Goal: Information Seeking & Learning: Learn about a topic

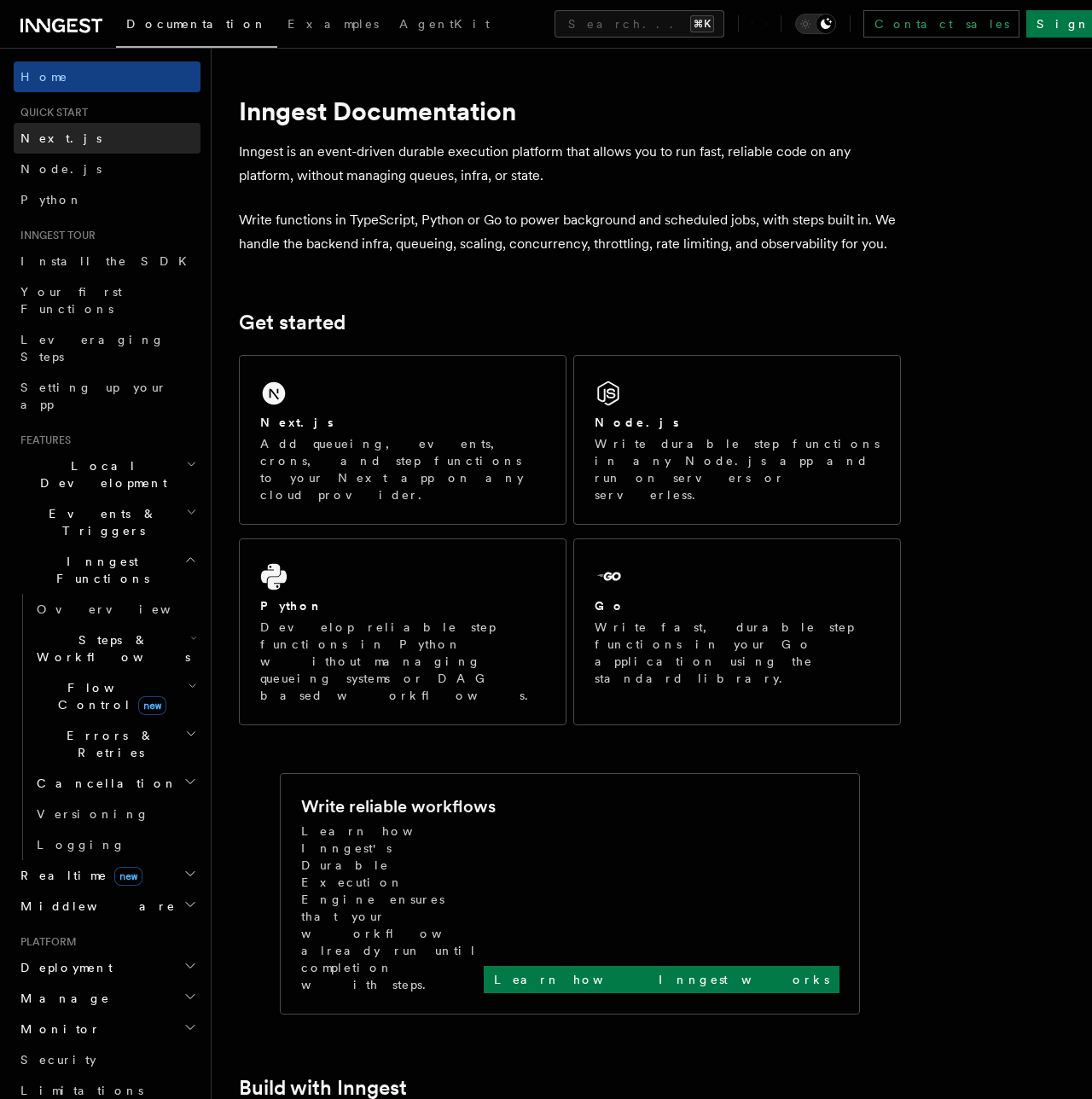
click at [127, 133] on link "Next.js" at bounding box center [107, 137] width 187 height 31
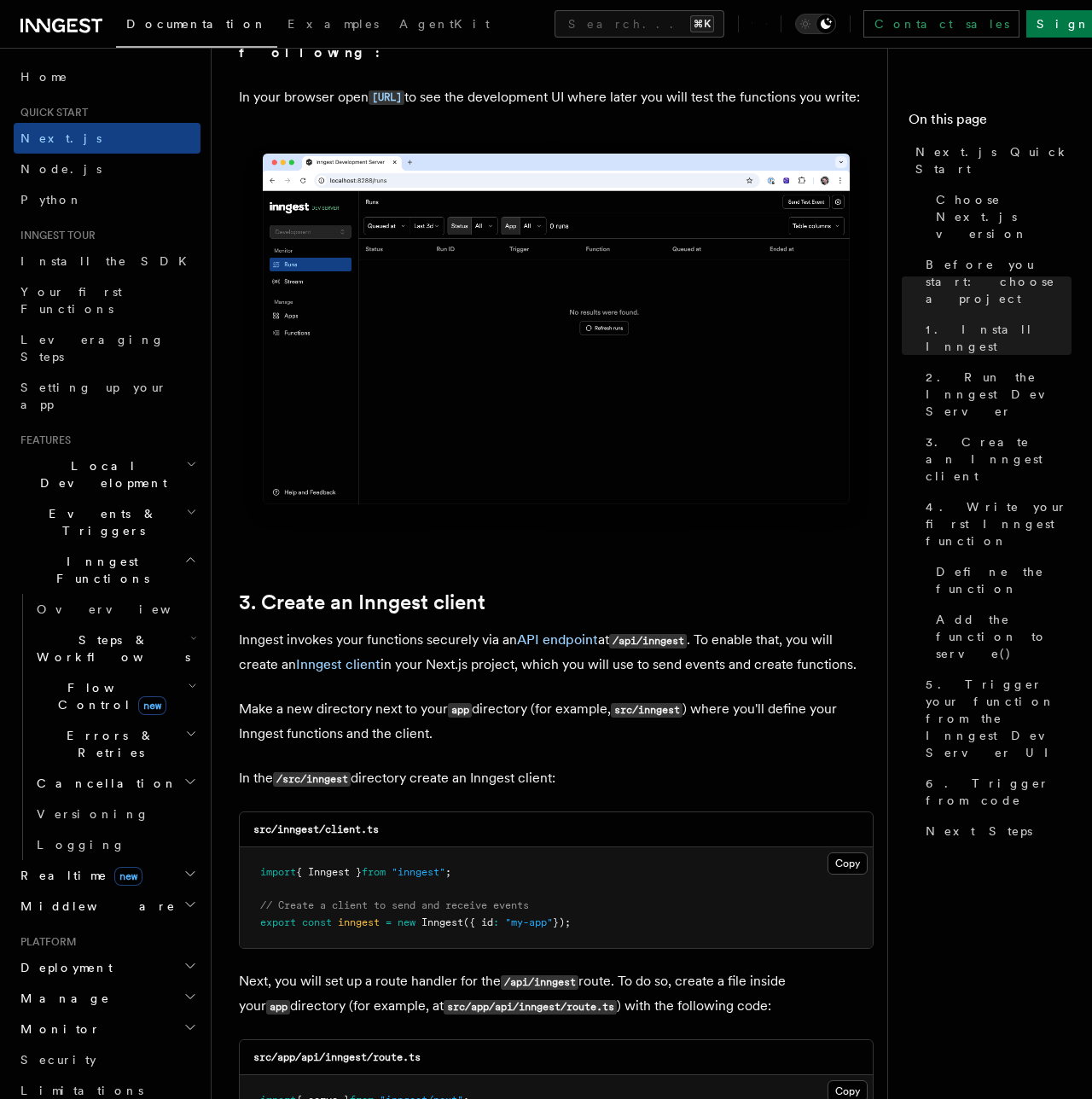
scroll to position [1500, 0]
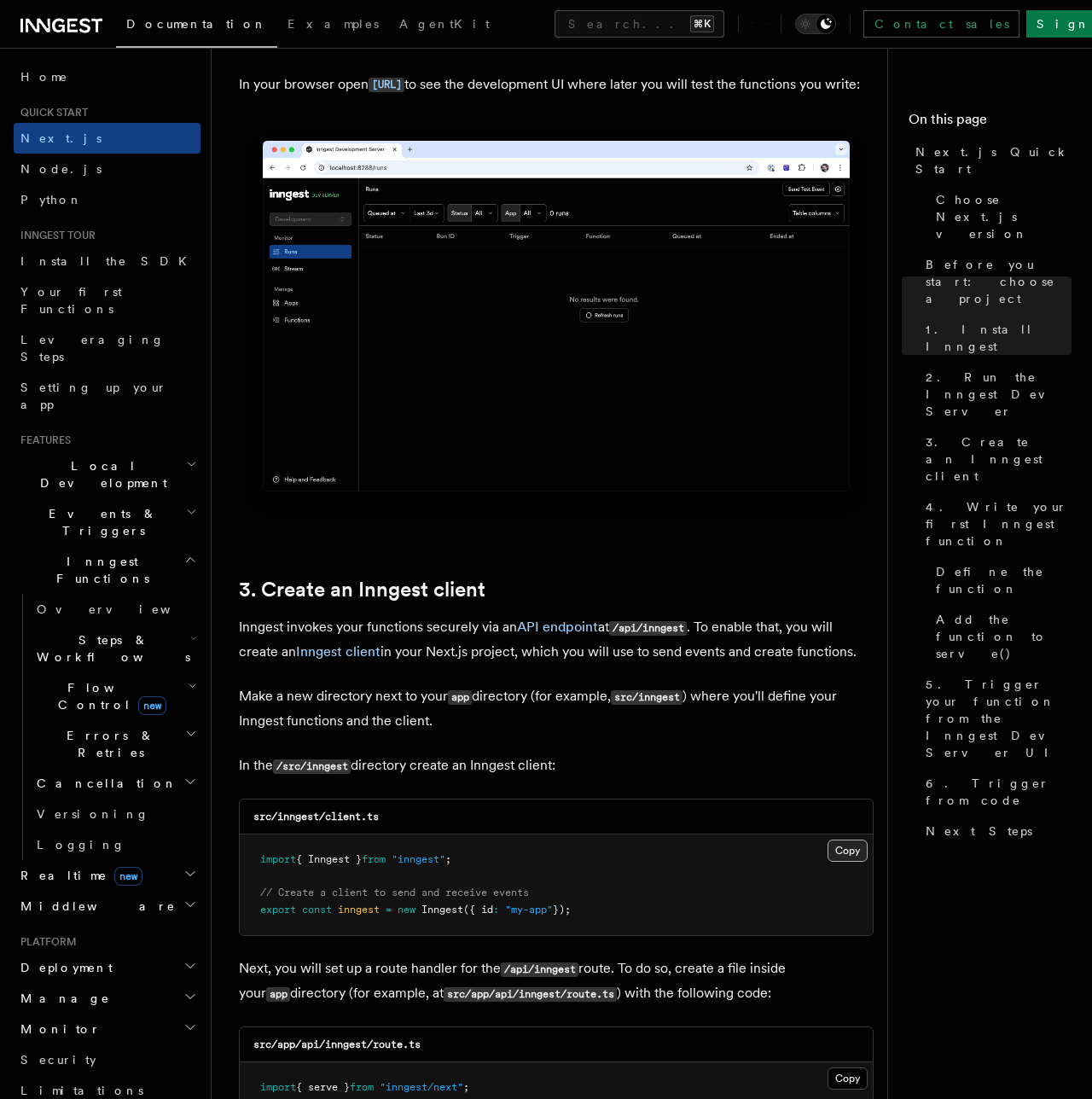
click at [852, 839] on button "Copy Copied" at bounding box center [847, 850] width 40 height 22
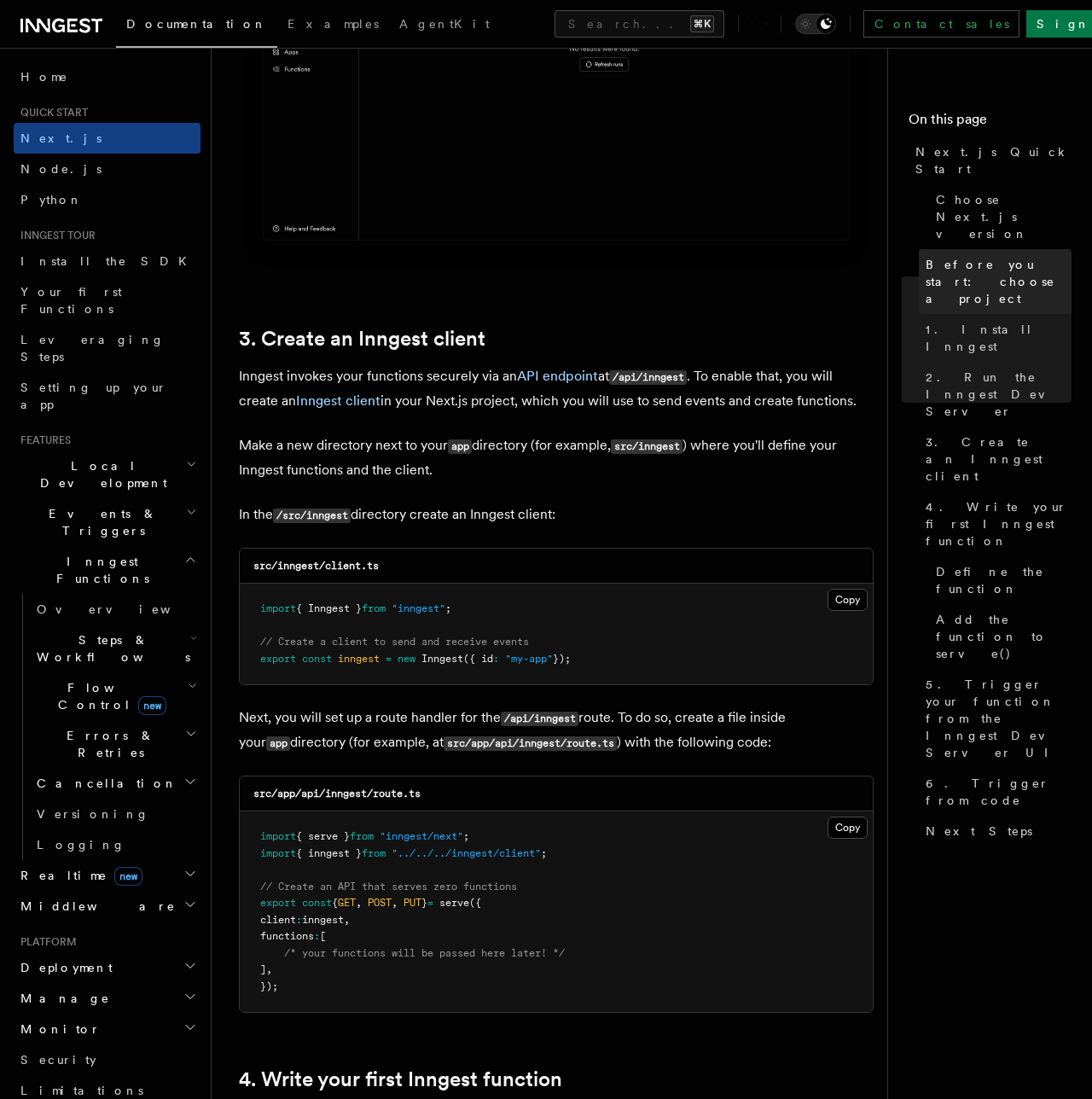
scroll to position [1756, 0]
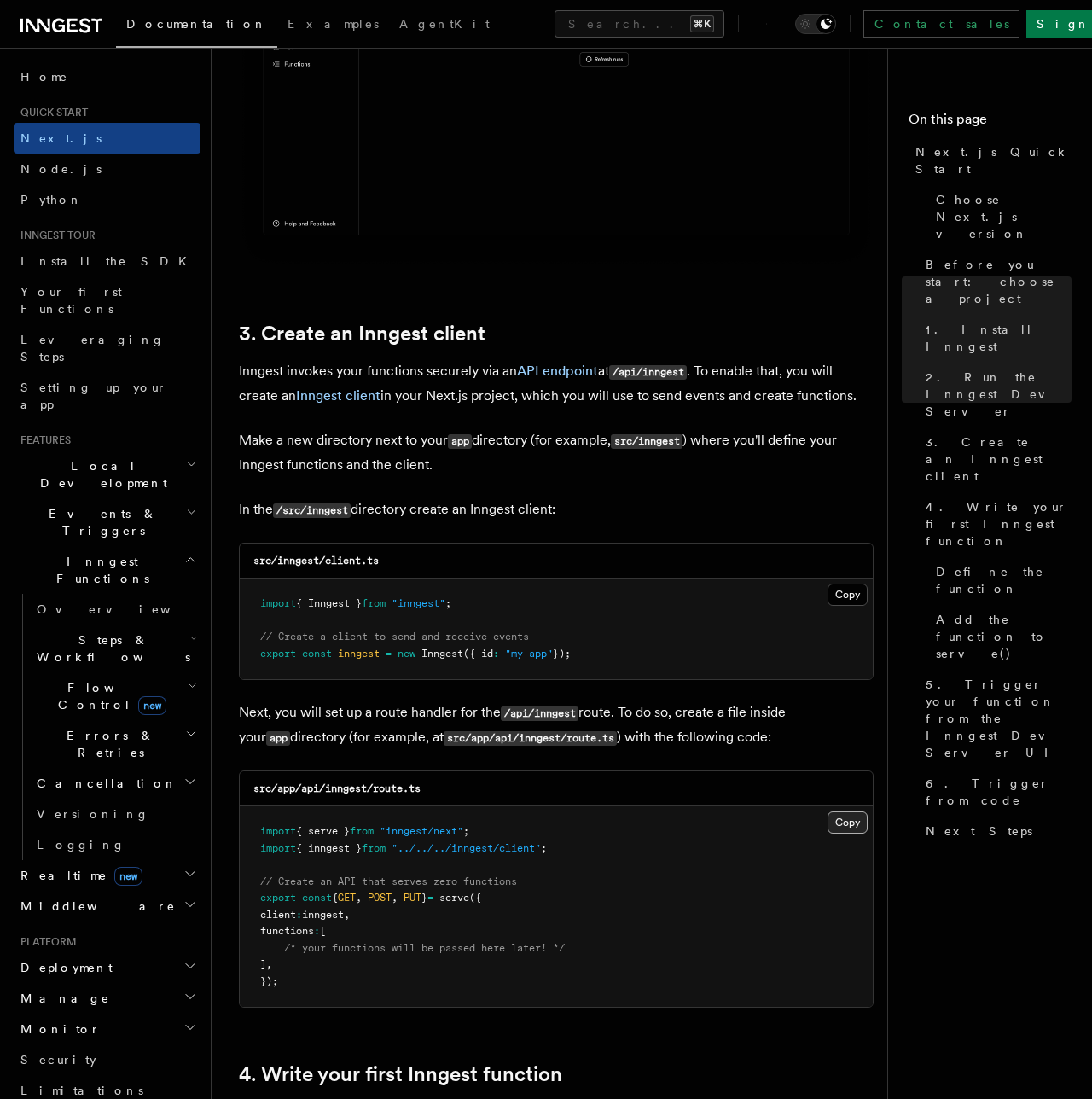
click at [848, 812] on button "Copy Copied" at bounding box center [847, 823] width 40 height 22
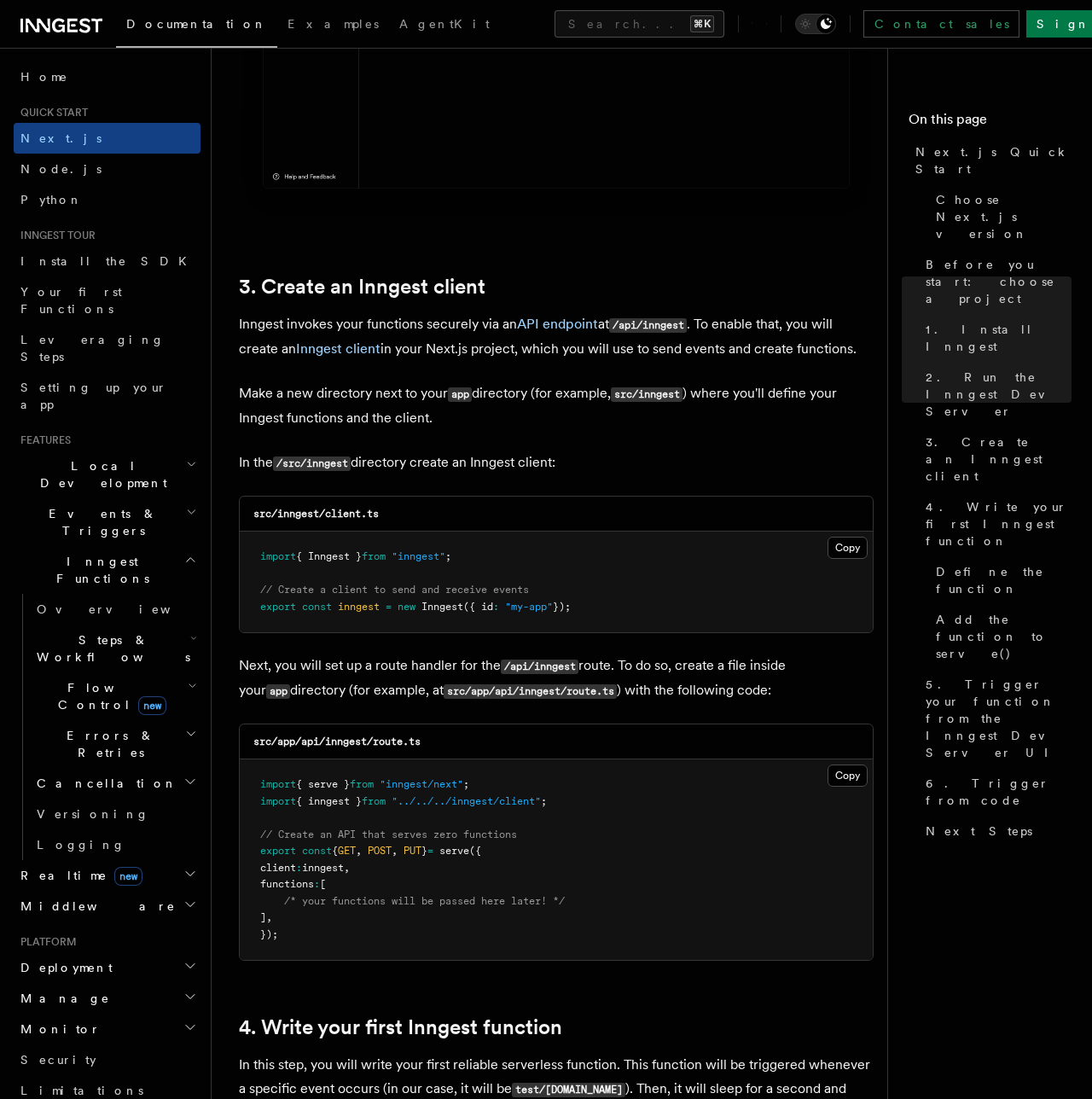
scroll to position [1817, 0]
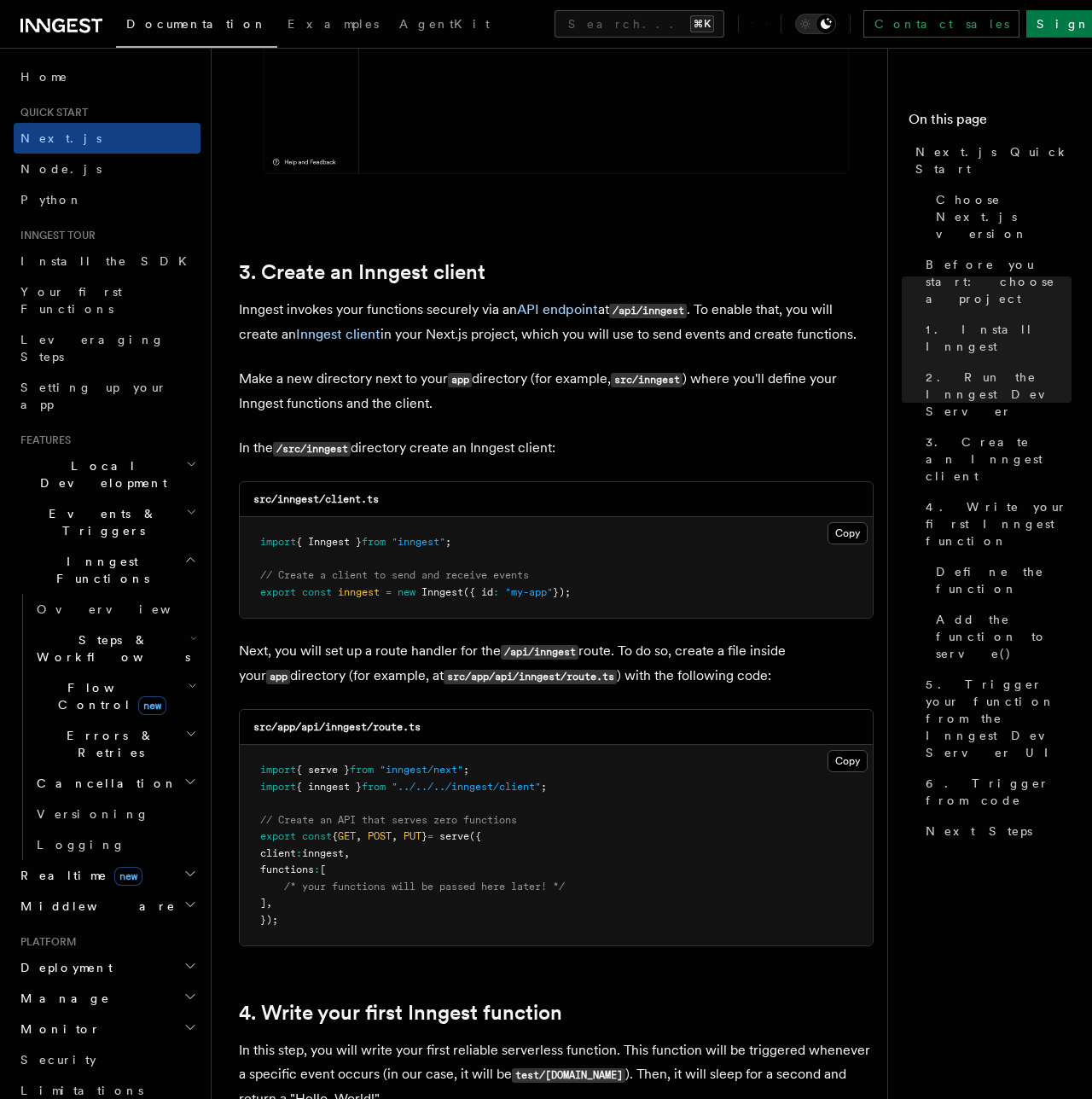
click at [387, 639] on p "Next, you will set up a route handler for the /api/inngest route. To do so, cre…" at bounding box center [556, 664] width 635 height 49
click at [526, 641] on p "Next, you will set up a route handler for the /api/inngest route. To do so, cre…" at bounding box center [556, 664] width 635 height 49
click at [555, 645] on code "/api/inngest" at bounding box center [539, 652] width 78 height 15
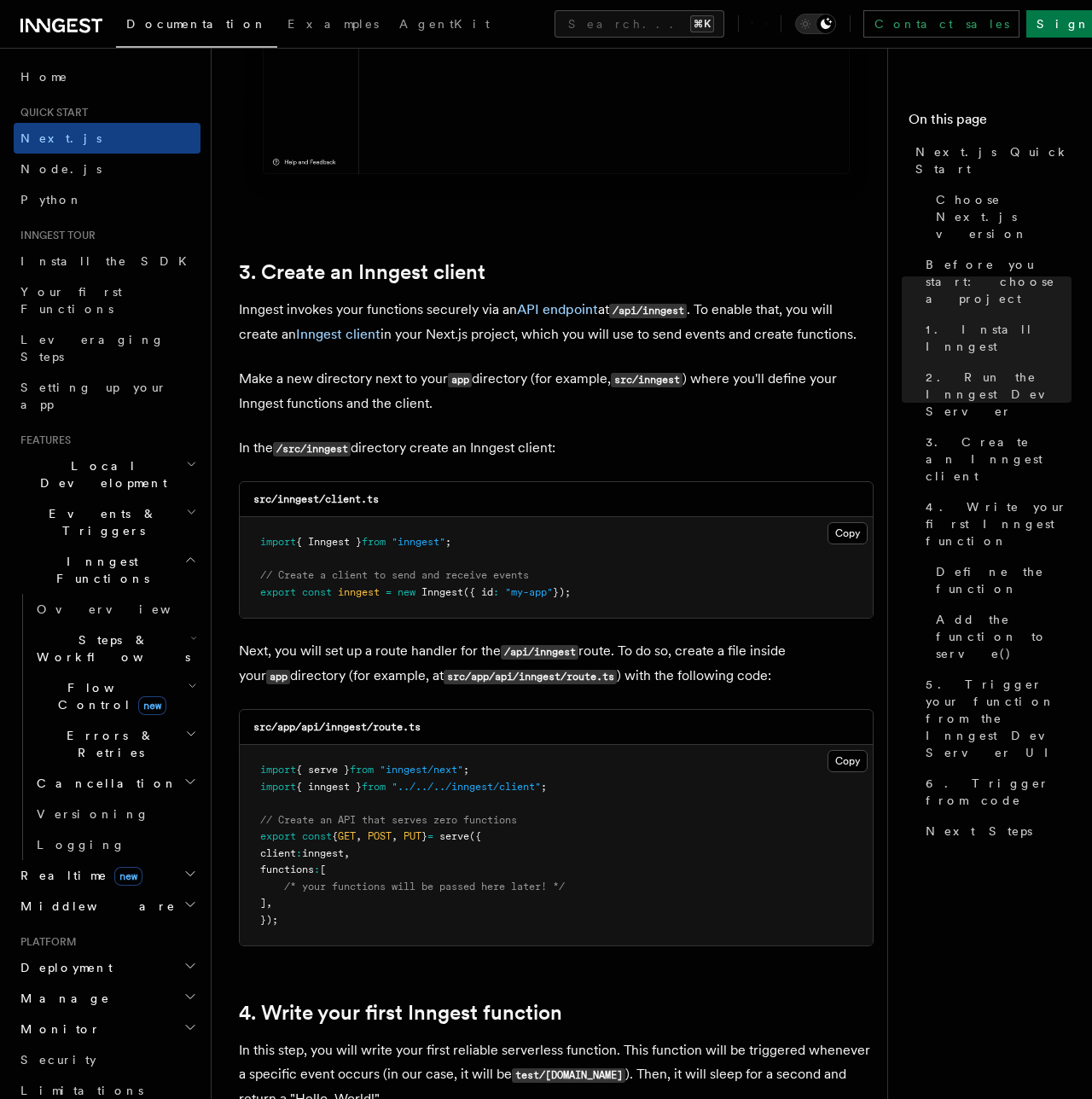
click at [555, 645] on code "/api/inngest" at bounding box center [539, 652] width 78 height 15
click at [628, 639] on p "Next, you will set up a route handler for the /api/inngest route. To do so, cre…" at bounding box center [556, 664] width 635 height 49
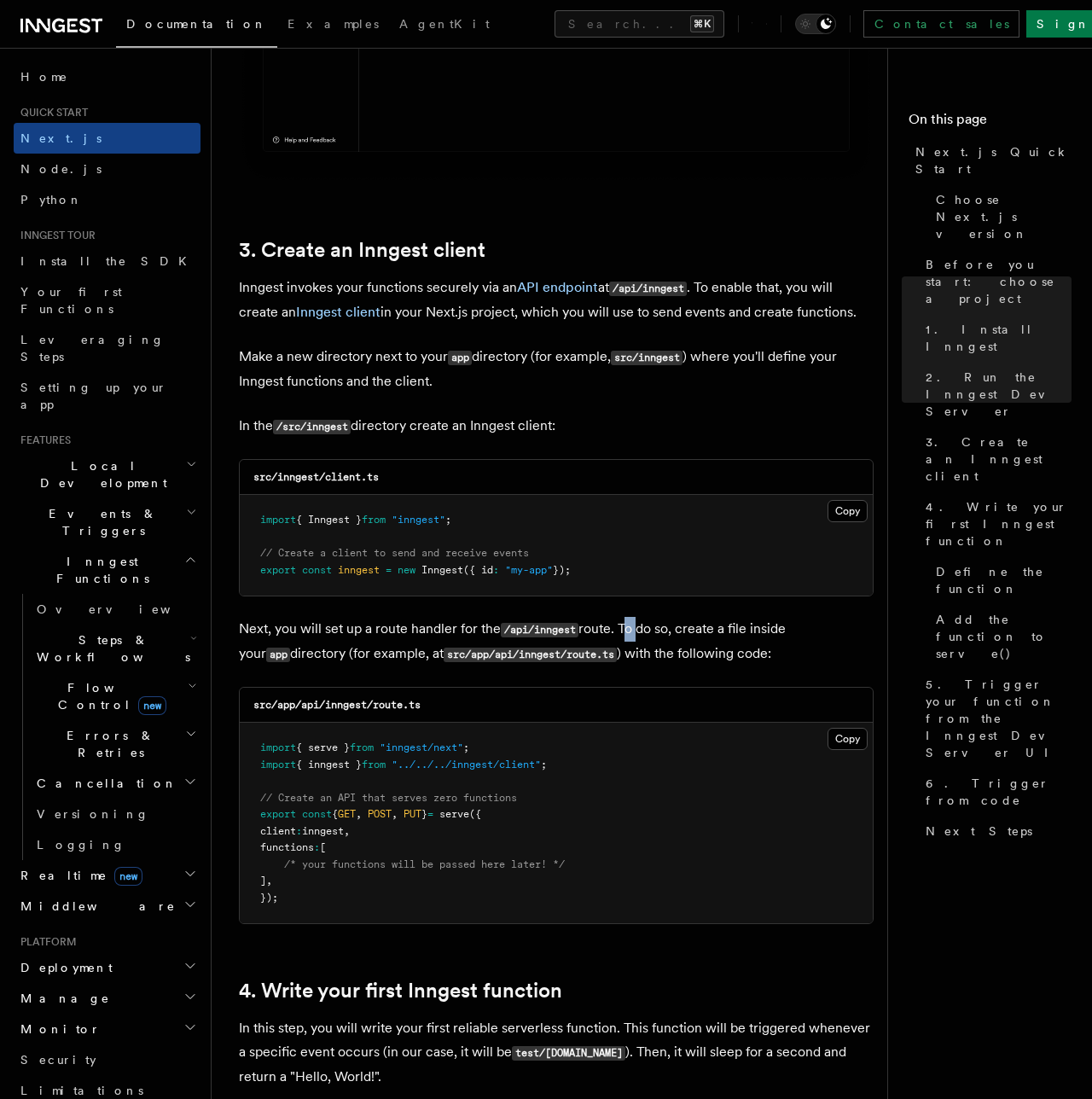
scroll to position [1842, 0]
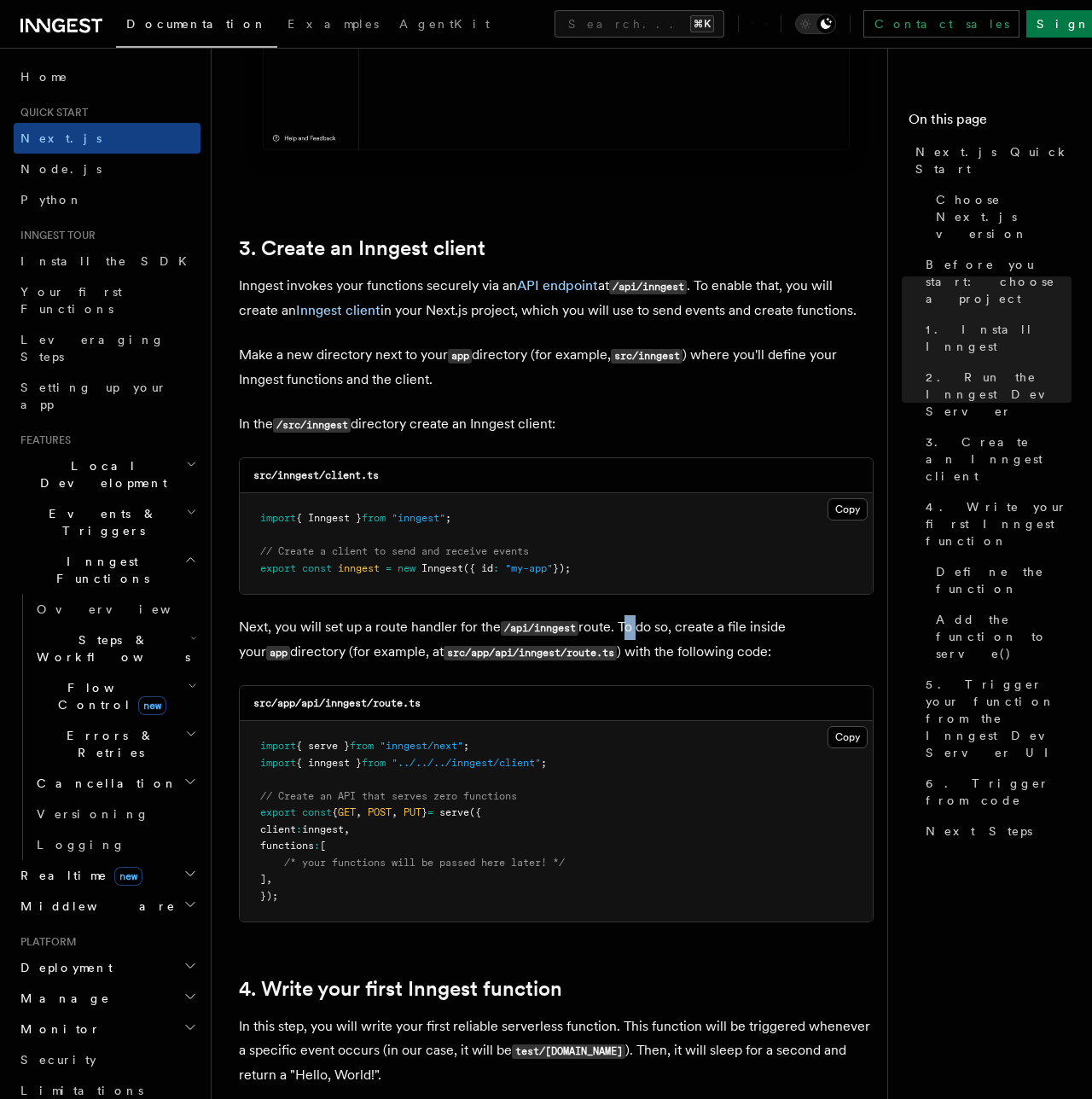
click at [706, 621] on p "Next, you will set up a route handler for the /api/inngest route. To do so, cre…" at bounding box center [556, 640] width 635 height 49
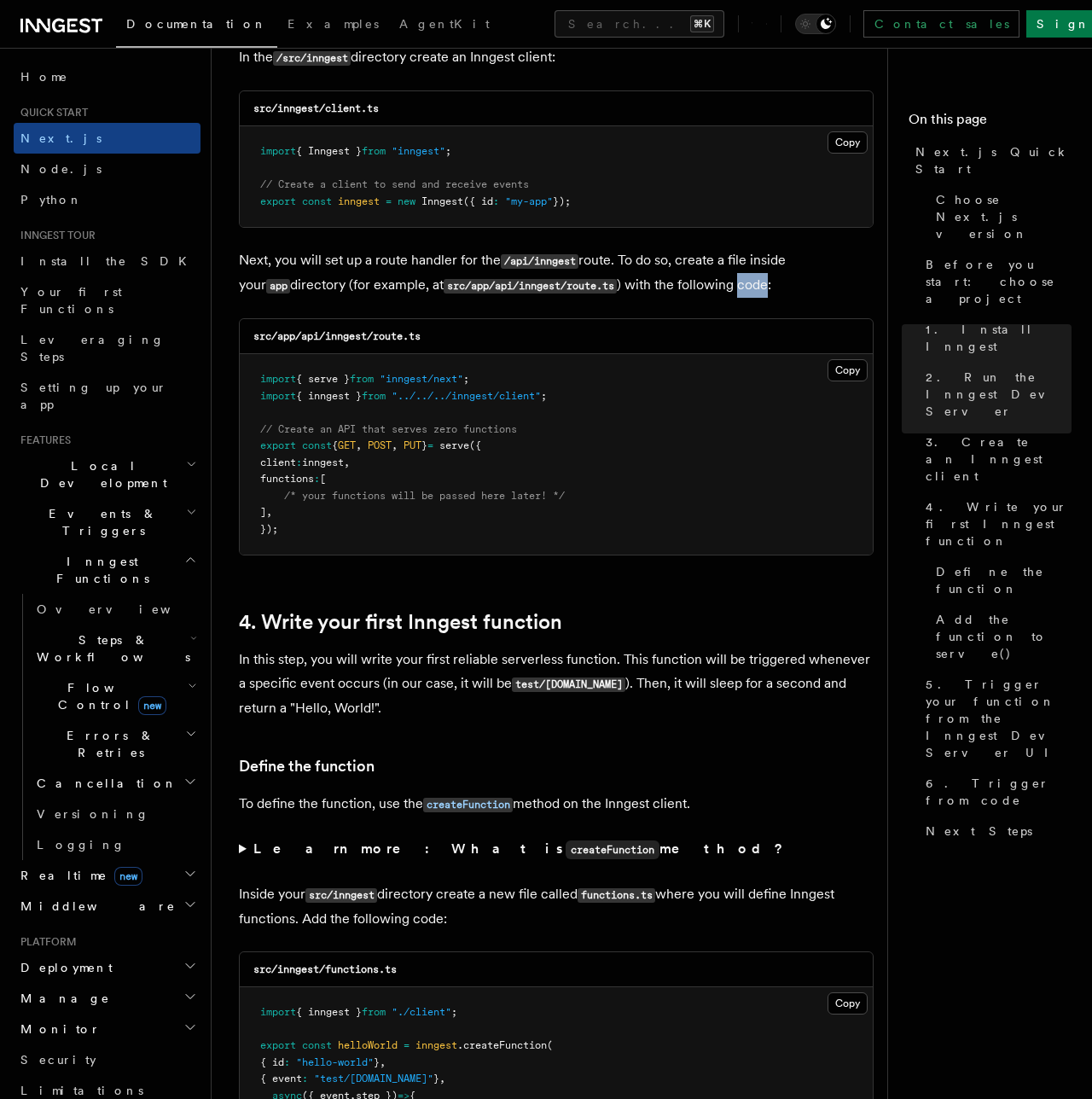
scroll to position [2209, 0]
click at [291, 649] on p "In this step, you will write your first reliable serverless function. This func…" at bounding box center [556, 682] width 635 height 72
click at [469, 647] on p "In this step, you will write your first reliable serverless function. This func…" at bounding box center [556, 682] width 635 height 72
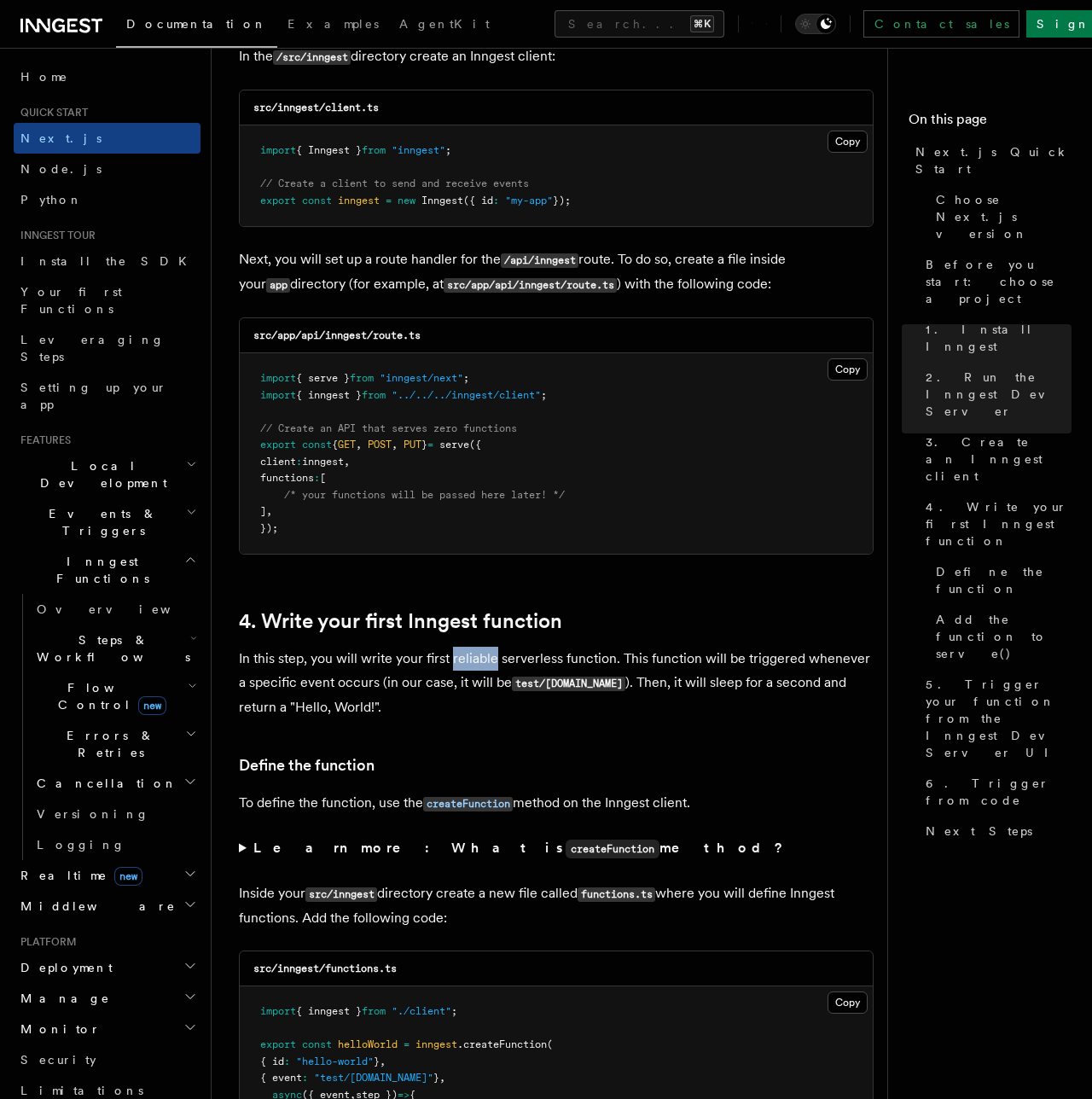
click at [627, 647] on p "In this step, you will write your first reliable serverless function. This func…" at bounding box center [556, 682] width 635 height 72
click at [659, 647] on p "In this step, you will write your first reliable serverless function. This func…" at bounding box center [556, 682] width 635 height 72
click at [337, 670] on p "In this step, you will write your first reliable serverless function. This func…" at bounding box center [556, 682] width 635 height 72
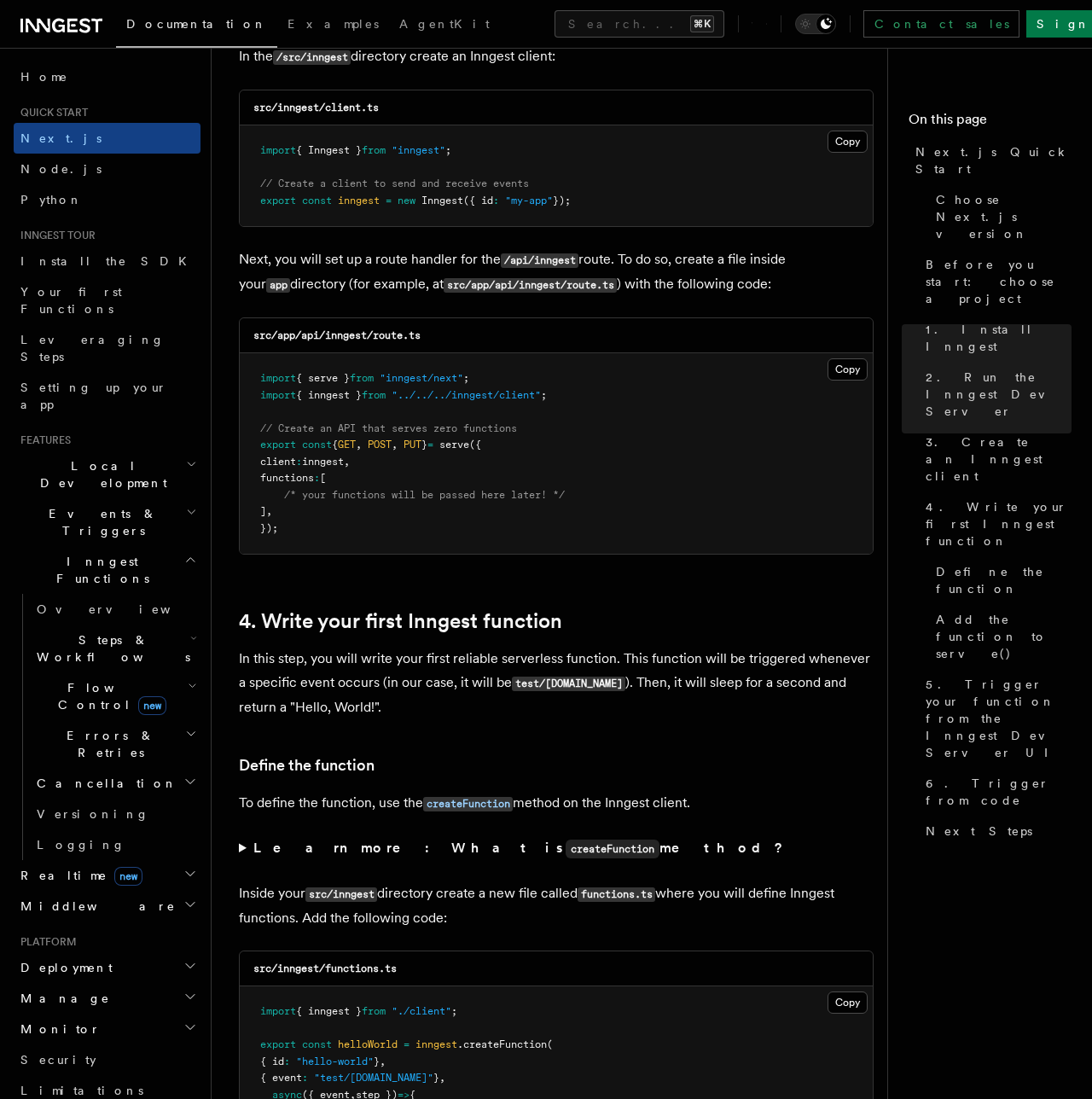
click at [337, 670] on p "In this step, you will write your first reliable serverless function. This func…" at bounding box center [556, 682] width 635 height 72
click at [468, 669] on p "In this step, you will write your first reliable serverless function. This func…" at bounding box center [556, 682] width 635 height 72
click at [656, 659] on p "In this step, you will write your first reliable serverless function. This func…" at bounding box center [556, 682] width 635 height 72
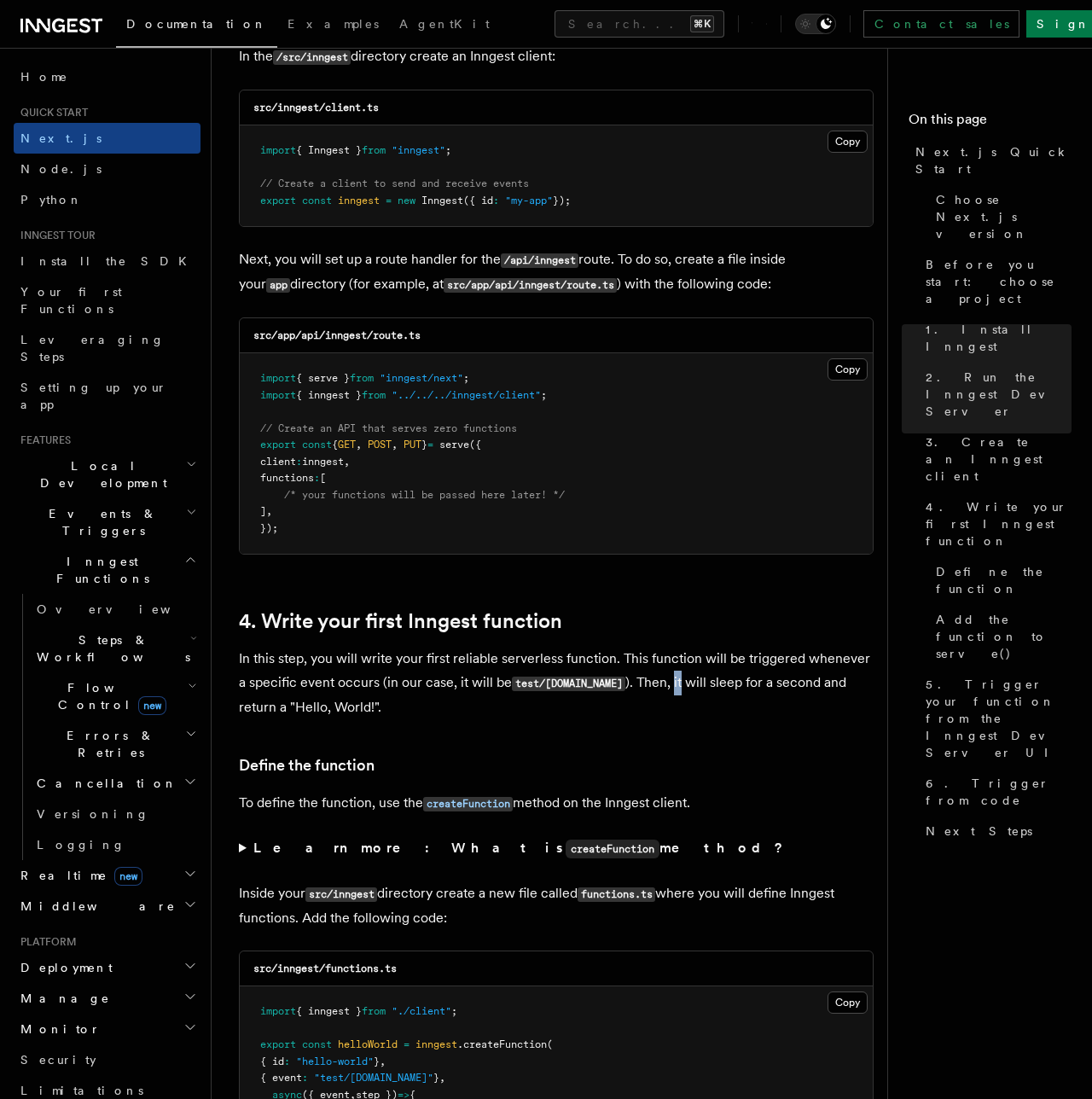
click at [726, 661] on p "In this step, you will write your first reliable serverless function. This func…" at bounding box center [556, 682] width 635 height 72
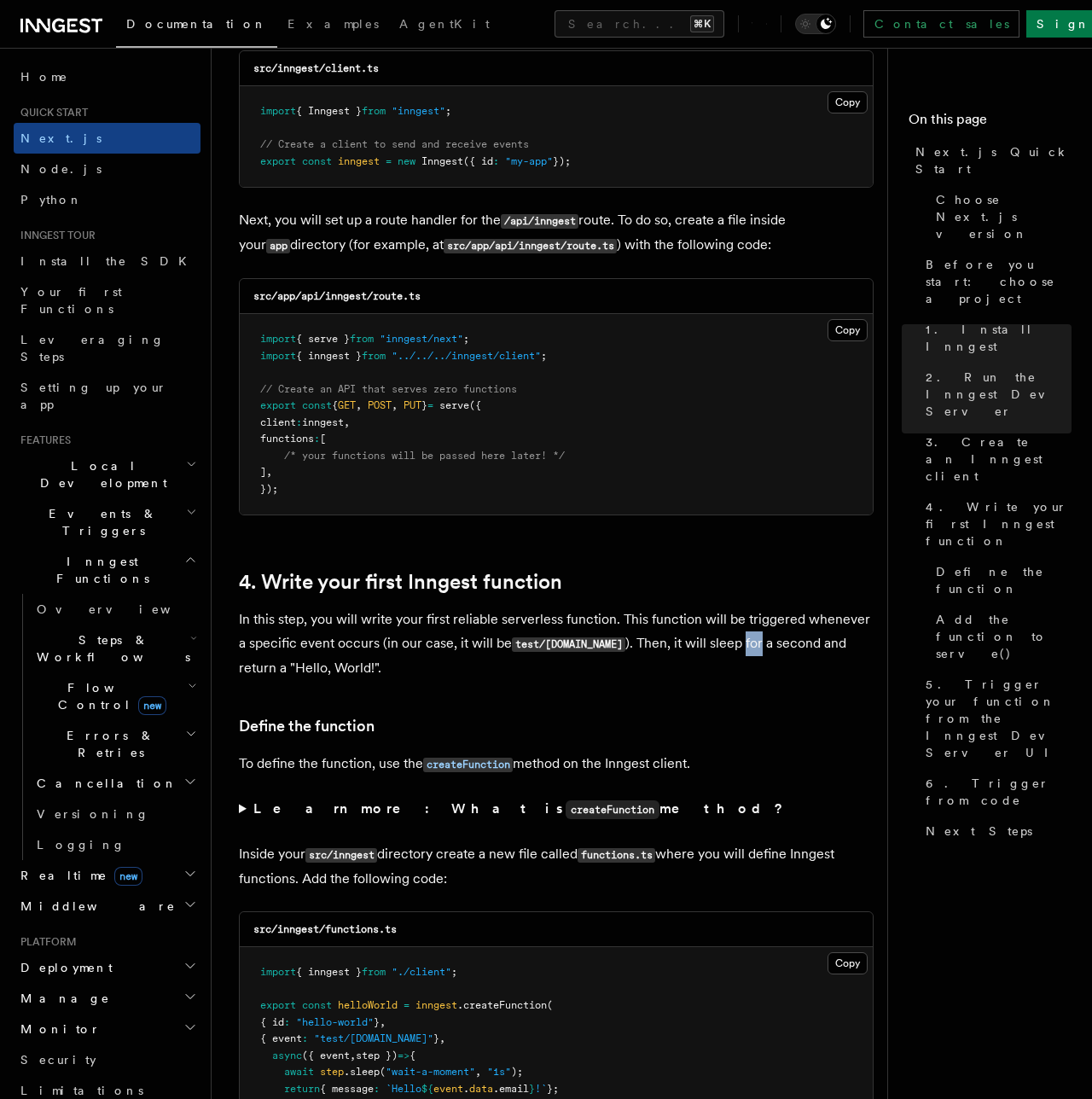
scroll to position [2273, 0]
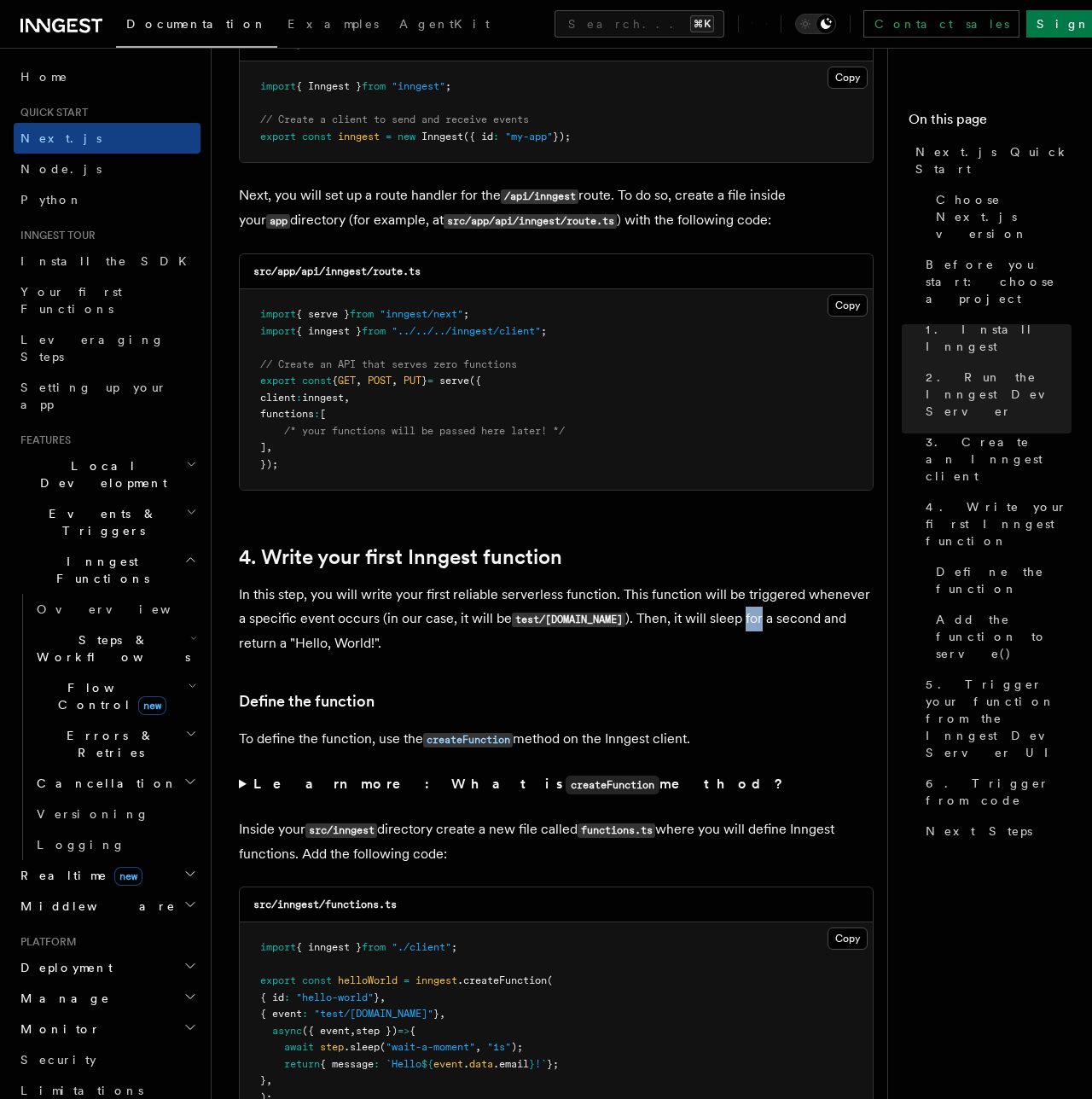
click at [530, 727] on p "To define the function, use the createFunction method on the Inngest client." at bounding box center [556, 739] width 635 height 25
click at [352, 775] on strong "Learn more: What is createFunction method?" at bounding box center [520, 783] width 533 height 16
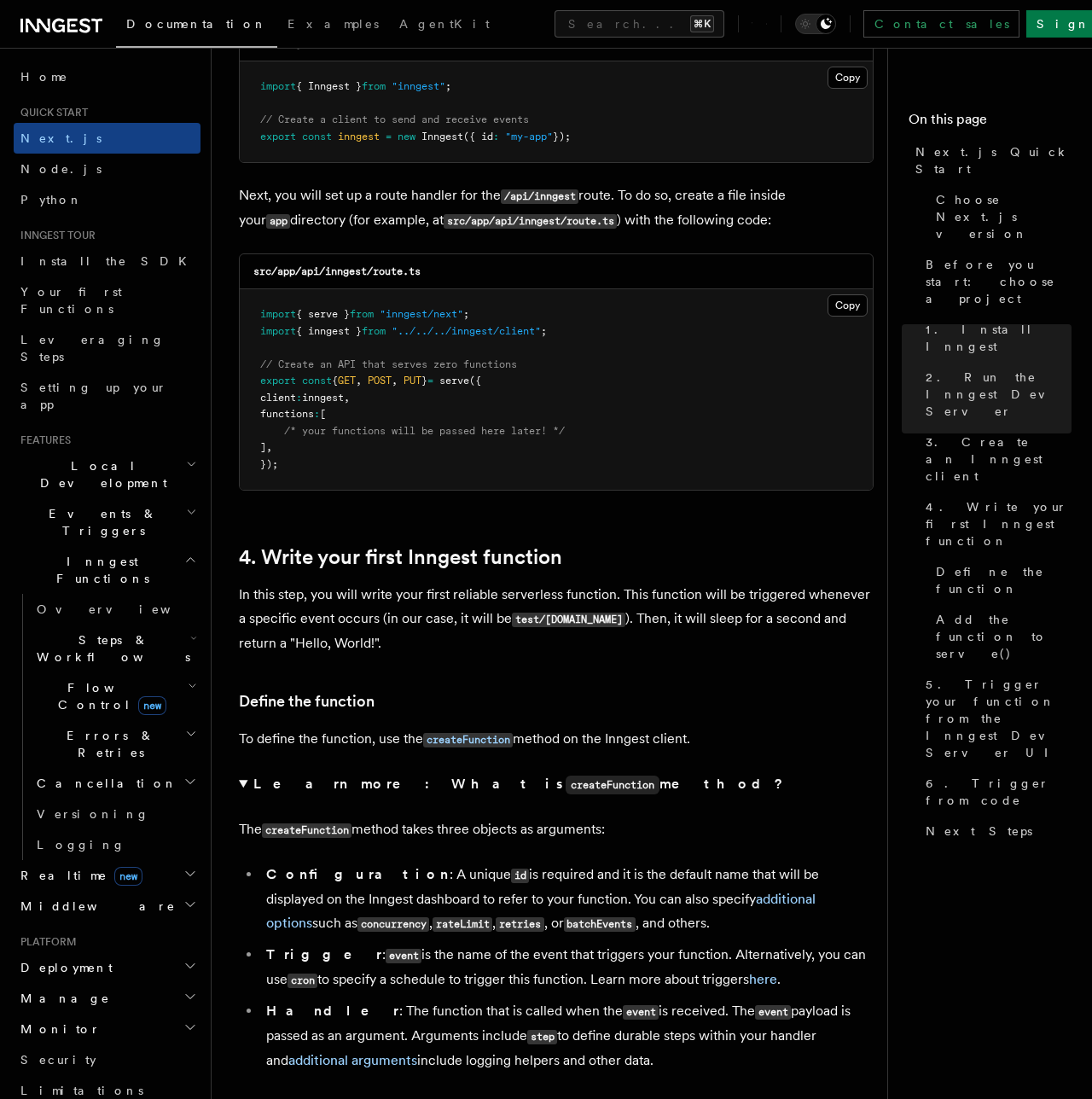
click at [432, 917] on code "rateLimit" at bounding box center [462, 924] width 59 height 15
click at [517, 896] on li "Configuration : A unique id is required and it is the default name that will be…" at bounding box center [567, 900] width 612 height 73
click at [405, 949] on li "Trigger : event is the name of the event that triggers your function. Alternati…" at bounding box center [567, 968] width 612 height 49
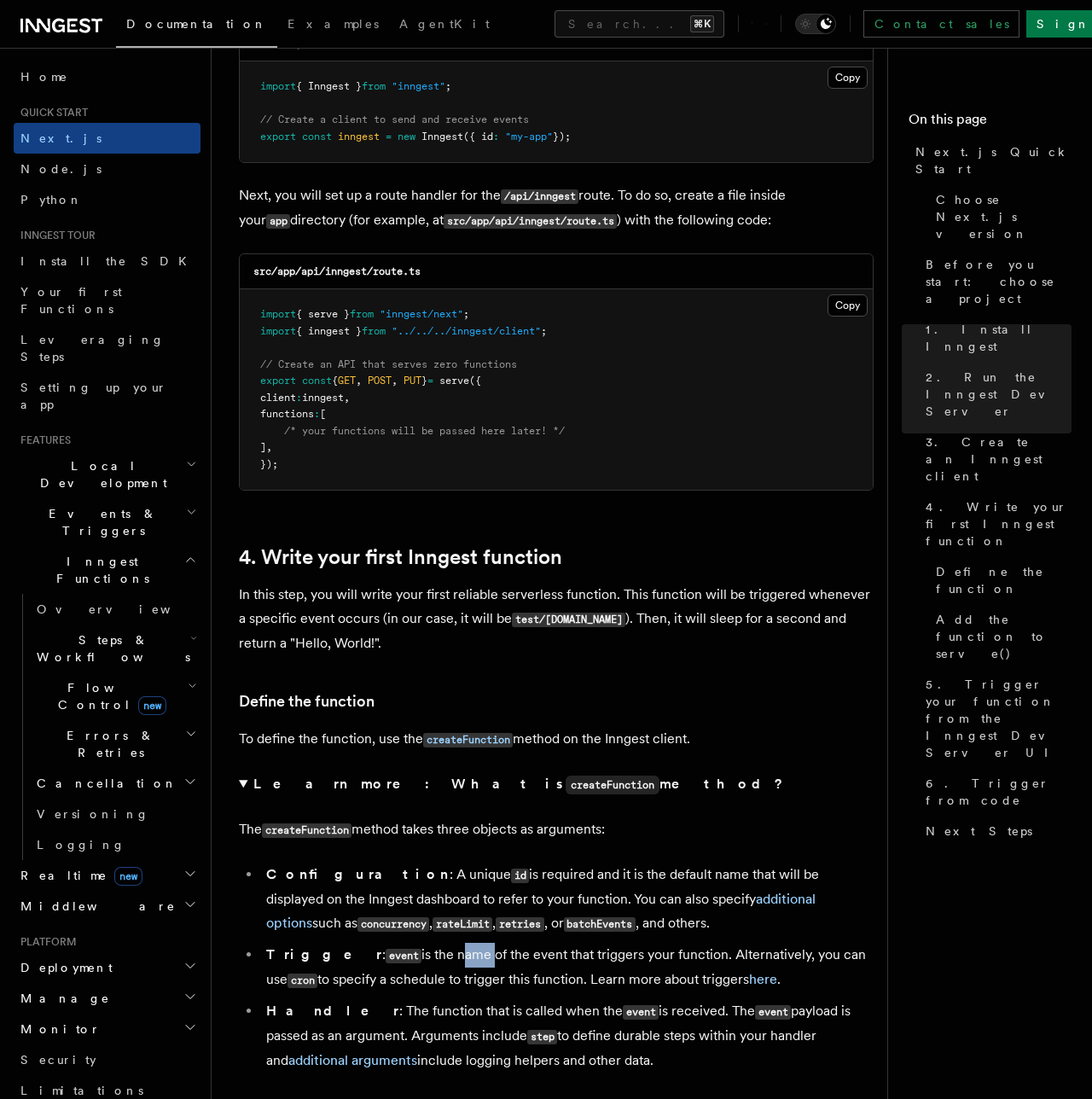
click at [507, 943] on li "Trigger : event is the name of the event that triggers your function. Alternati…" at bounding box center [567, 968] width 612 height 49
click at [529, 943] on li "Trigger : event is the name of the event that triggers your function. Alternati…" at bounding box center [567, 968] width 612 height 49
click at [556, 943] on li "Trigger : event is the name of the event that triggers your function. Alternati…" at bounding box center [567, 968] width 612 height 49
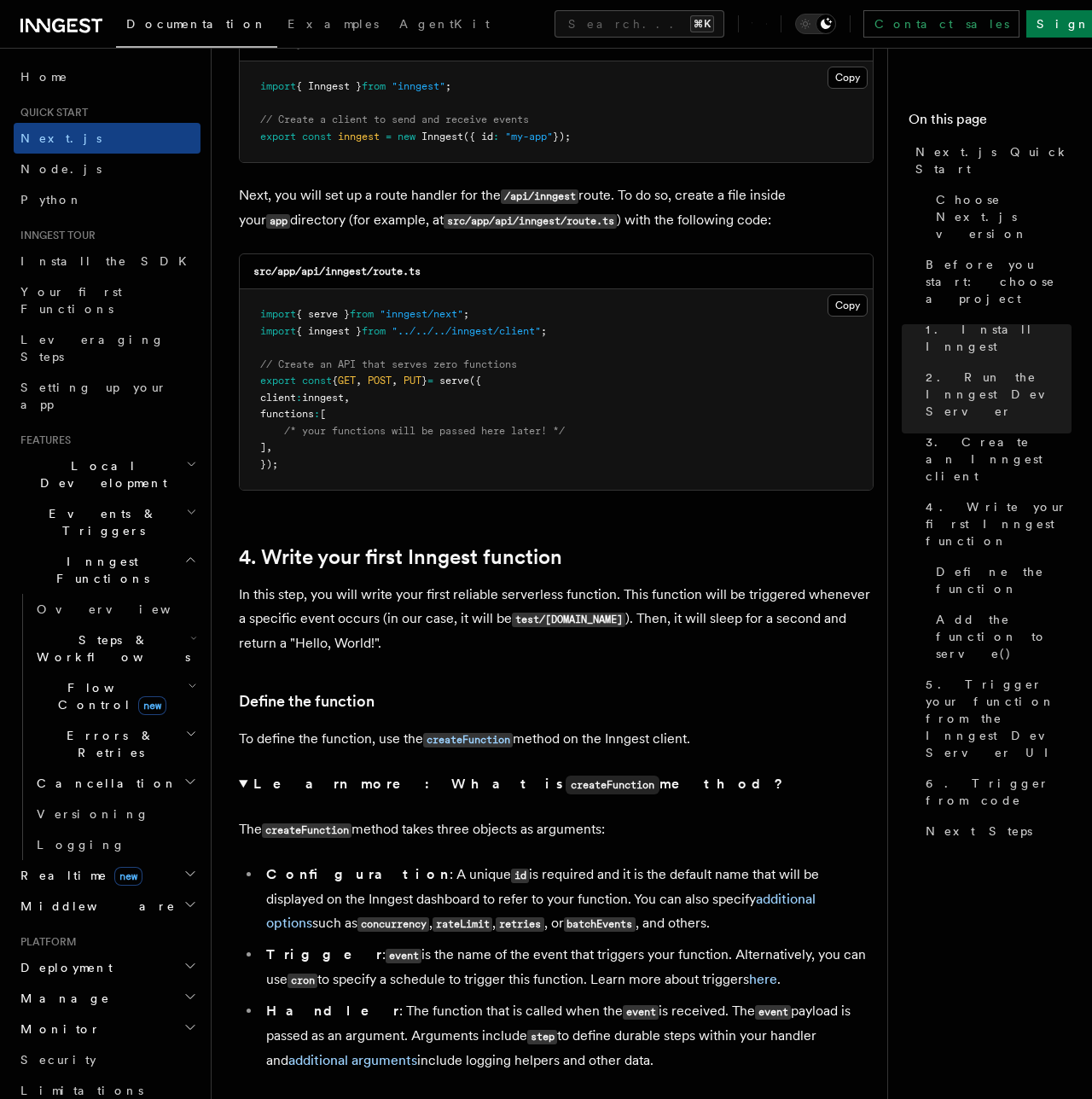
click at [556, 943] on li "Trigger : event is the name of the event that triggers your function. Alternati…" at bounding box center [567, 968] width 612 height 49
click at [699, 943] on li "Trigger : event is the name of the event that triggers your function. Alternati…" at bounding box center [567, 968] width 612 height 49
click at [343, 967] on li "Trigger : event is the name of the event that triggers your function. Alternati…" at bounding box center [567, 968] width 612 height 49
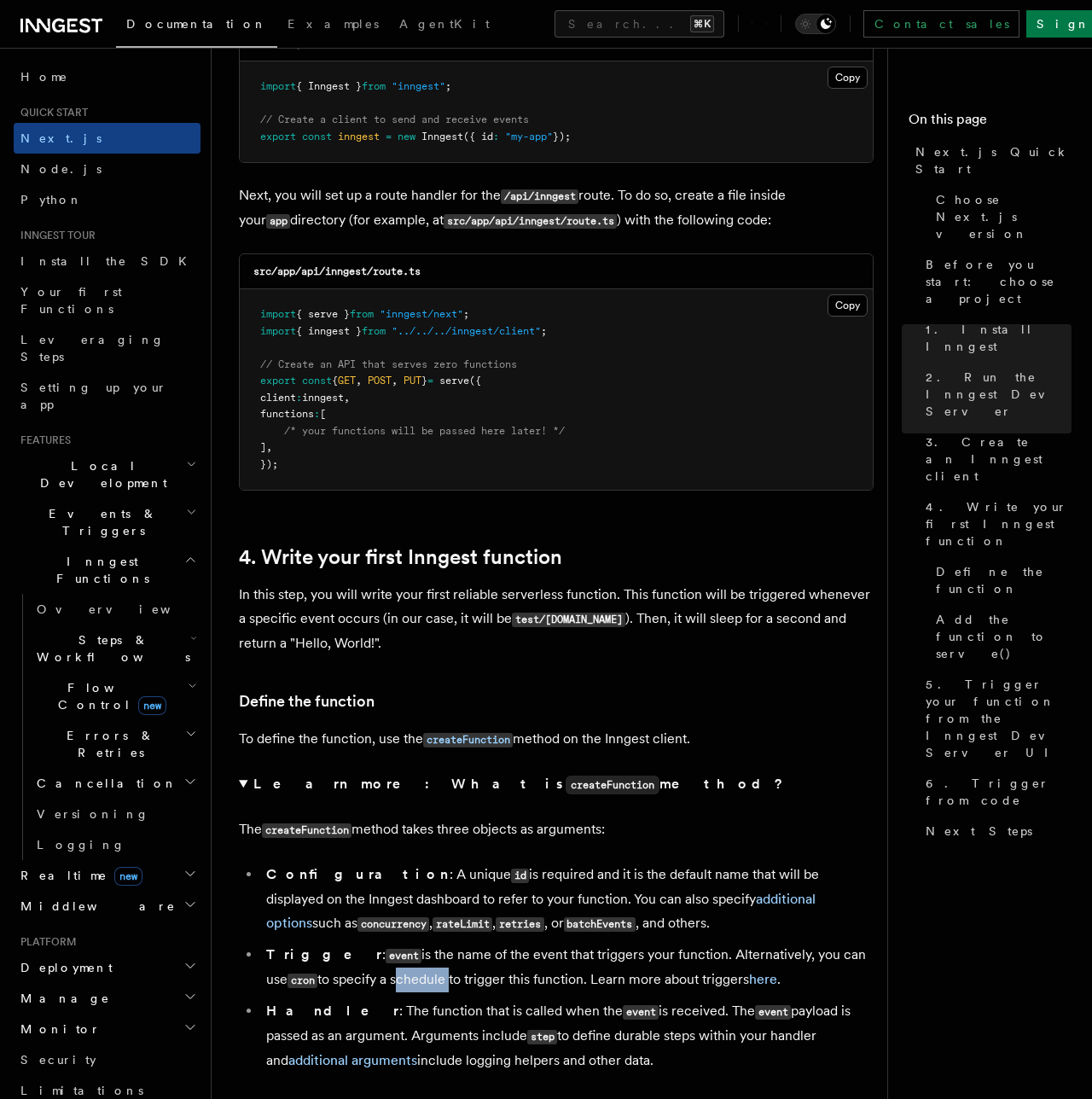
click at [594, 963] on li "Trigger : event is the name of the event that triggers your function. Alternati…" at bounding box center [567, 968] width 612 height 49
click at [749, 971] on link "here" at bounding box center [763, 979] width 29 height 16
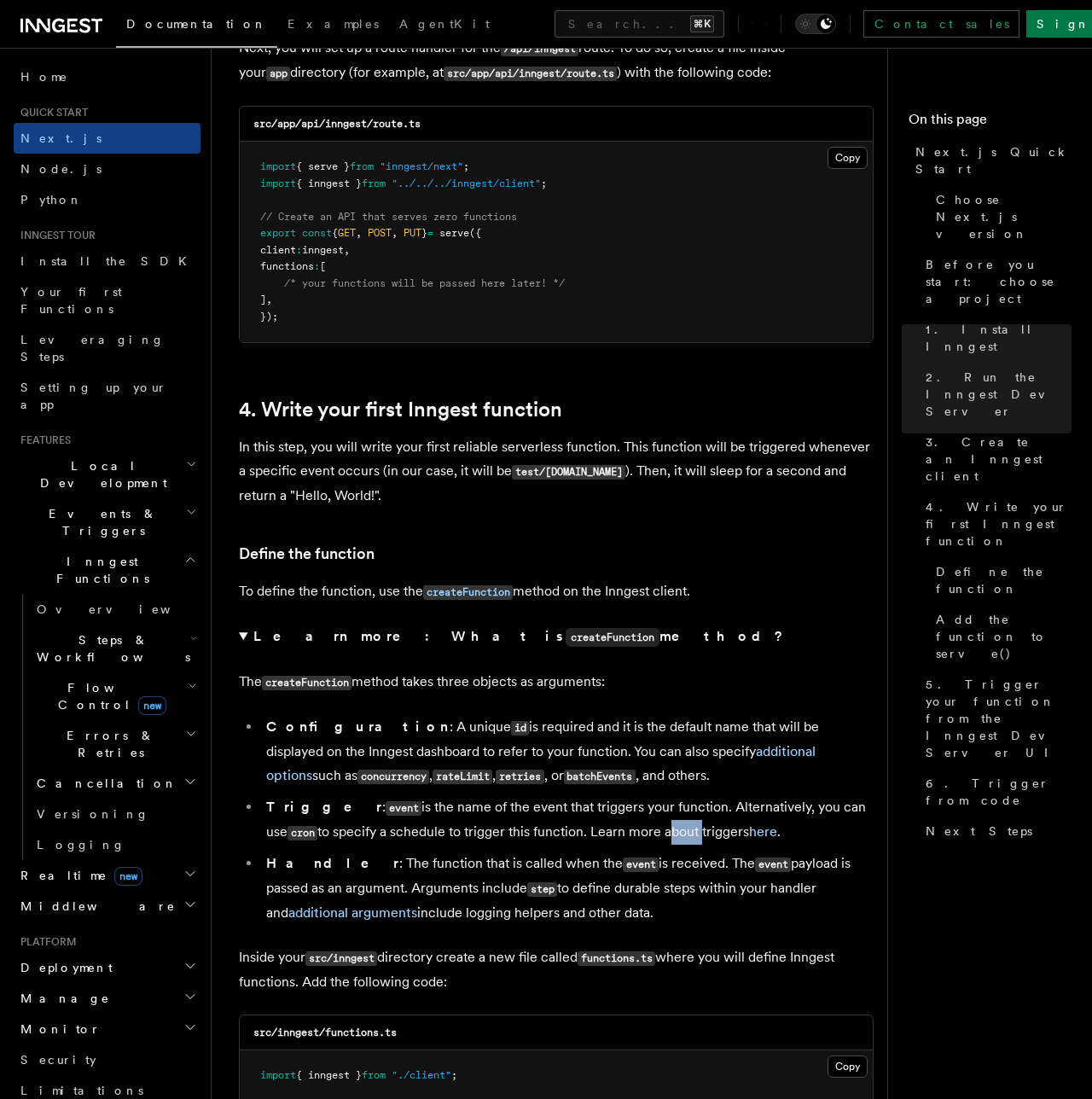
scroll to position [2429, 0]
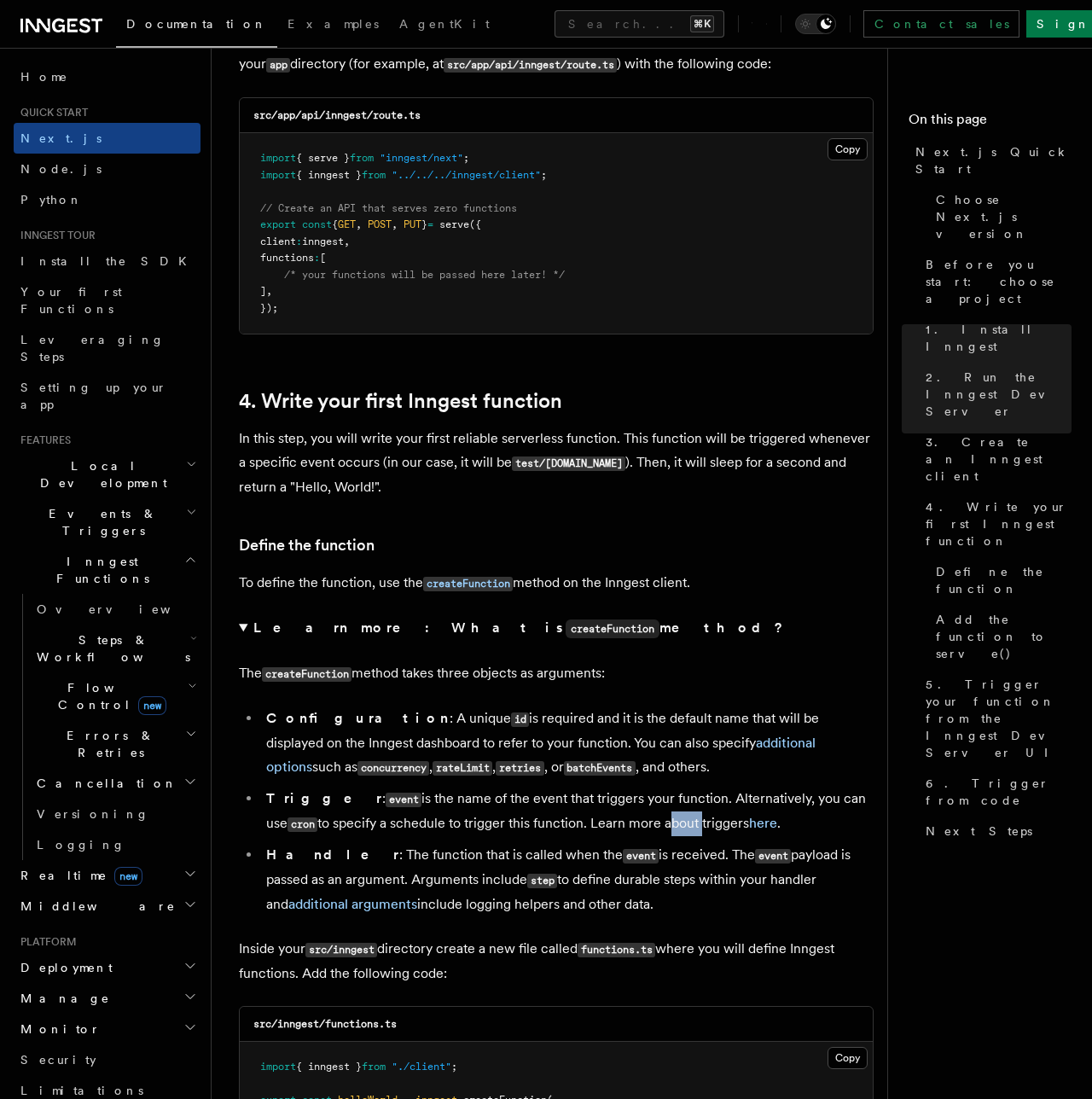
click at [383, 843] on li "Handler : The function that is called when the event is received. The event pay…" at bounding box center [567, 880] width 612 height 73
click at [589, 843] on li "Handler : The function that is called when the event is received. The event pay…" at bounding box center [567, 880] width 612 height 73
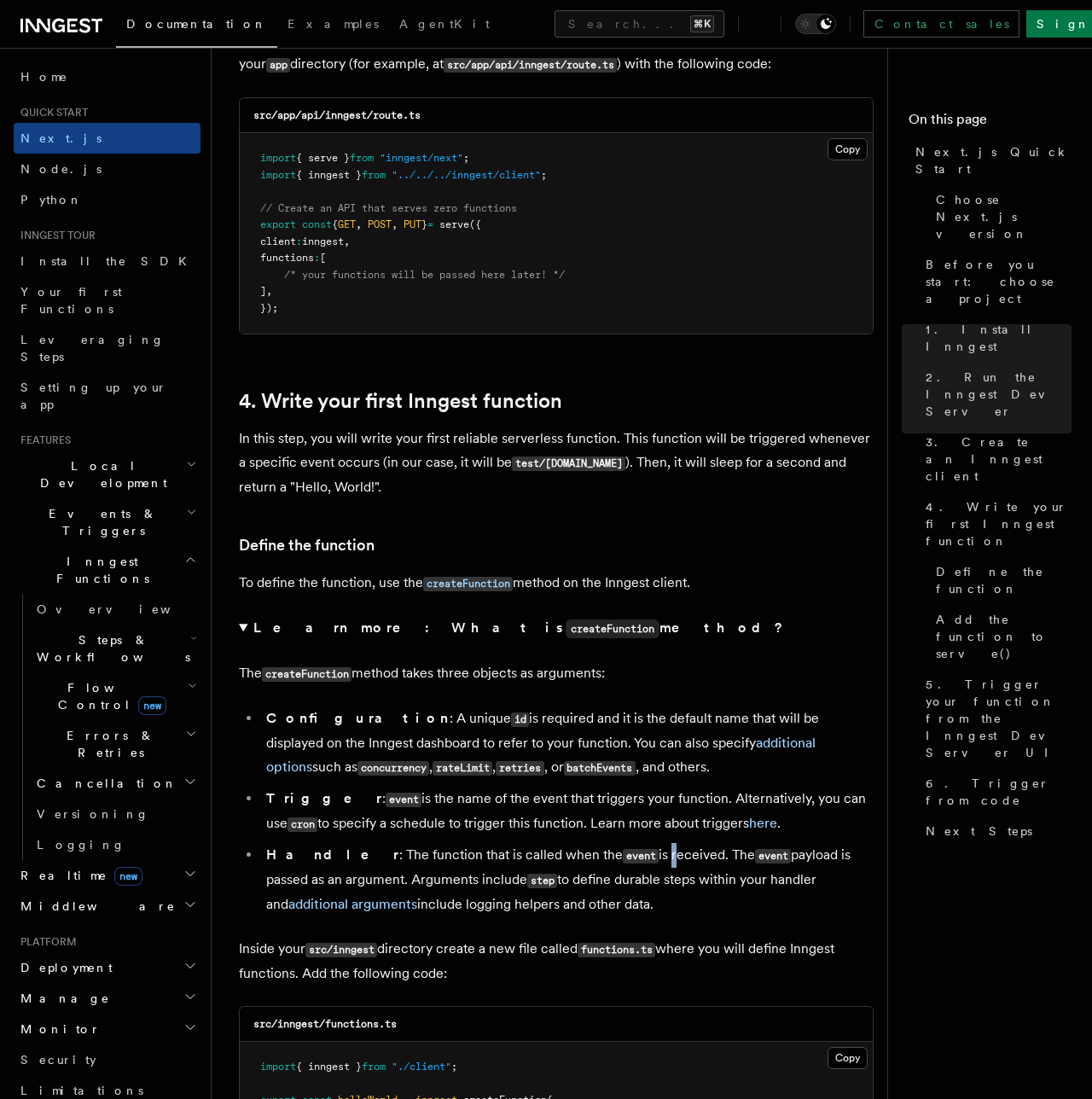
click at [755, 849] on code "event" at bounding box center [773, 856] width 36 height 15
click at [342, 865] on li "Handler : The function that is called when the event is received. The event pay…" at bounding box center [567, 880] width 612 height 73
click at [532, 854] on li "Handler : The function that is called when the event is received. The event pay…" at bounding box center [567, 880] width 612 height 73
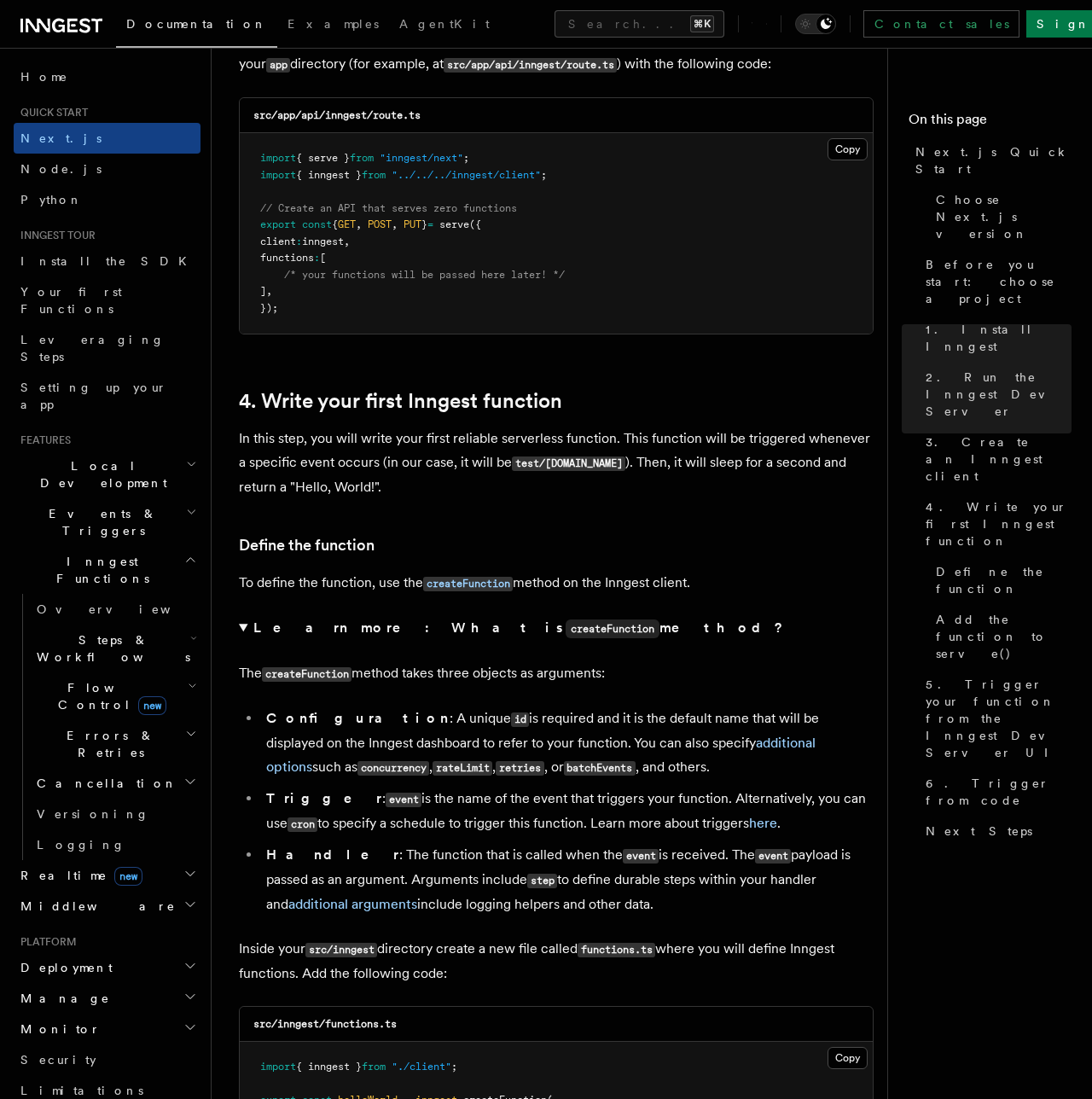
click at [532, 854] on li "Handler : The function that is called when the event is received. The event pay…" at bounding box center [567, 880] width 612 height 73
click at [576, 860] on li "Handler : The function that is called when the event is received. The event pay…" at bounding box center [567, 880] width 612 height 73
click at [607, 863] on li "Handler : The function that is called when the event is received. The event pay…" at bounding box center [567, 880] width 612 height 73
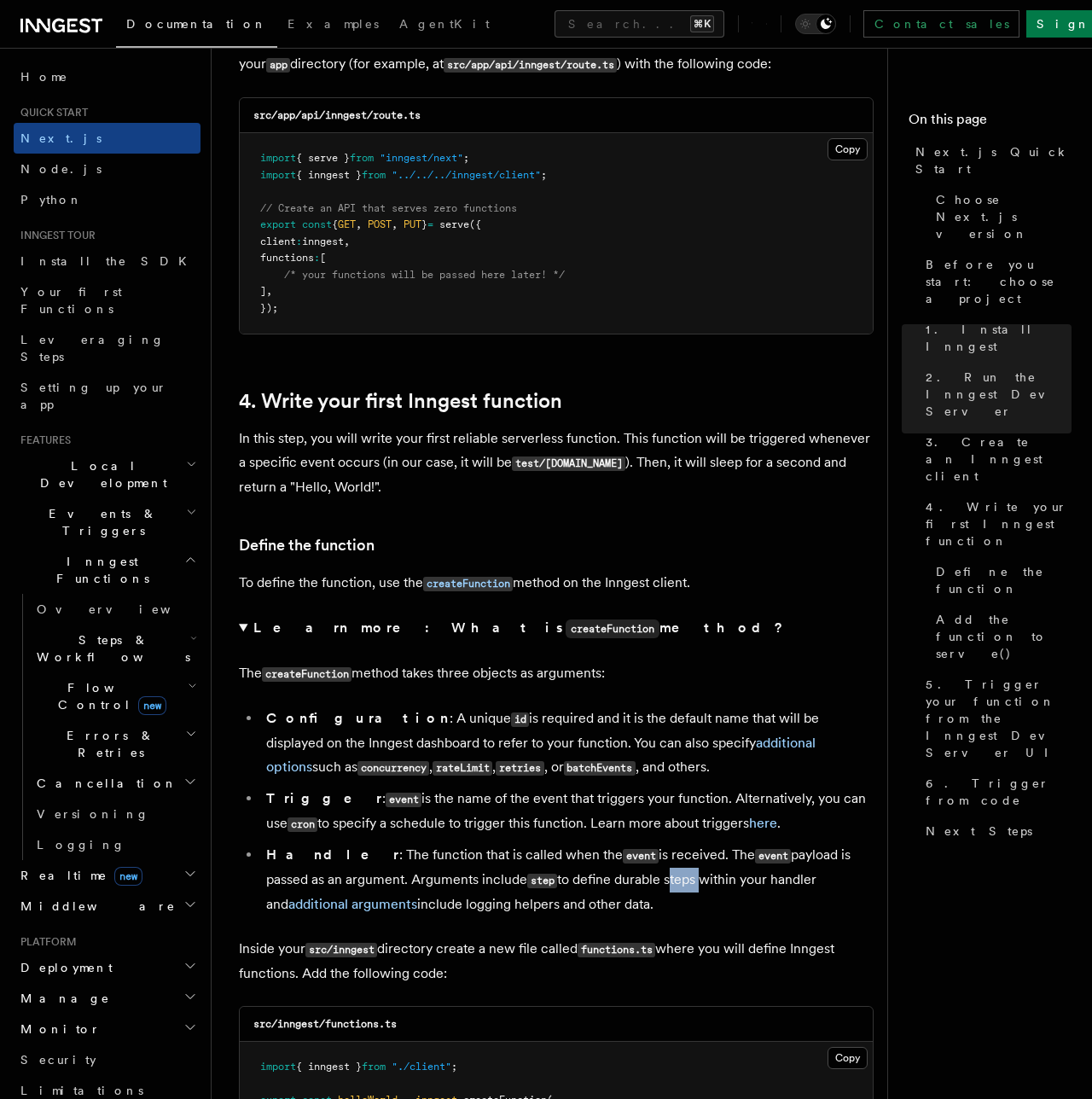
click at [636, 863] on li "Handler : The function that is called when the event is received. The event pay…" at bounding box center [567, 880] width 612 height 73
click at [351, 886] on li "Handler : The function that is called when the event is received. The event pay…" at bounding box center [567, 880] width 612 height 73
click at [461, 882] on li "Handler : The function that is called when the event is received. The event pay…" at bounding box center [567, 880] width 612 height 73
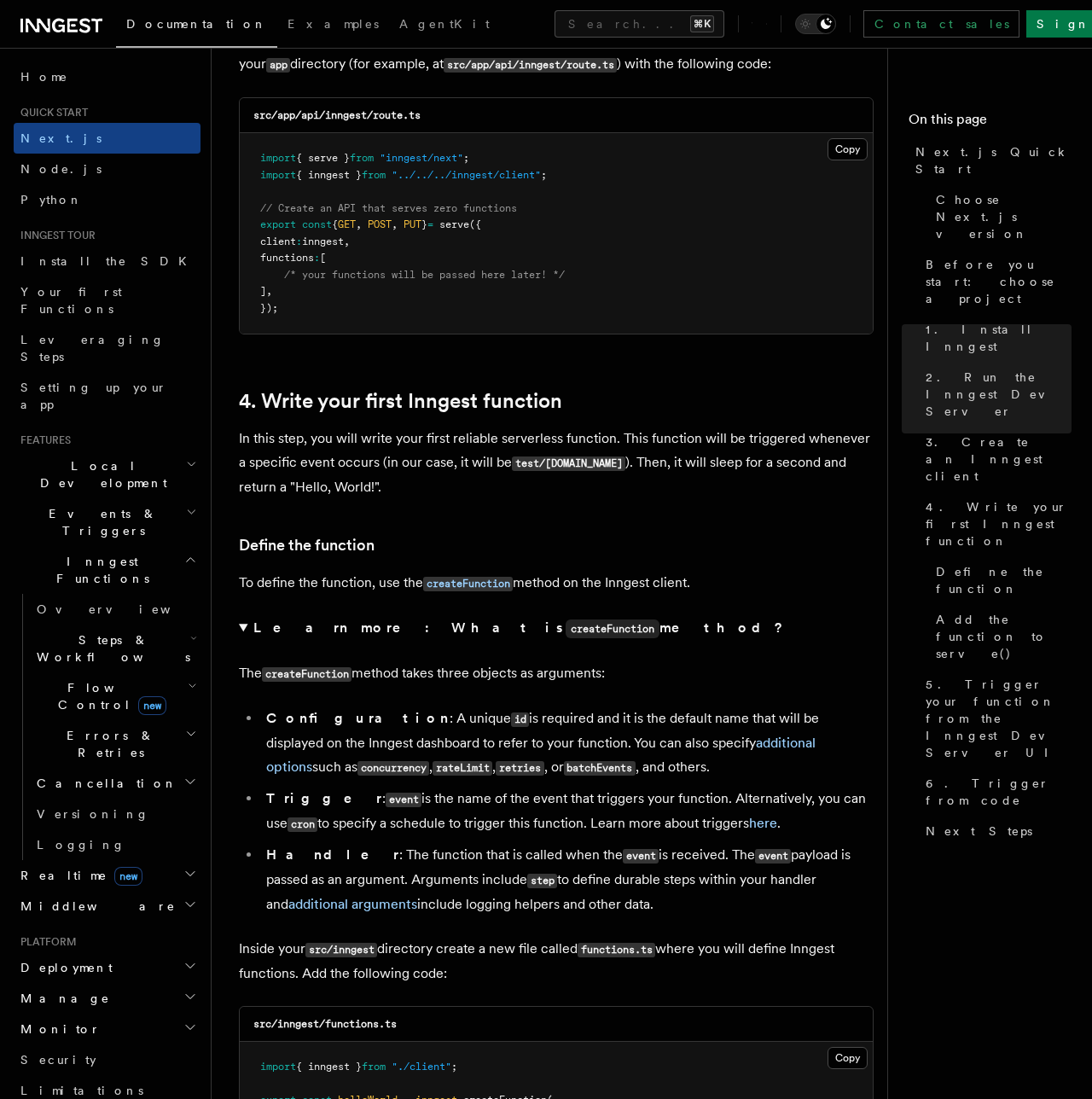
click at [461, 882] on li "Handler : The function that is called when the event is received. The event pay…" at bounding box center [567, 880] width 612 height 73
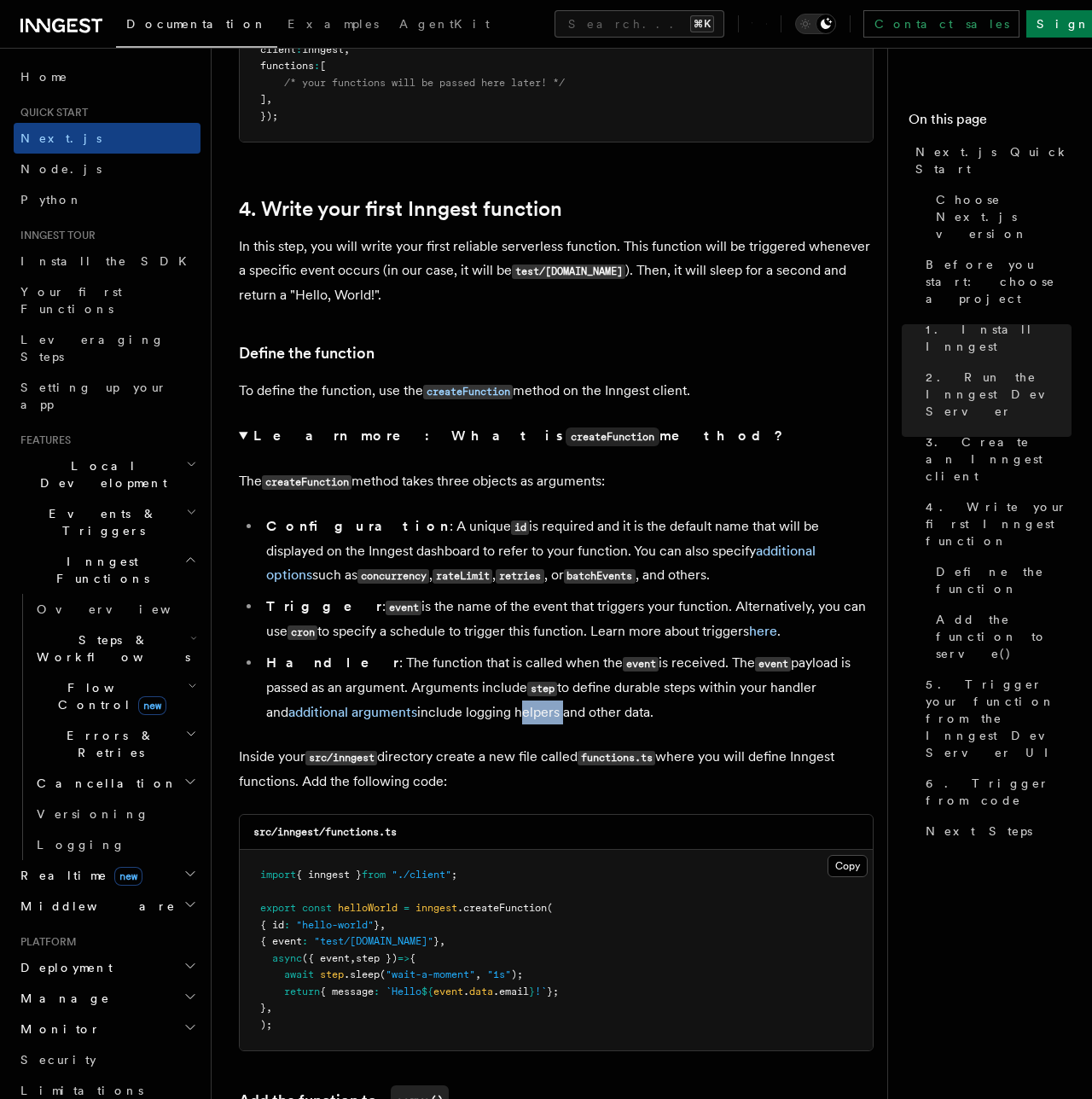
scroll to position [2625, 0]
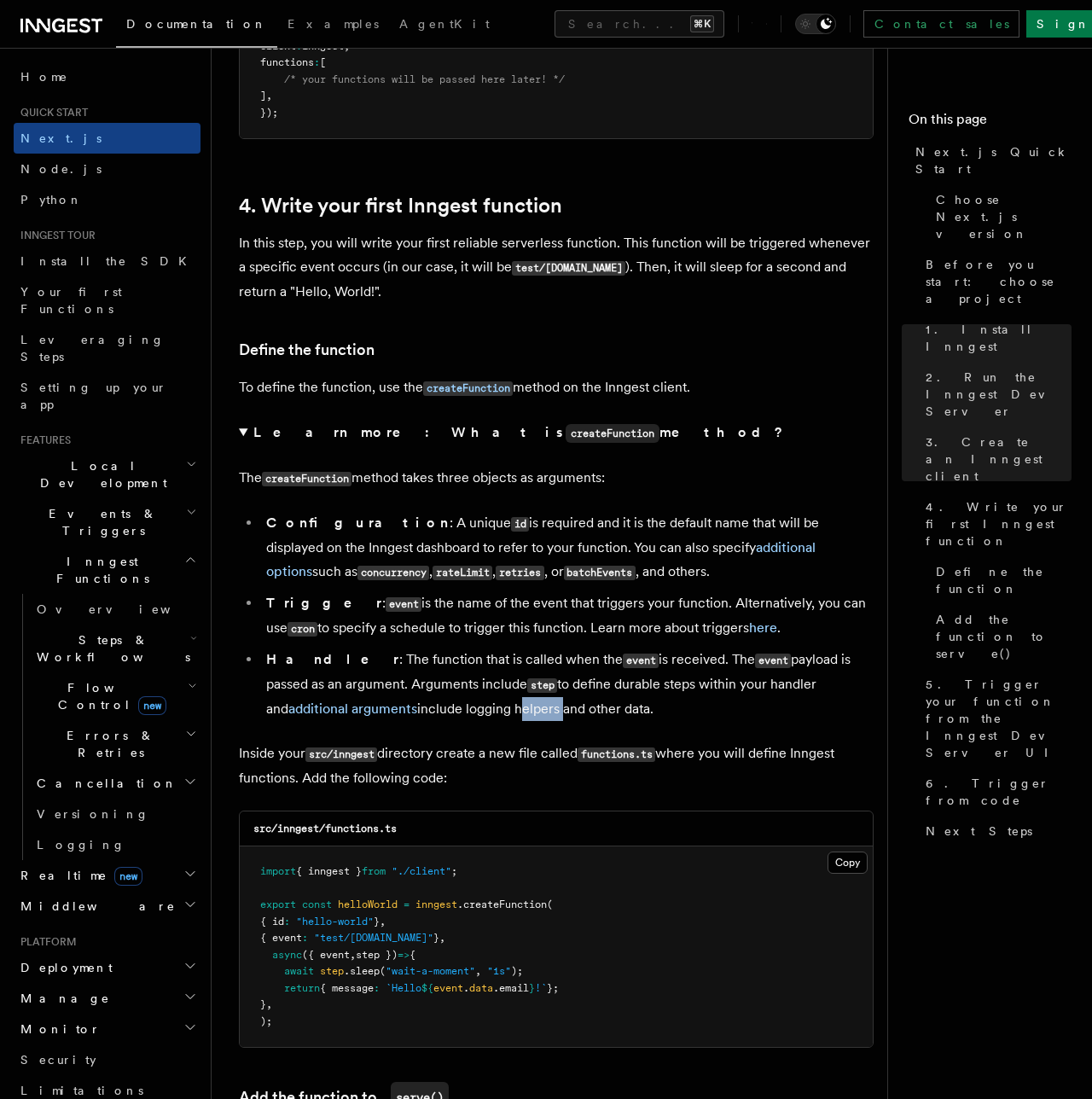
click at [360, 745] on p "Inside your src/inngest directory create a new file called functions.ts where y…" at bounding box center [556, 765] width 635 height 48
click at [407, 742] on p "Inside your src/inngest directory create a new file called functions.ts where y…" at bounding box center [556, 765] width 635 height 48
click at [467, 742] on p "Inside your src/inngest directory create a new file called functions.ts where y…" at bounding box center [556, 765] width 635 height 48
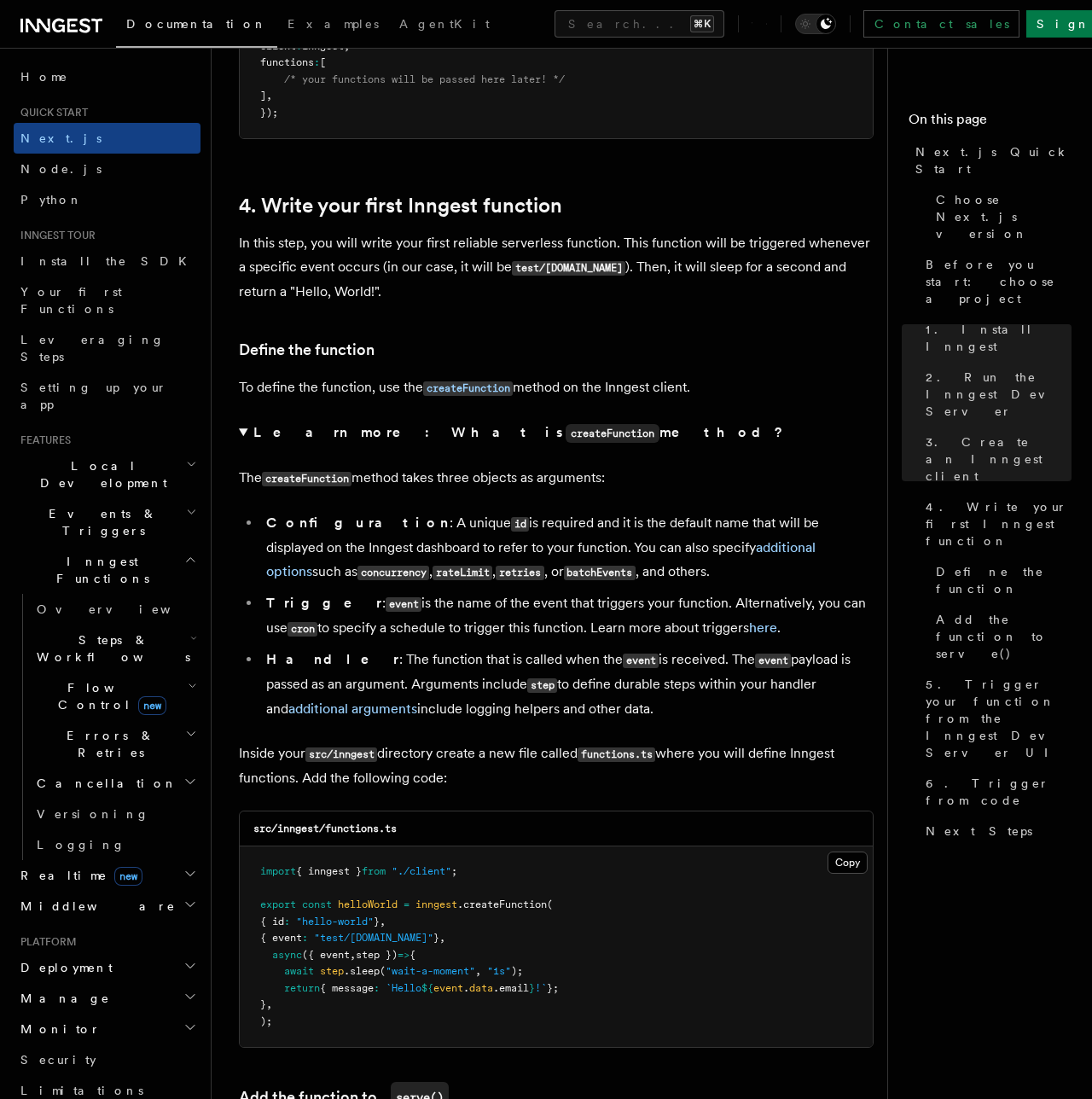
click at [467, 742] on p "Inside your src/inngest directory create a new file called functions.ts where y…" at bounding box center [556, 765] width 635 height 48
click at [867, 846] on pre "import { inngest } from "./client" ; export const helloWorld = inngest .createF…" at bounding box center [556, 946] width 633 height 200
click at [848, 851] on button "Copy Copied" at bounding box center [847, 862] width 40 height 22
click at [379, 231] on p "In this step, you will write your first reliable serverless function. This func…" at bounding box center [556, 267] width 635 height 72
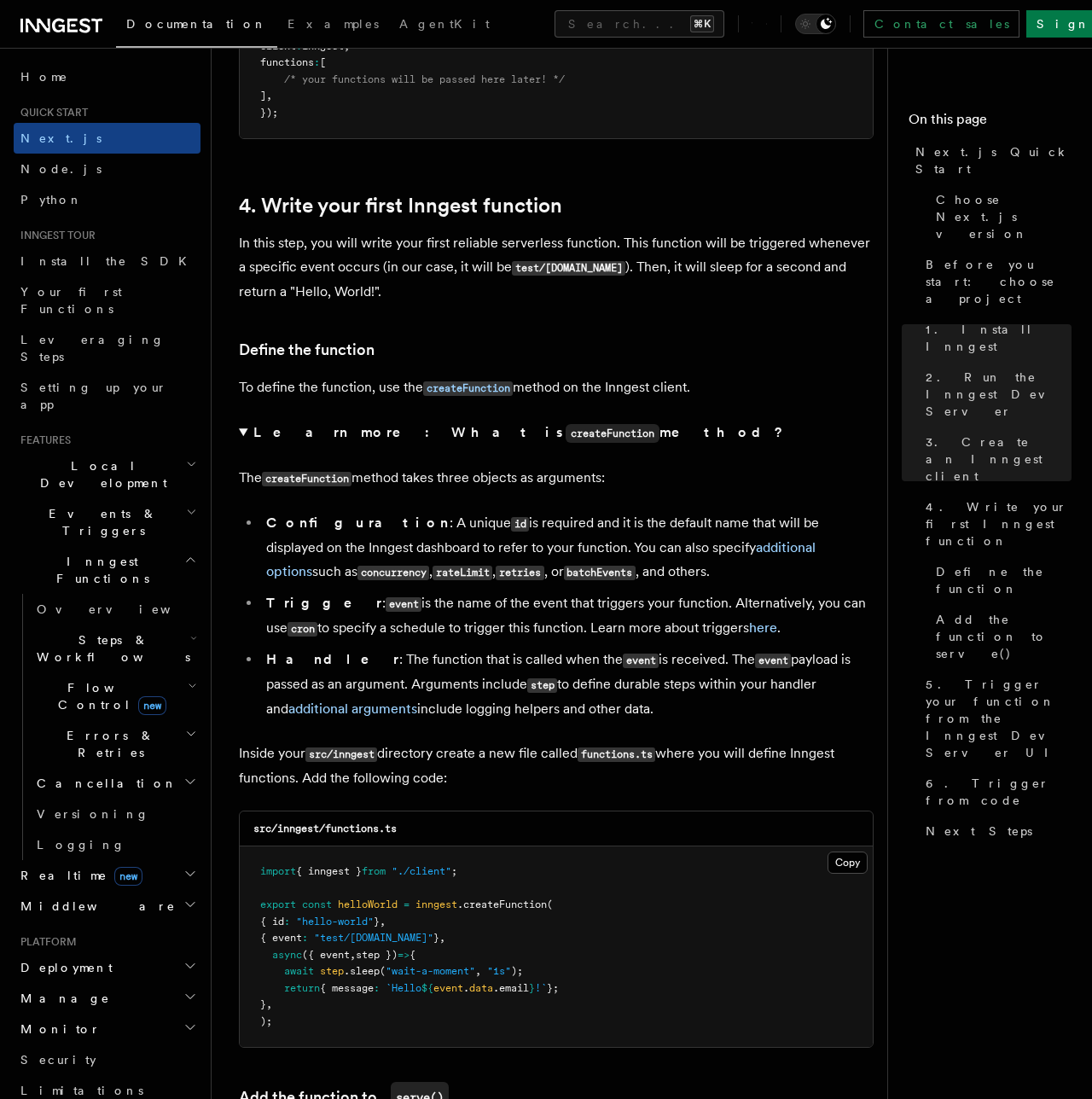
click at [379, 231] on p "In this step, you will write your first reliable serverless function. This func…" at bounding box center [556, 267] width 635 height 72
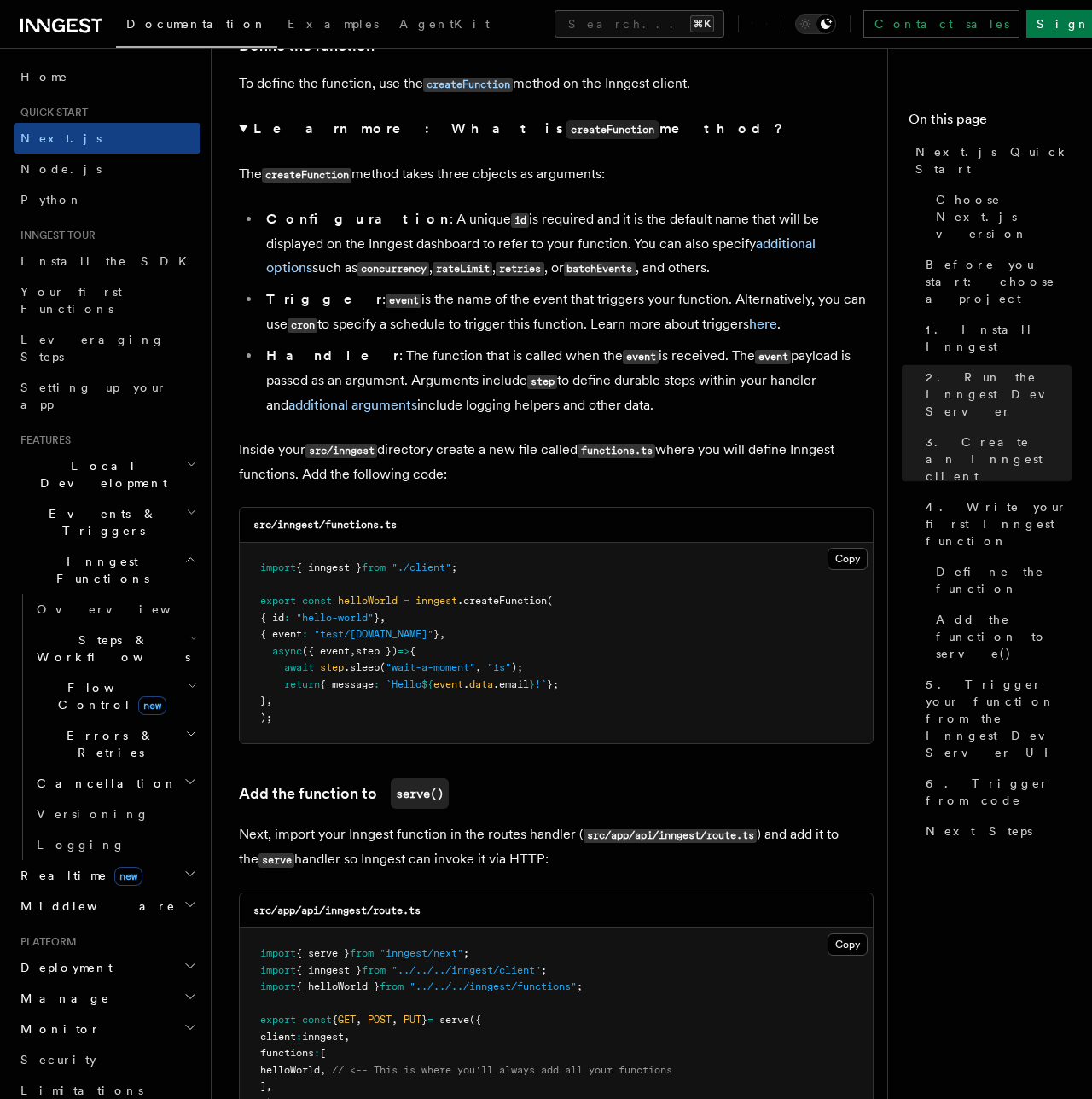
scroll to position [3066, 0]
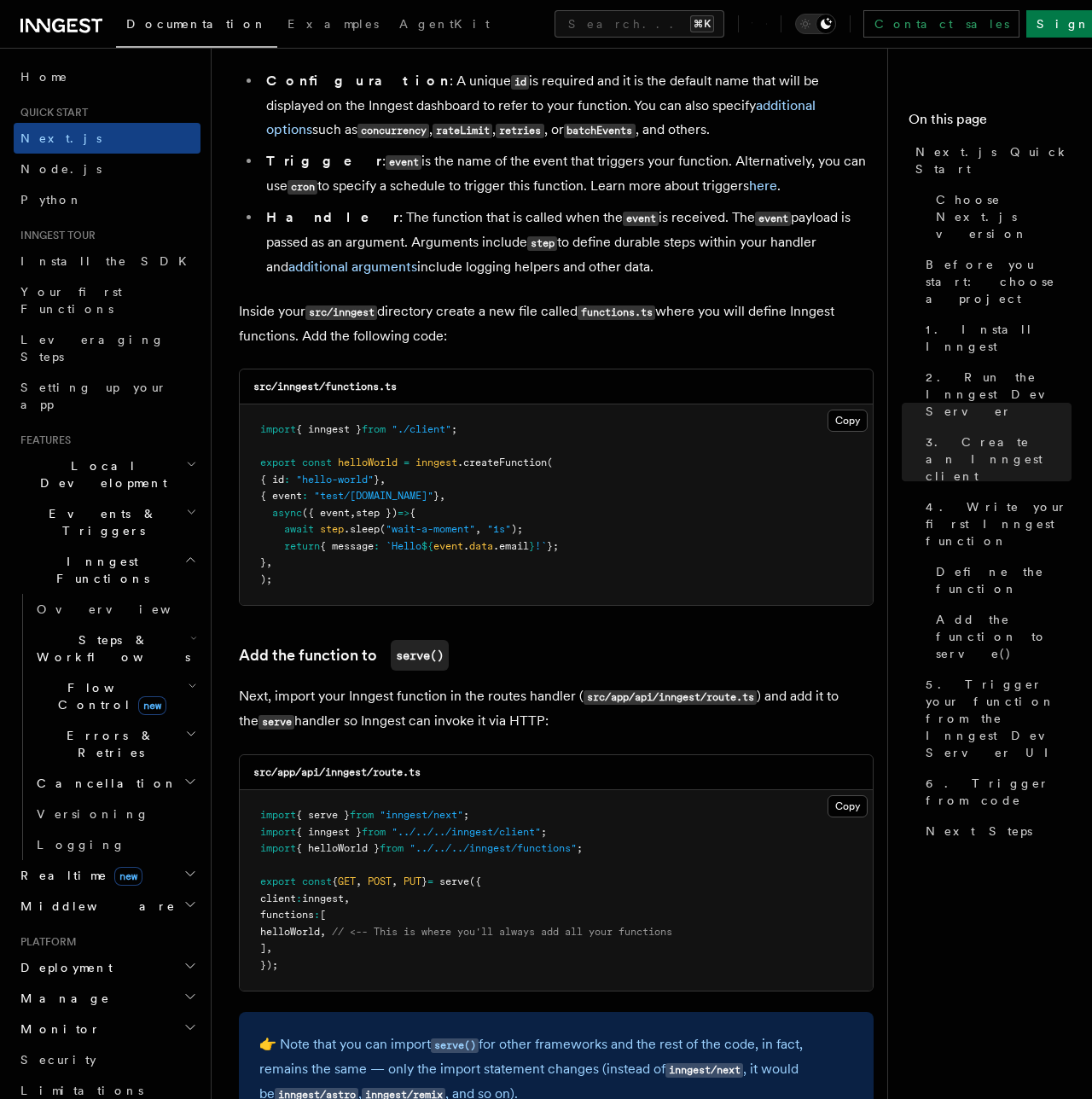
click at [311, 684] on p "Next, import your Inngest function in the routes handler ( src/app/api/inngest/…" at bounding box center [556, 709] width 635 height 49
click at [361, 684] on p "Next, import your Inngest function in the routes handler ( src/app/api/inngest/…" at bounding box center [556, 709] width 635 height 49
click at [414, 684] on p "Next, import your Inngest function in the routes handler ( src/app/api/inngest/…" at bounding box center [556, 709] width 635 height 49
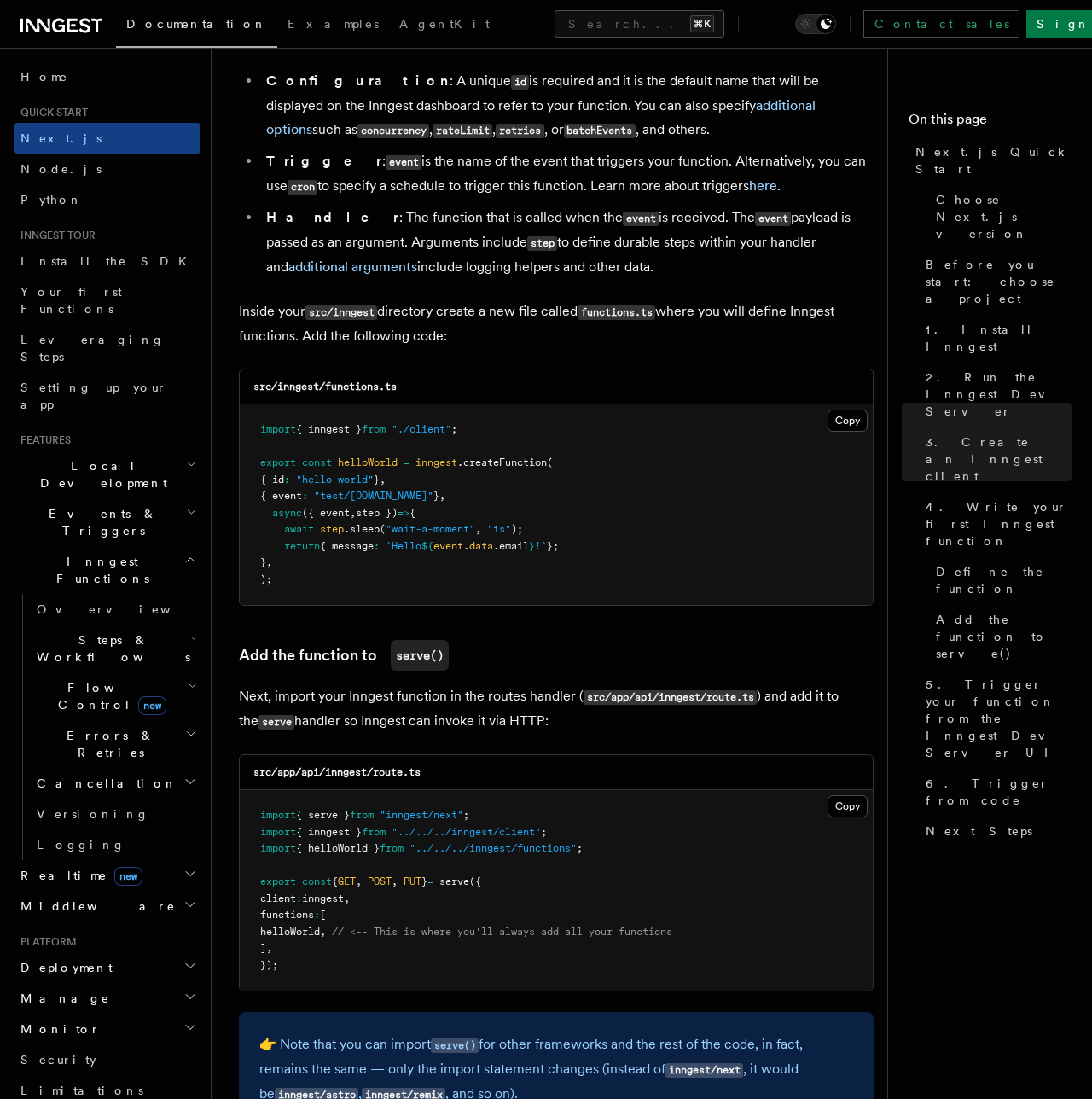
click at [414, 684] on p "Next, import your Inngest function in the routes handler ( src/app/api/inngest/…" at bounding box center [556, 709] width 635 height 49
click at [373, 708] on p "Next, import your Inngest function in the routes handler ( src/app/api/inngest/…" at bounding box center [556, 709] width 635 height 49
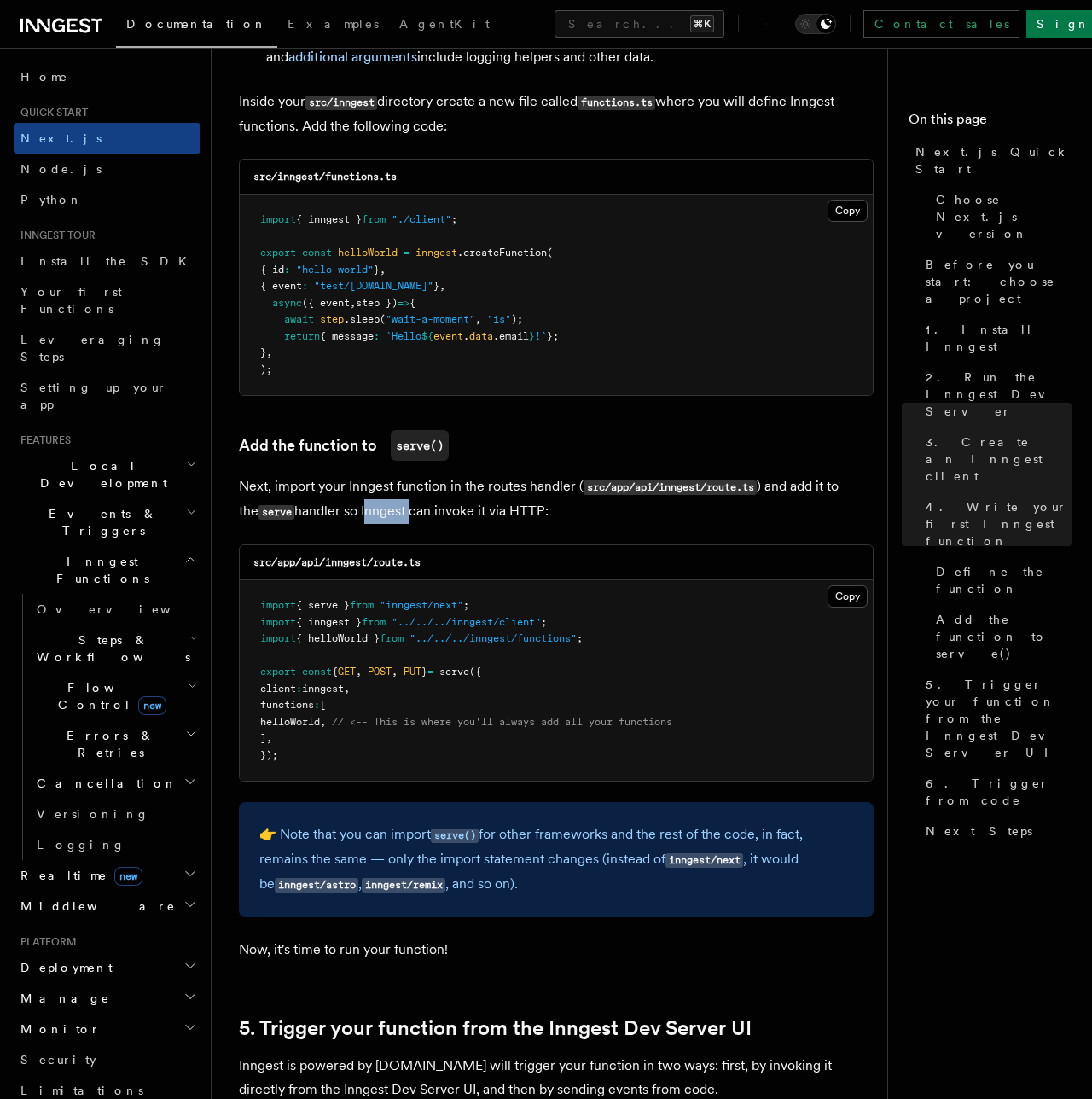
scroll to position [3356, 0]
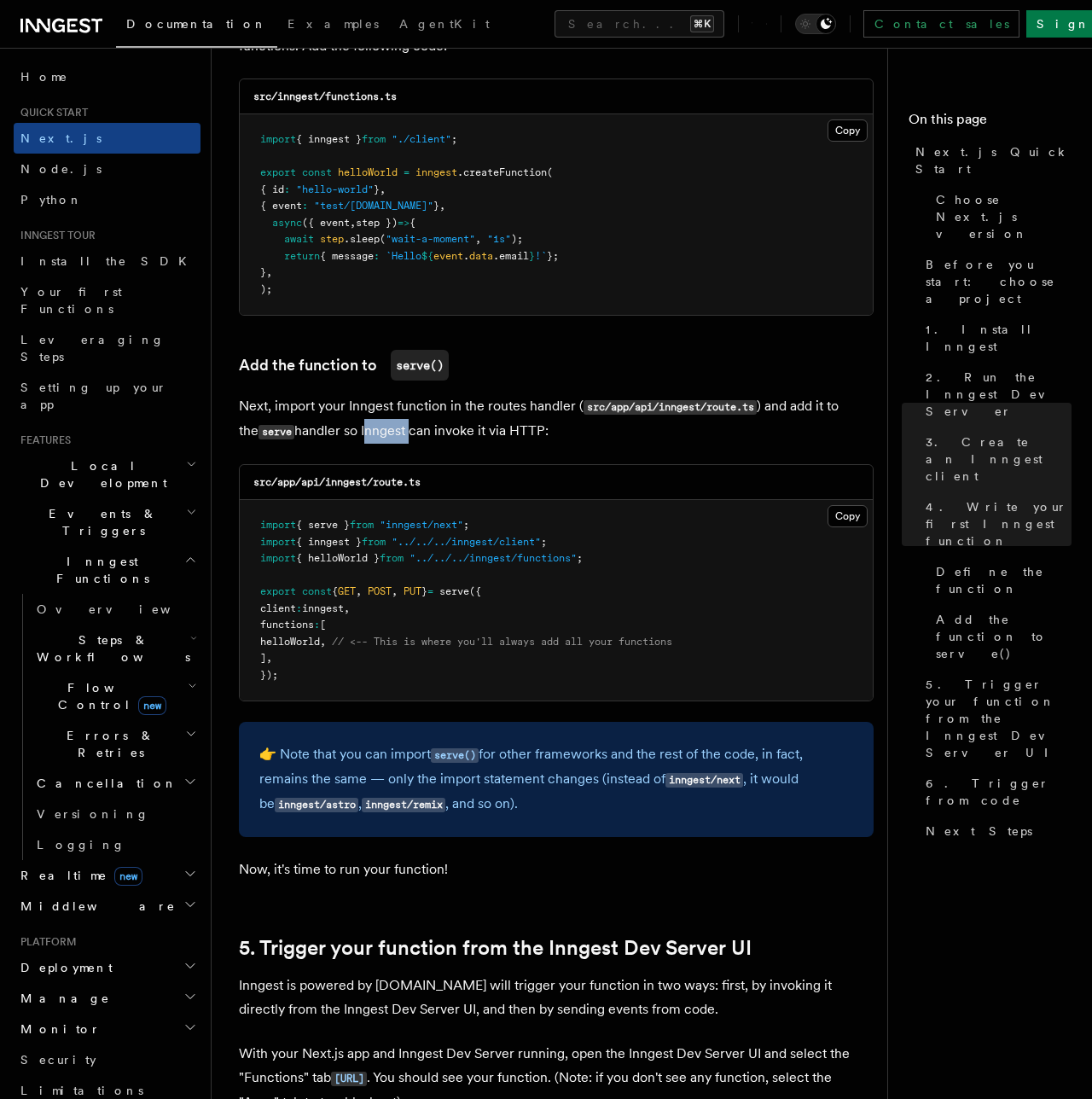
click at [410, 743] on p "👉 Note that you can import serve() for other frameworks and the rest of the cod…" at bounding box center [556, 779] width 593 height 74
click at [581, 743] on p "👉 Note that you can import serve() for other frameworks and the rest of the cod…" at bounding box center [556, 779] width 593 height 74
click at [676, 743] on p "👉 Note that you can import serve() for other frameworks and the rest of the cod…" at bounding box center [556, 779] width 593 height 74
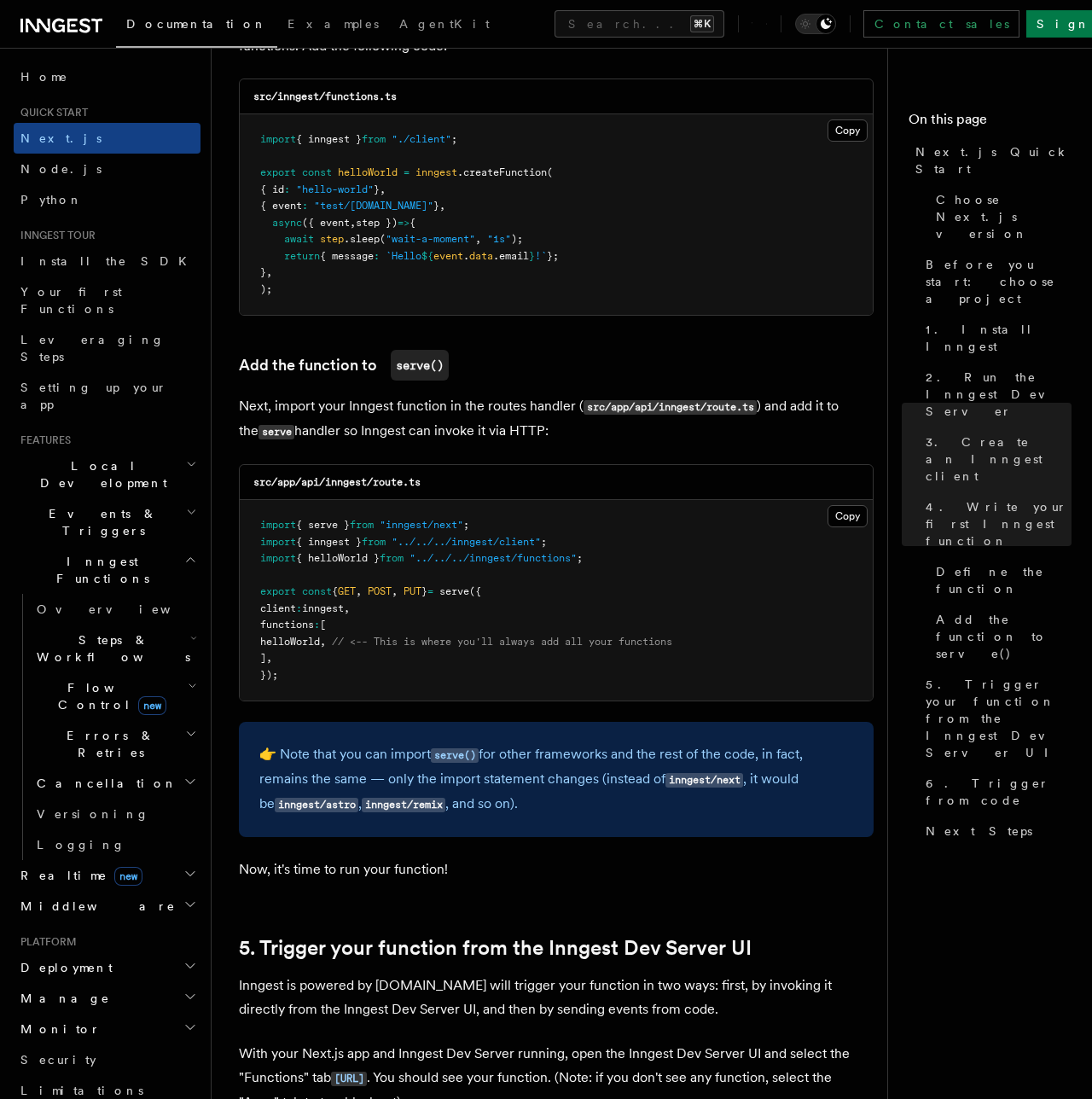
click at [676, 743] on p "👉 Note that you can import serve() for other frameworks and the rest of the cod…" at bounding box center [556, 779] width 593 height 74
click at [437, 760] on p "👉 Note that you can import serve() for other frameworks and the rest of the cod…" at bounding box center [556, 779] width 593 height 74
click at [578, 761] on p "👉 Note that you can import serve() for other frameworks and the rest of the cod…" at bounding box center [556, 779] width 593 height 74
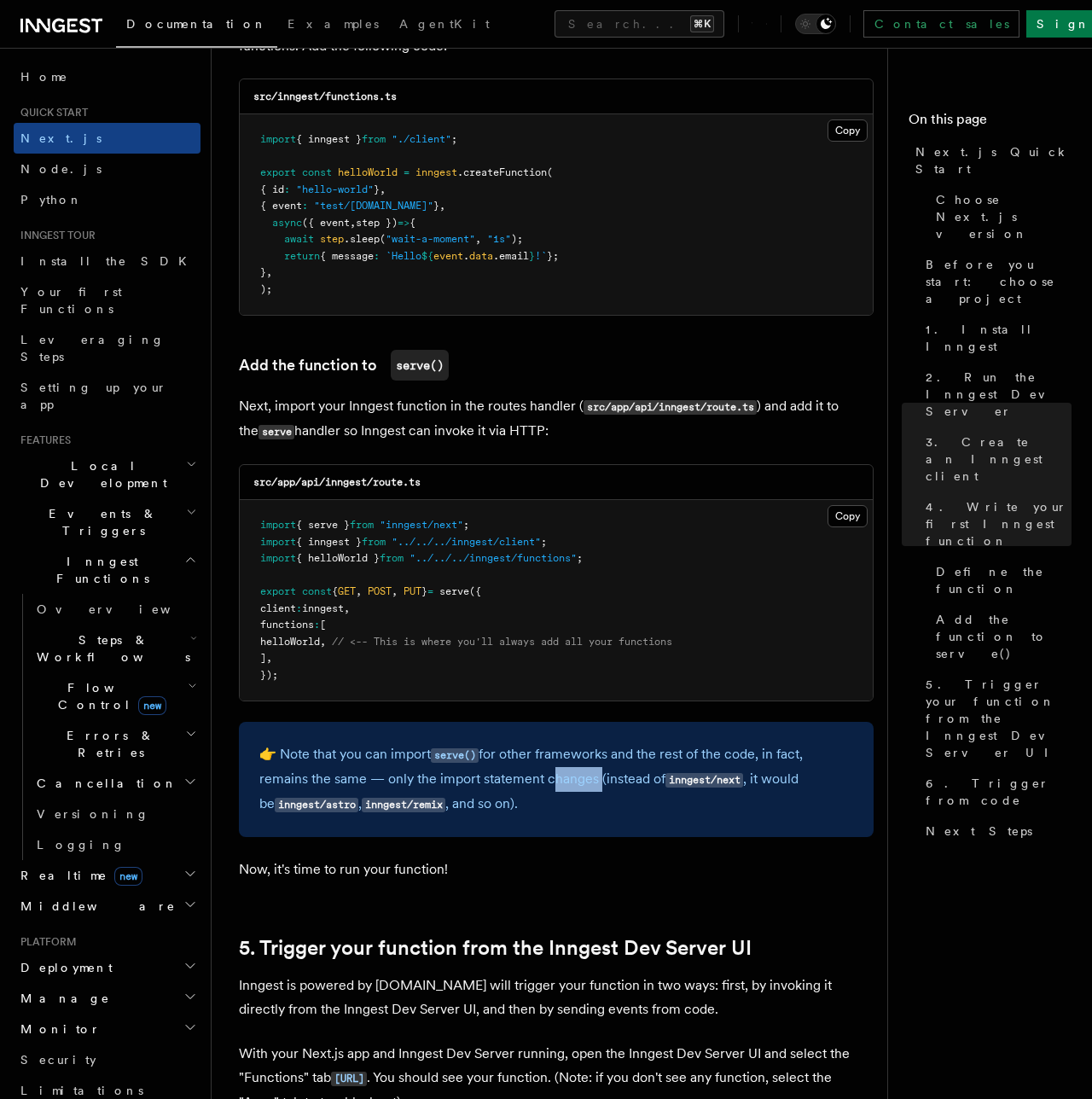
click at [615, 762] on p "👉 Note that you can import serve() for other frameworks and the rest of the cod…" at bounding box center [556, 779] width 593 height 74
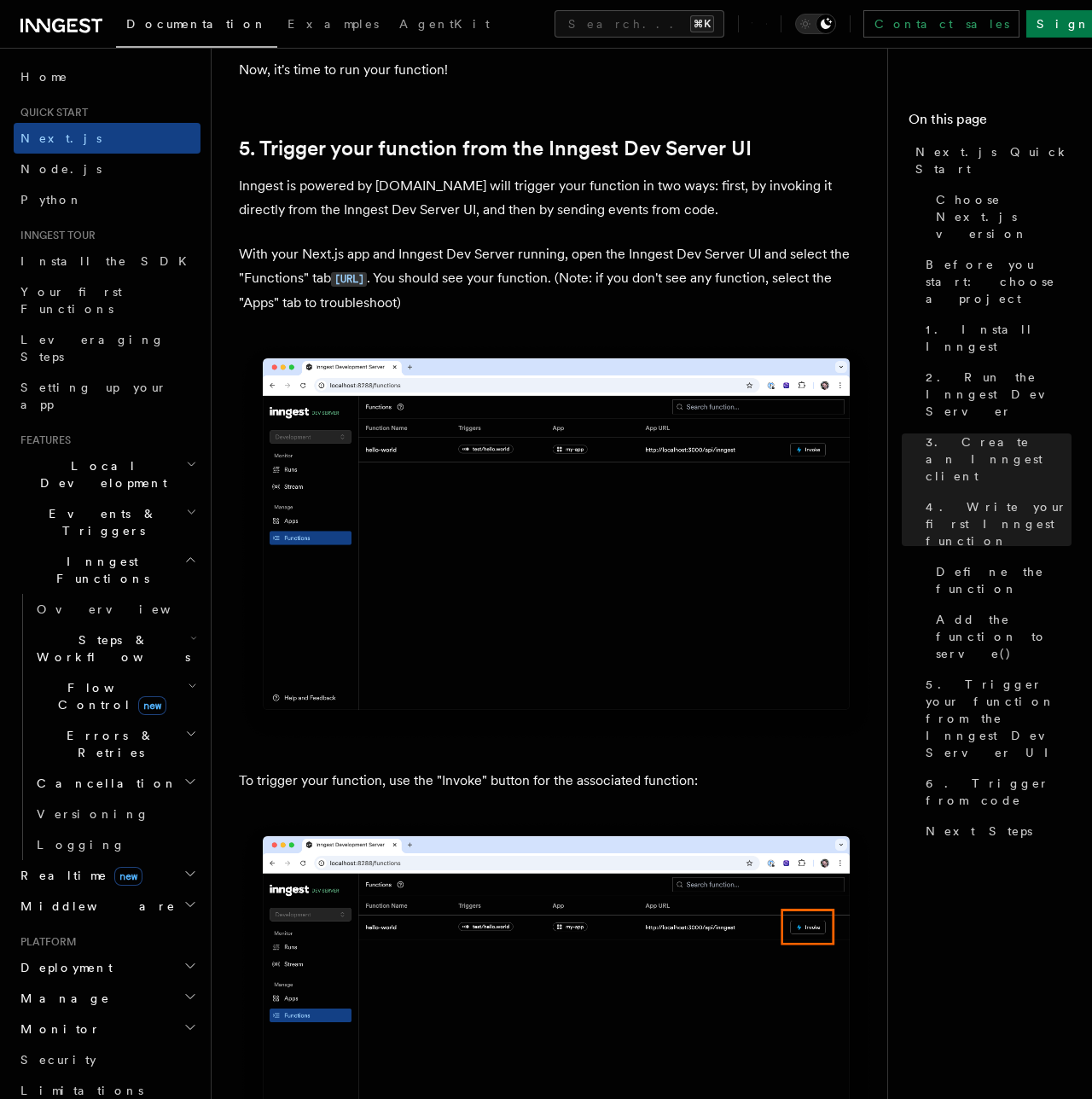
scroll to position [4185, 0]
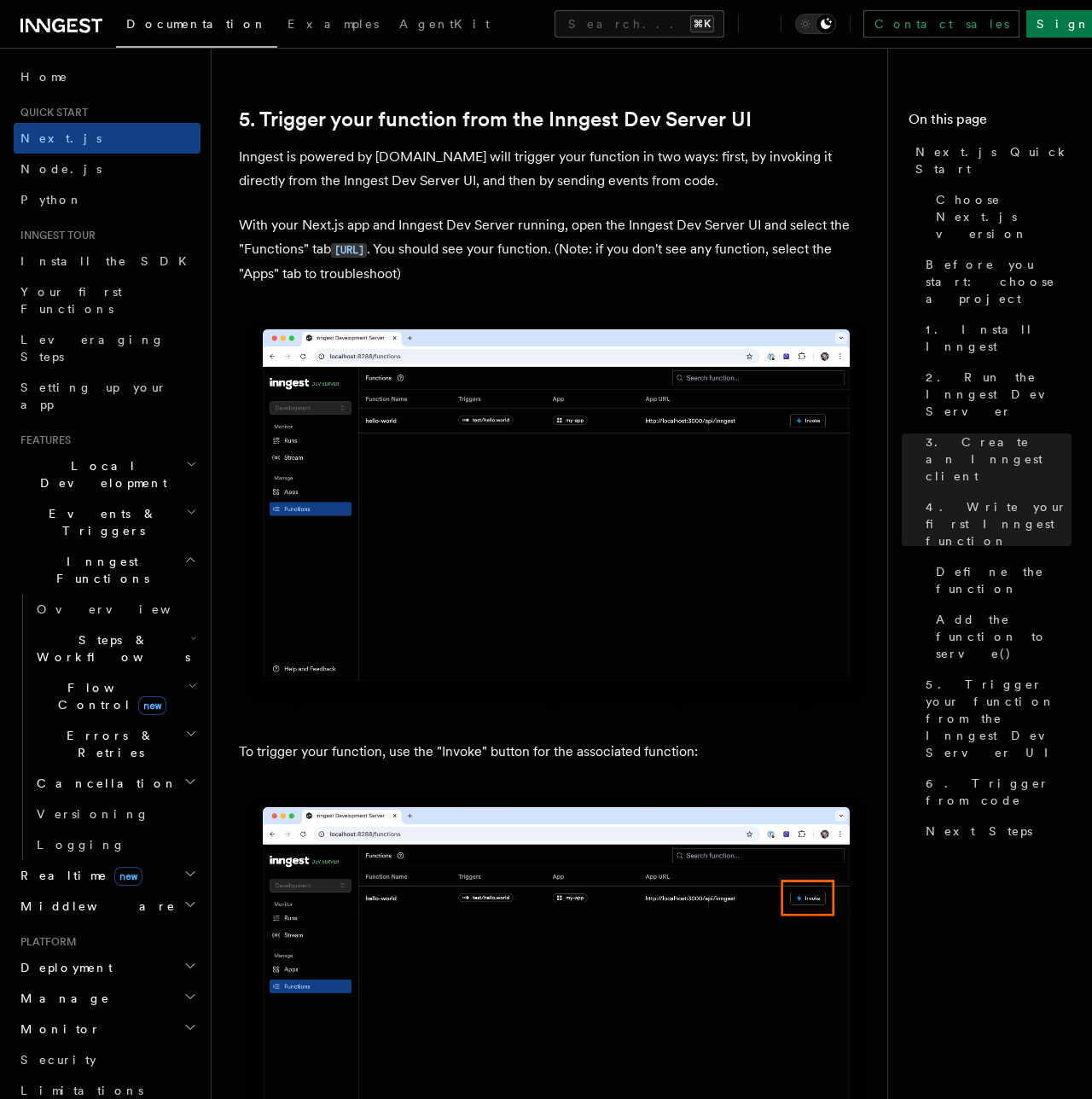
click at [304, 145] on p "Inngest is powered by events.You will trigger your function in two ways: first,…" at bounding box center [556, 169] width 635 height 47
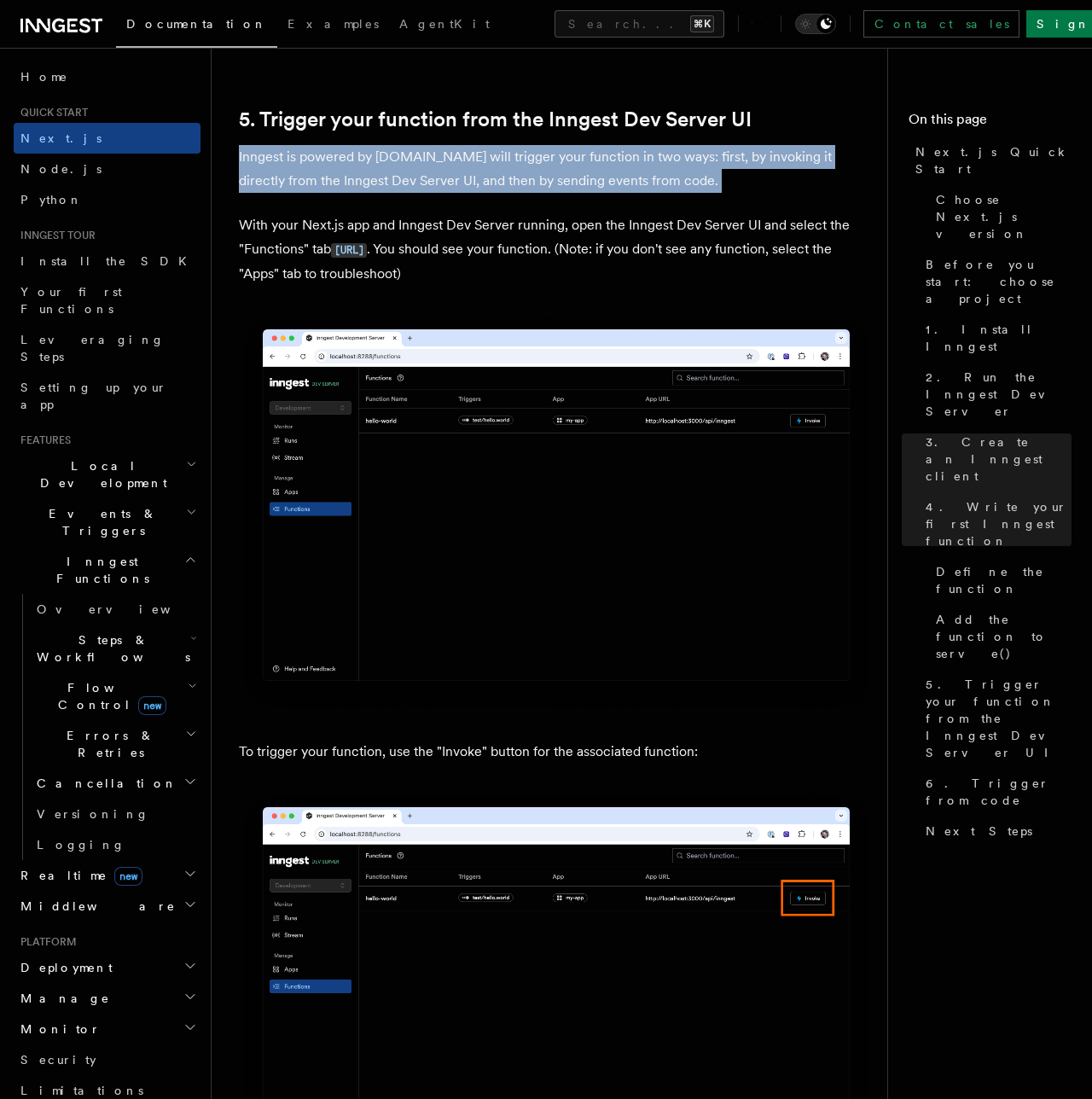
click at [455, 166] on p "Inngest is powered by events.You will trigger your function in two ways: first,…" at bounding box center [556, 169] width 635 height 47
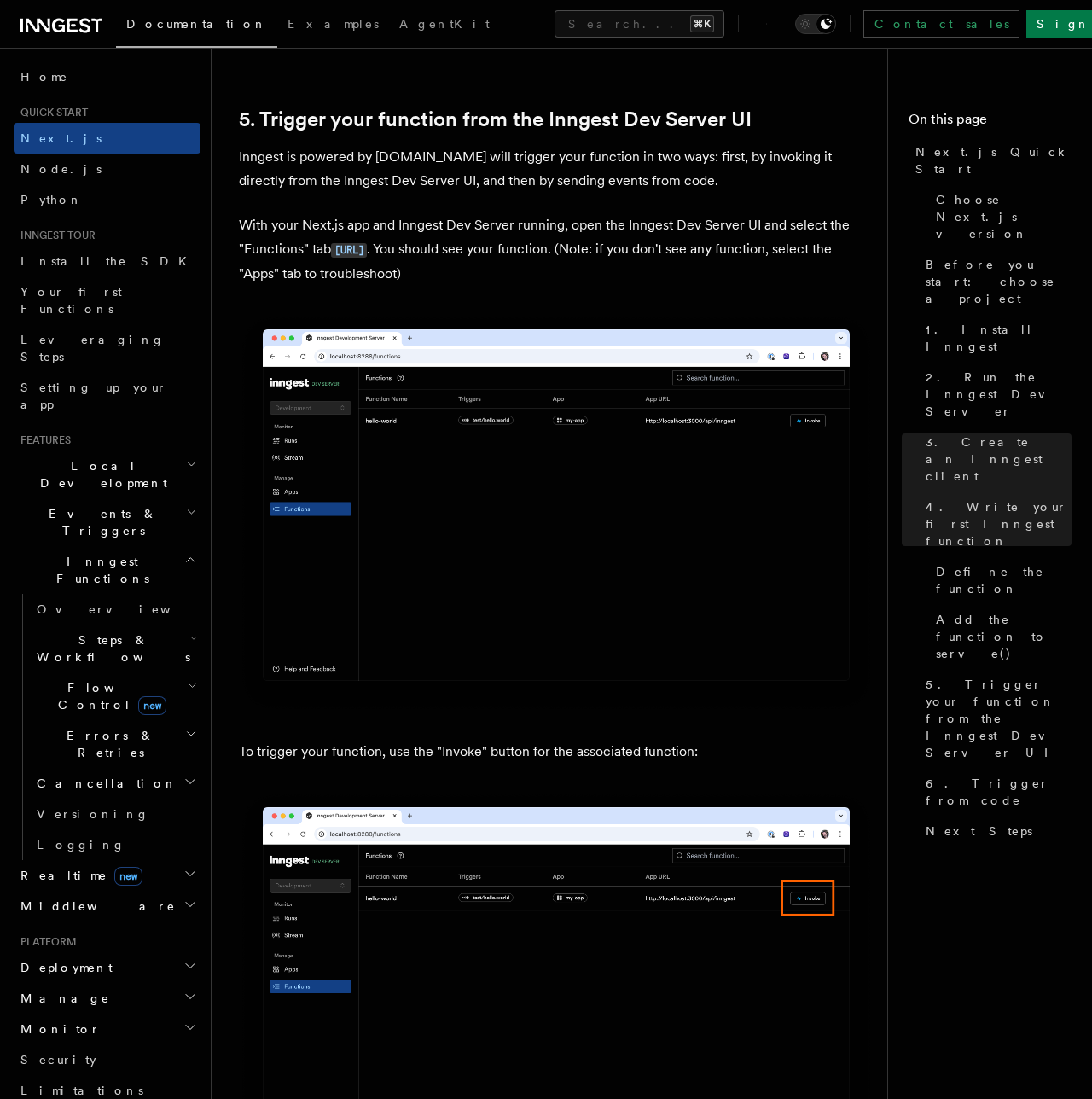
click at [455, 166] on p "Inngest is powered by events.You will trigger your function in two ways: first,…" at bounding box center [556, 169] width 635 height 47
drag, startPoint x: 351, startPoint y: 140, endPoint x: 499, endPoint y: 122, distance: 149.1
click at [888, 754] on nav "On this page Next.js Quick Start Choose Next.js version Before you start: choos…" at bounding box center [989, 573] width 204 height 1051
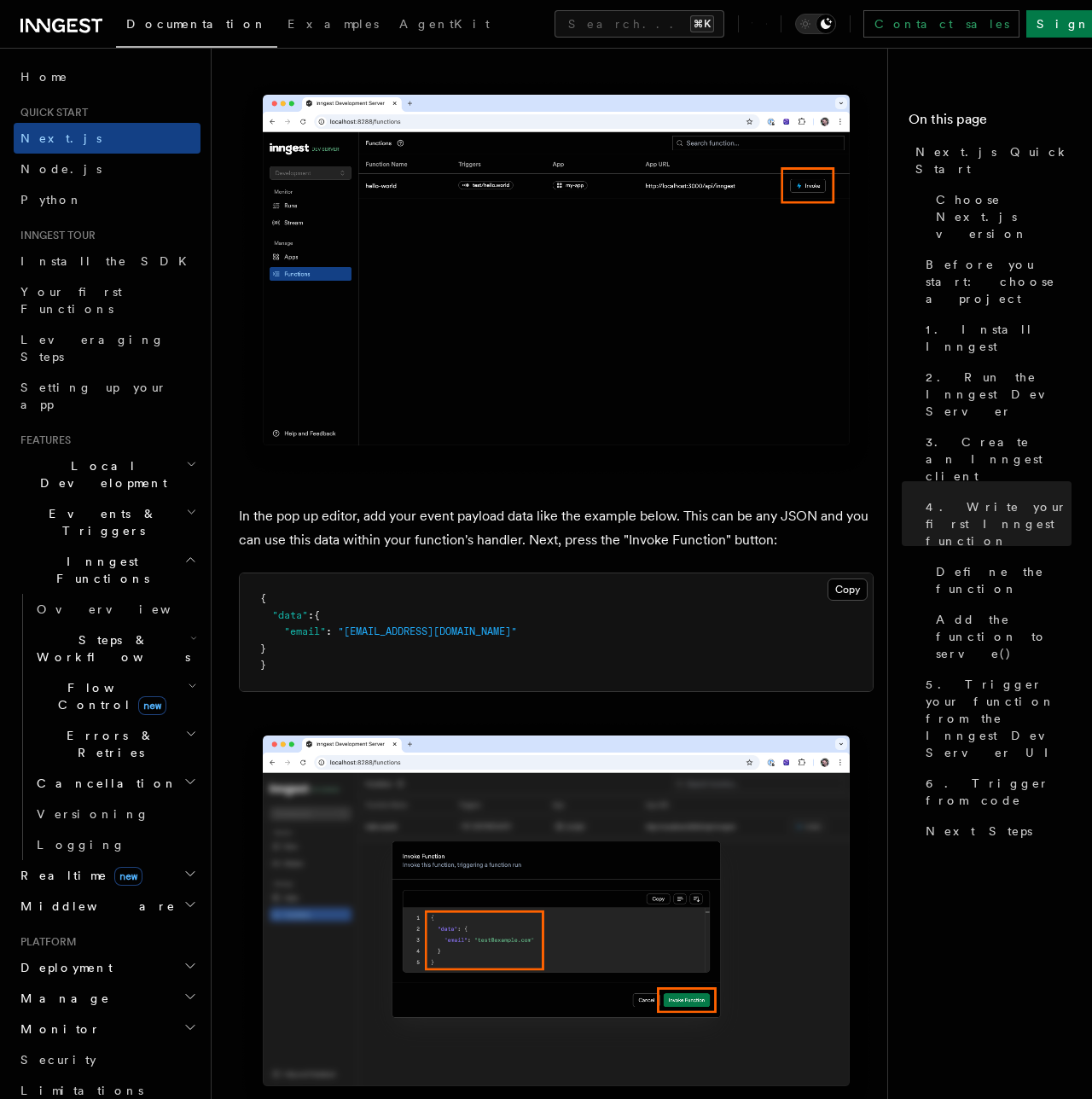
scroll to position [4906, 0]
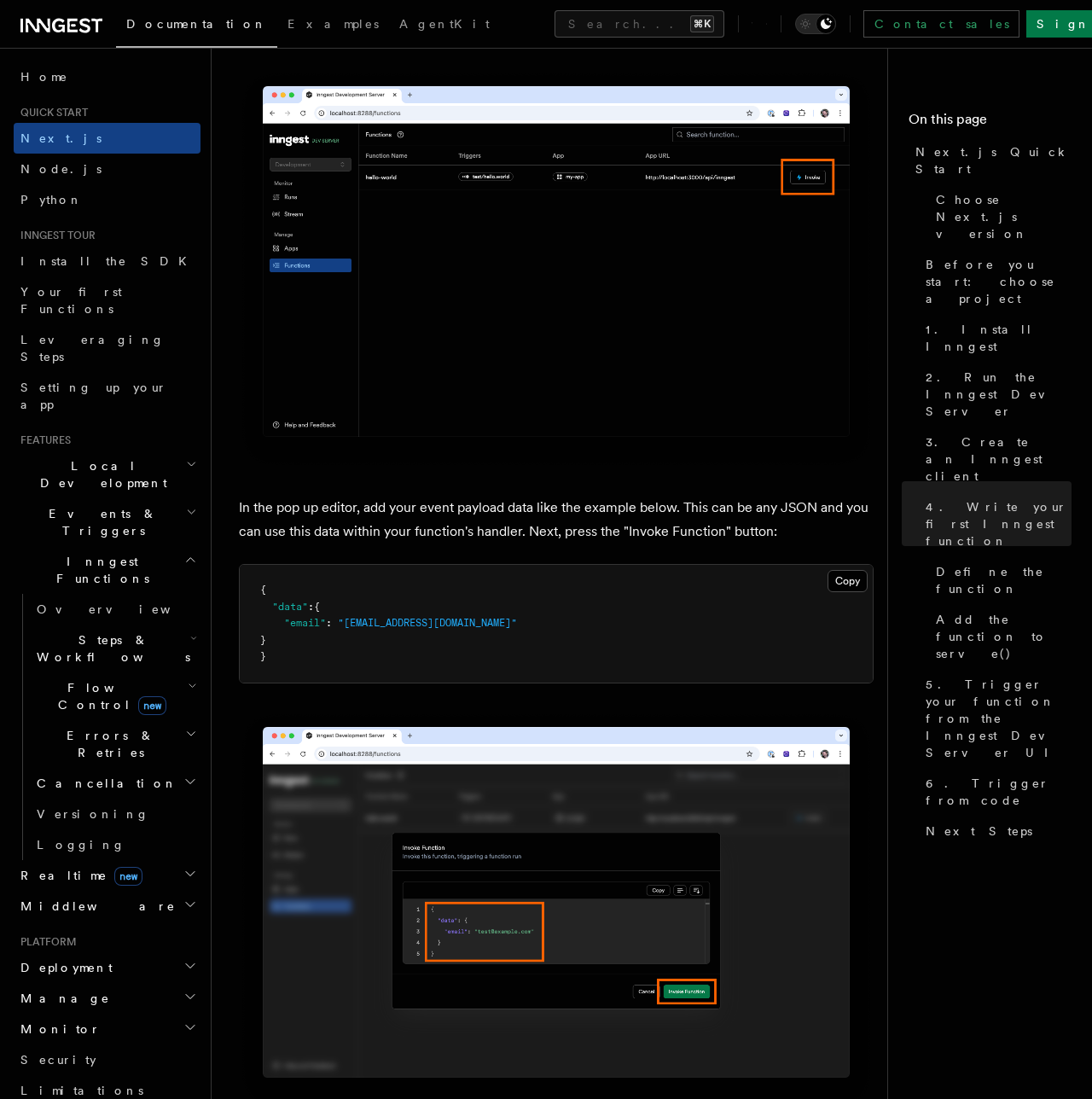
click at [436, 496] on p "In the pop up editor, add your event payload data like the example below. This …" at bounding box center [556, 519] width 635 height 47
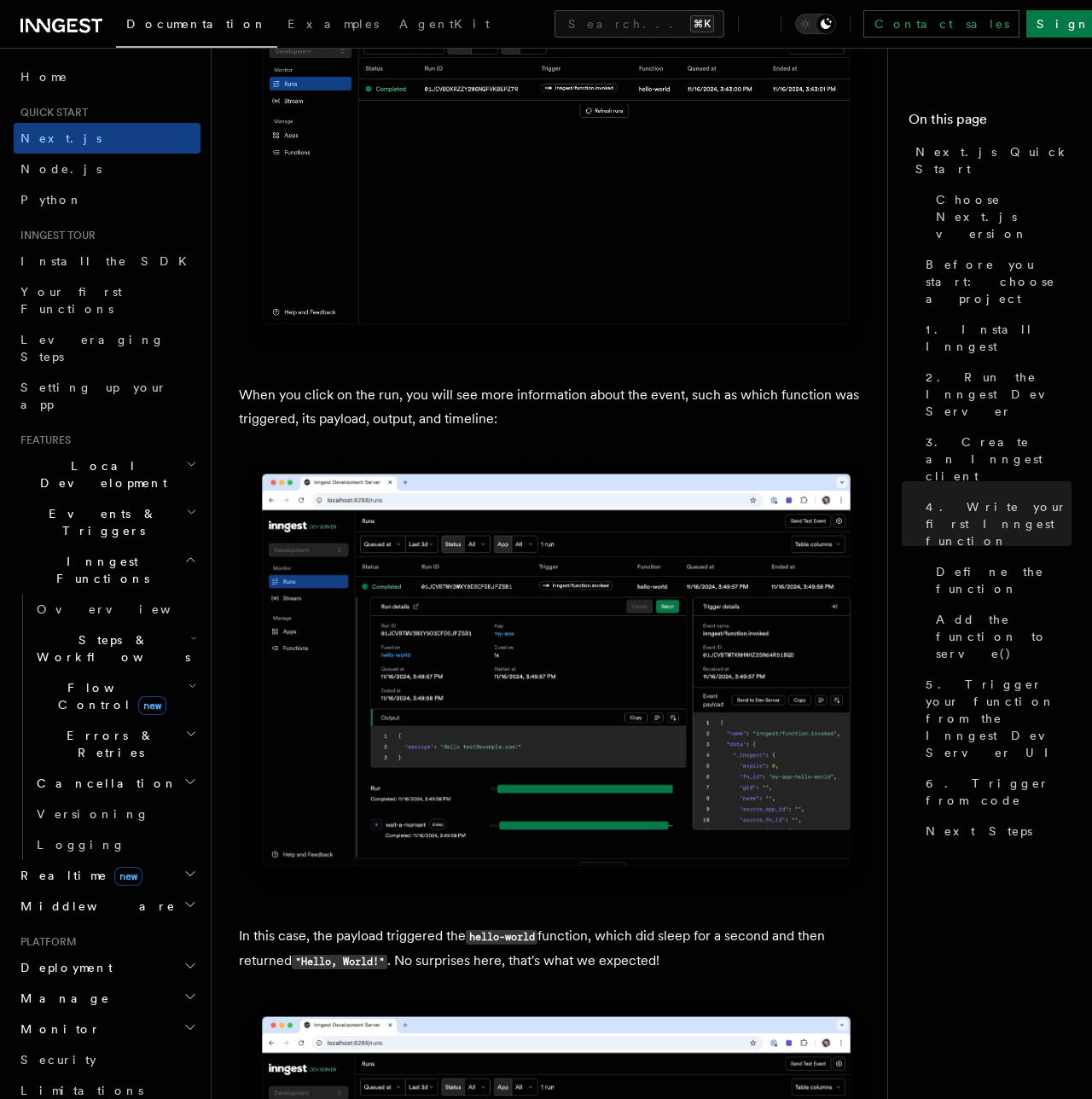
scroll to position [6182, 0]
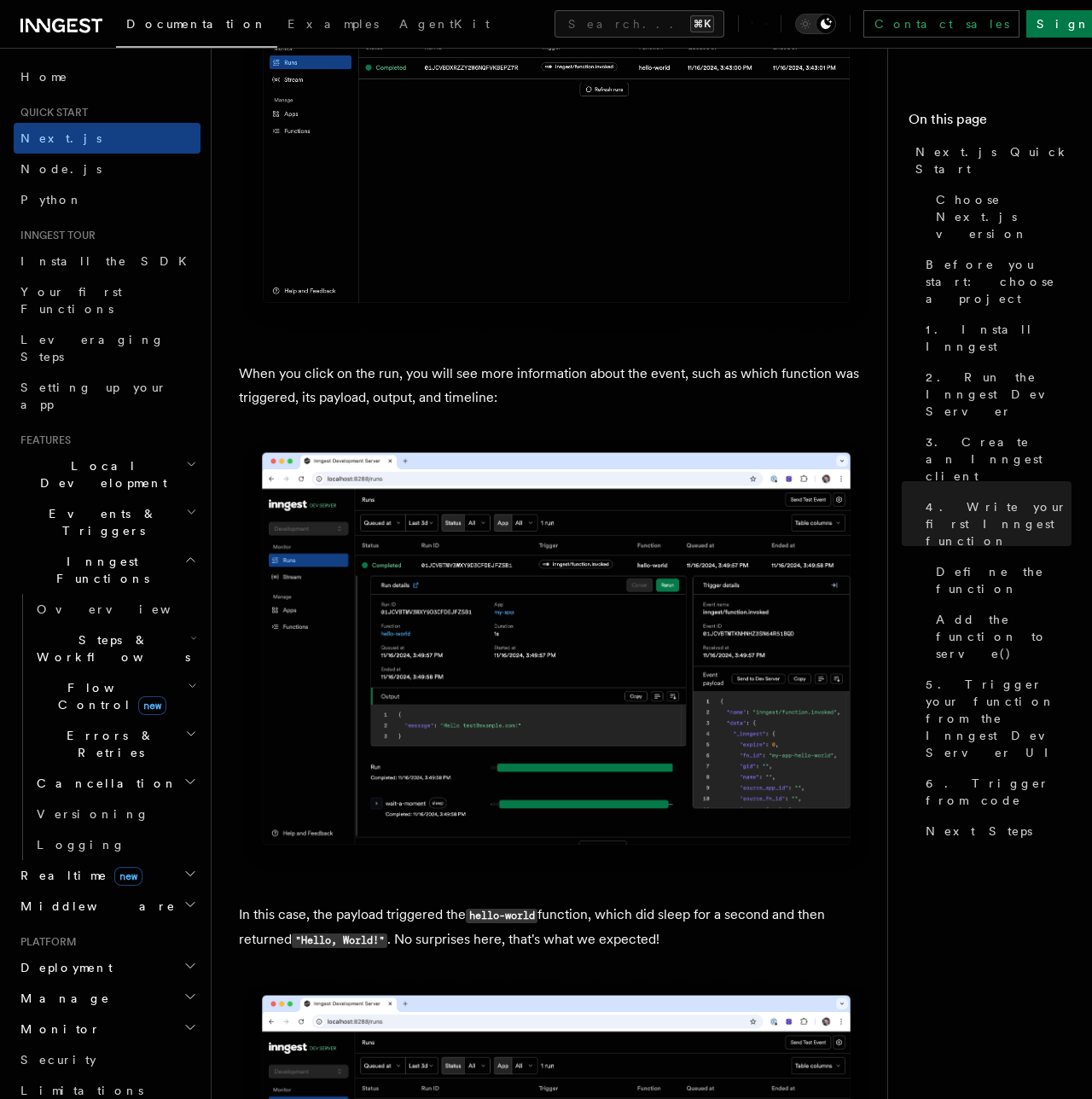
click at [422, 379] on p "When you click on the run, you will see more information about the event, such …" at bounding box center [556, 385] width 635 height 47
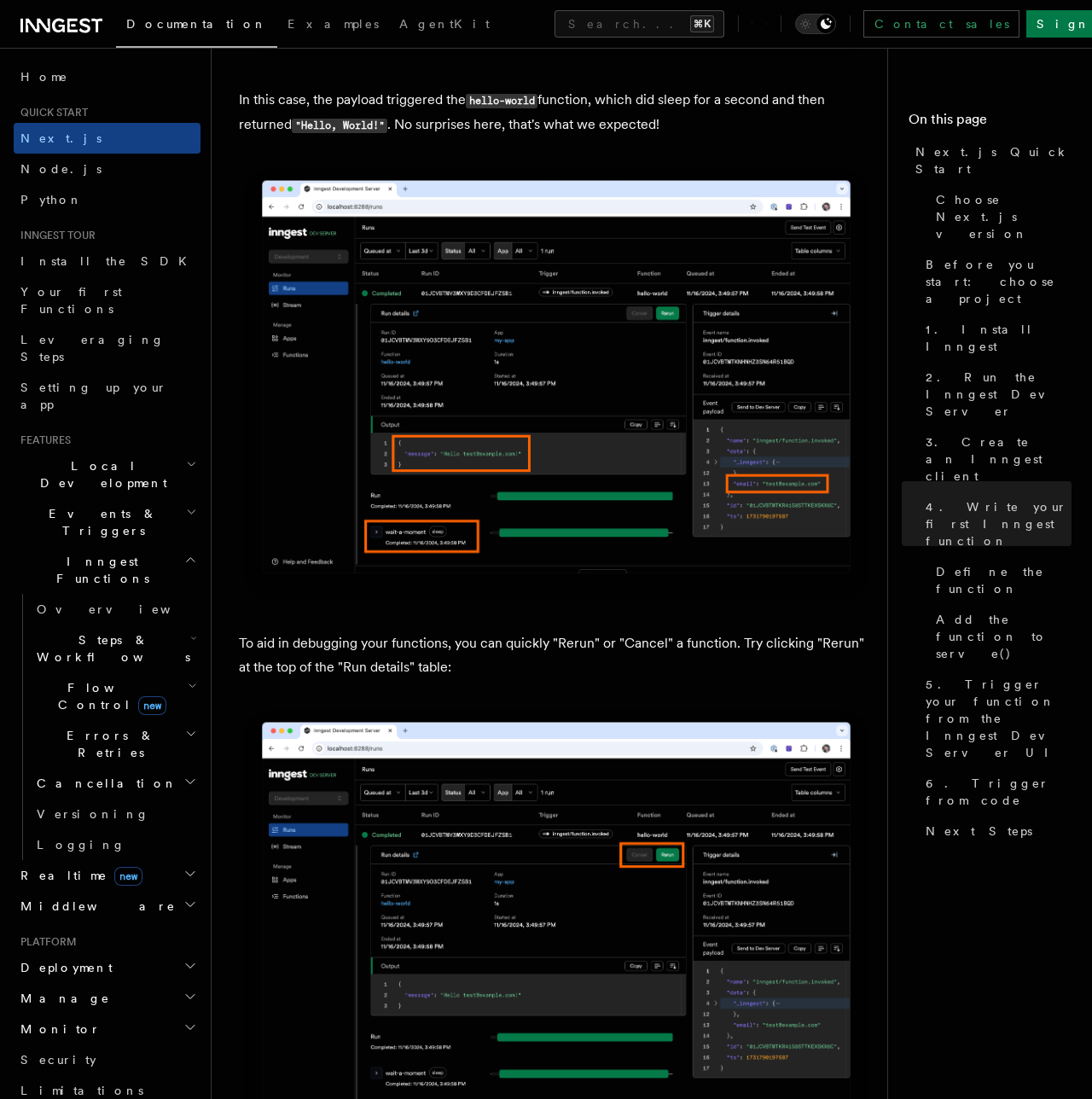
scroll to position [6999, 0]
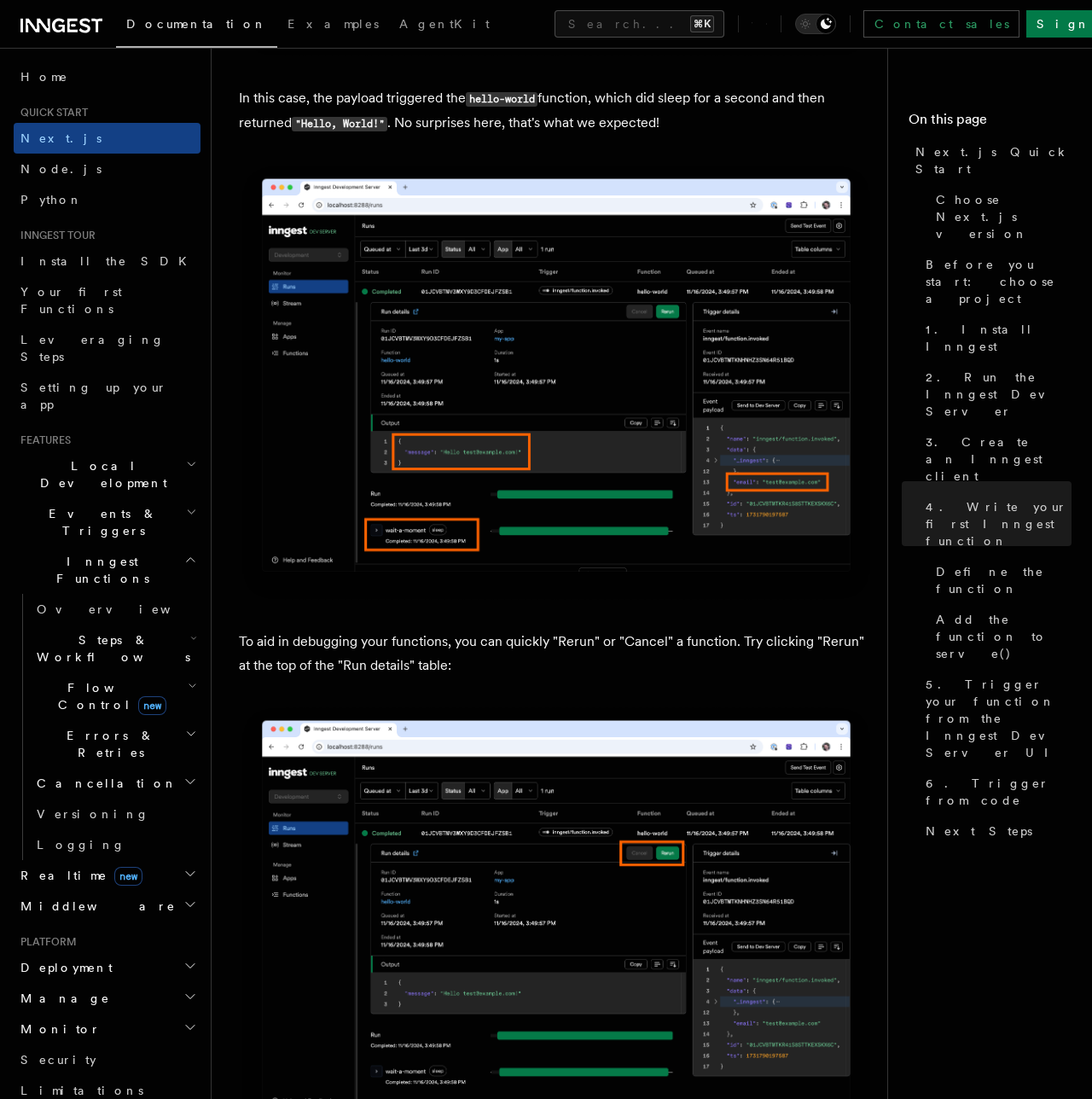
click at [526, 630] on p "To aid in debugging your functions, you can quickly "Rerun" or "Cancel" a funct…" at bounding box center [556, 654] width 635 height 47
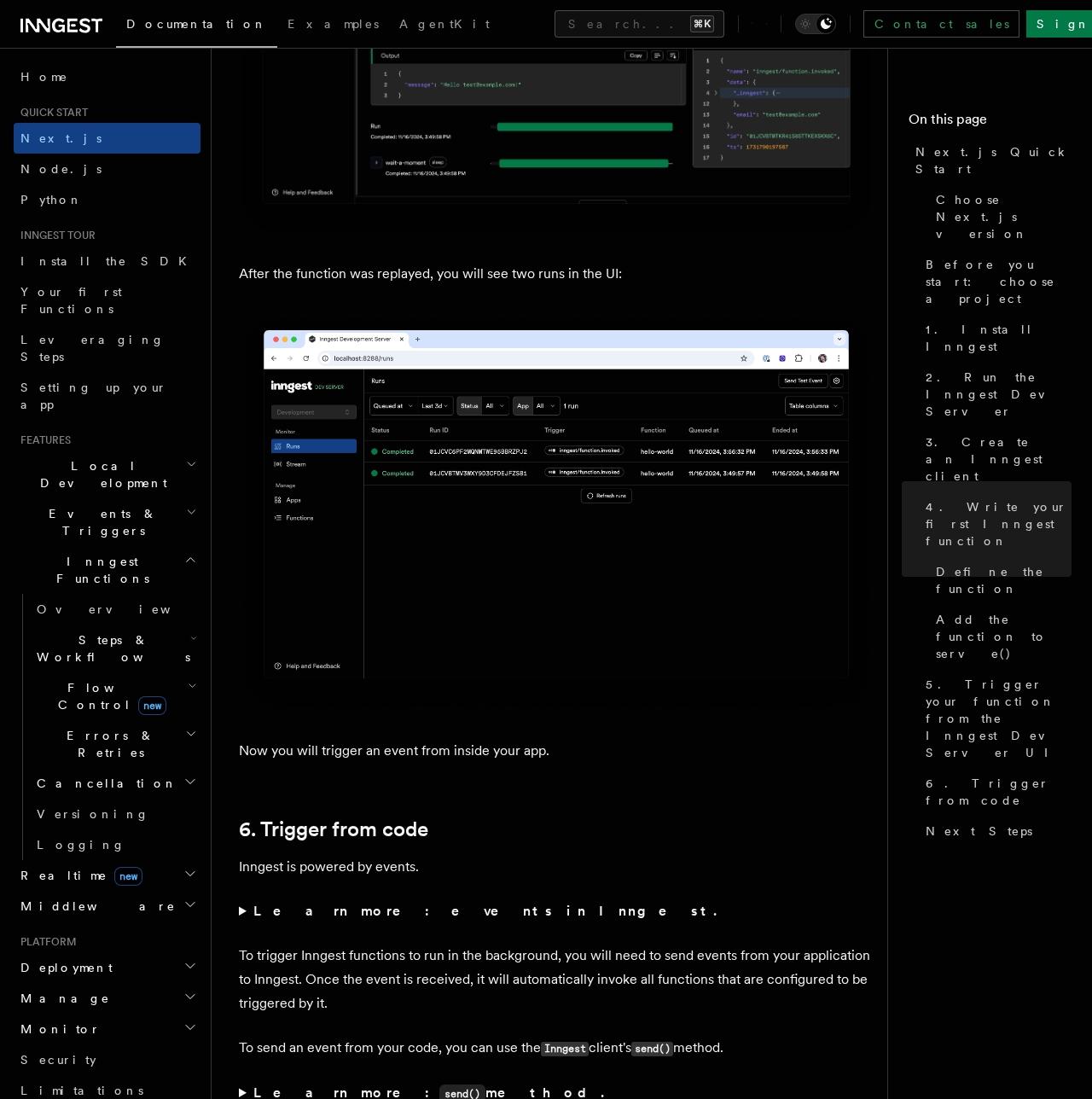
scroll to position [8310, 0]
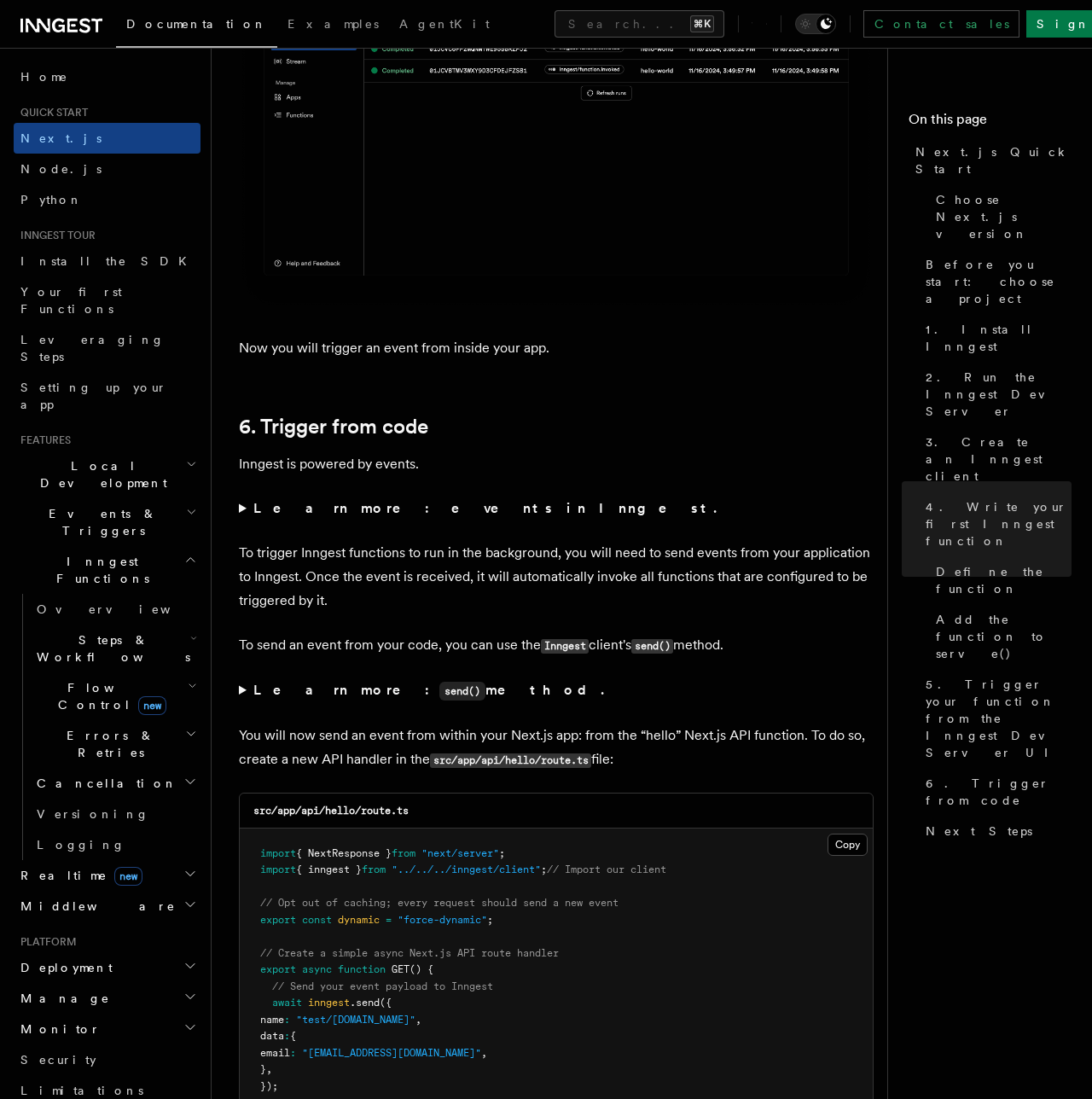
click at [330, 452] on p "Inngest is powered by events." at bounding box center [556, 464] width 635 height 24
click at [317, 502] on strong "Learn more: events in Inngest." at bounding box center [487, 508] width 467 height 16
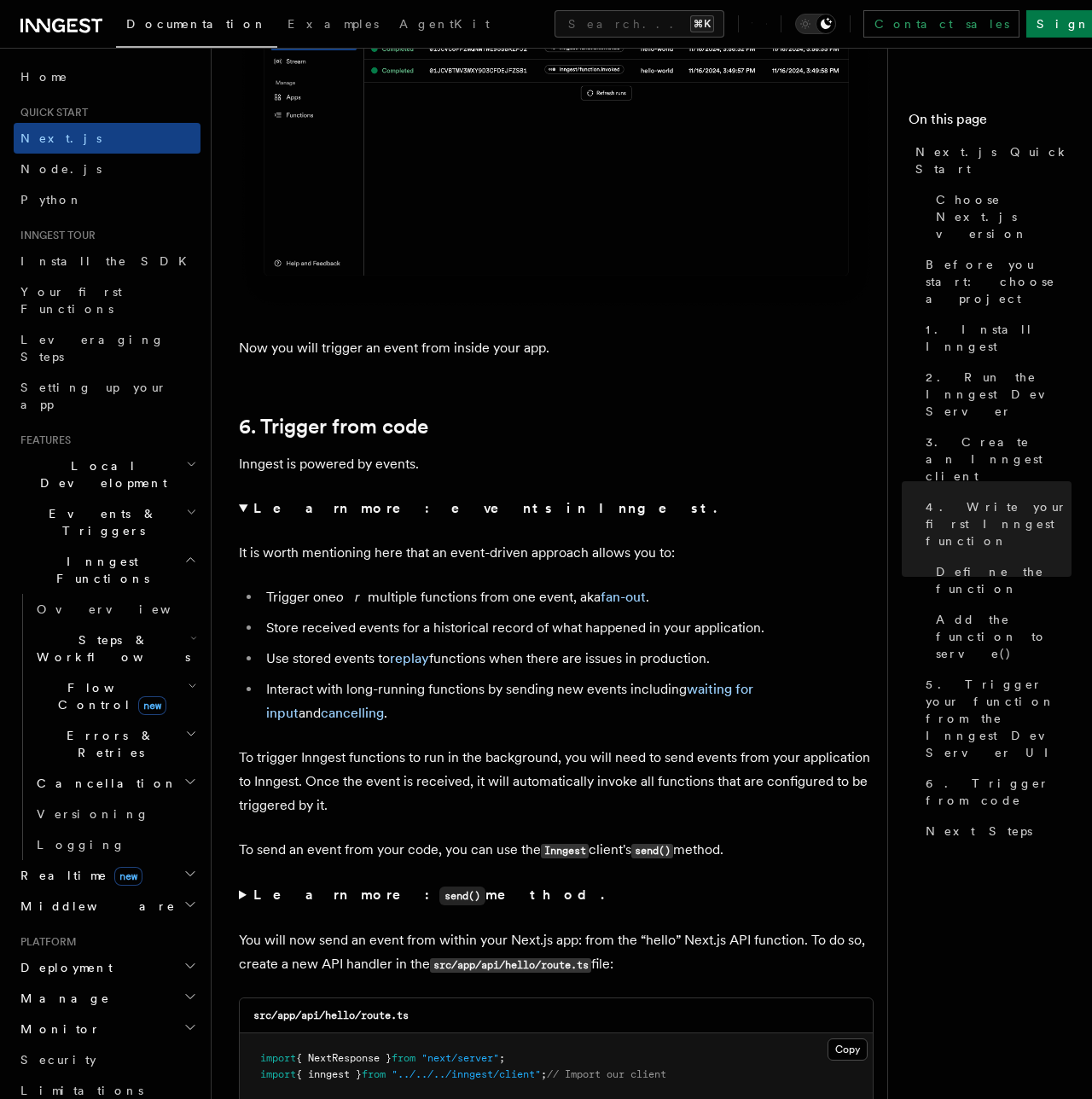
click at [317, 502] on strong "Learn more: events in Inngest." at bounding box center [487, 508] width 467 height 16
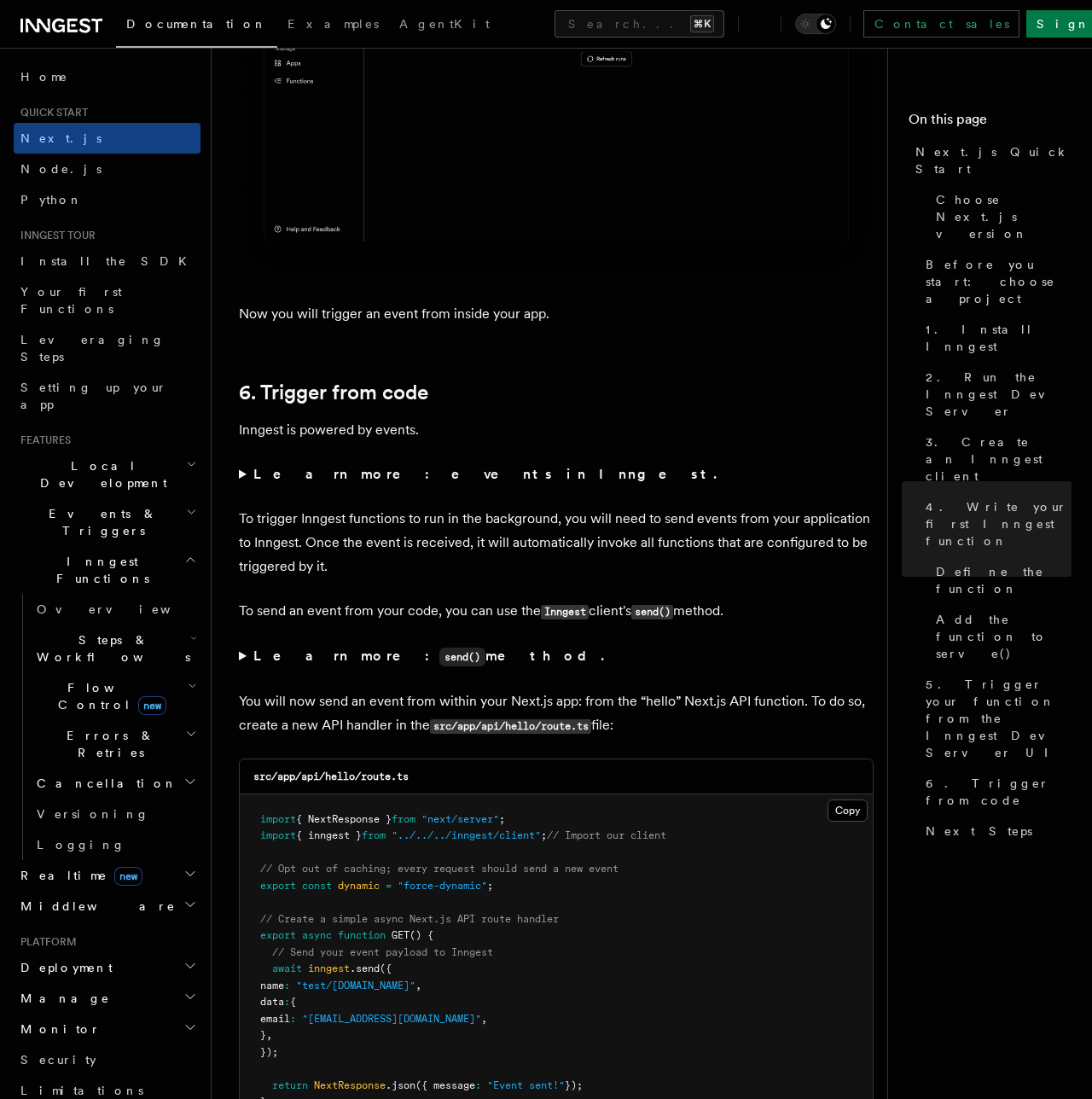
scroll to position [8346, 0]
click at [317, 505] on p "To trigger Inngest functions to run in the background, you will need to send ev…" at bounding box center [556, 540] width 635 height 72
click at [401, 505] on p "To trigger Inngest functions to run in the background, you will need to send ev…" at bounding box center [556, 540] width 635 height 72
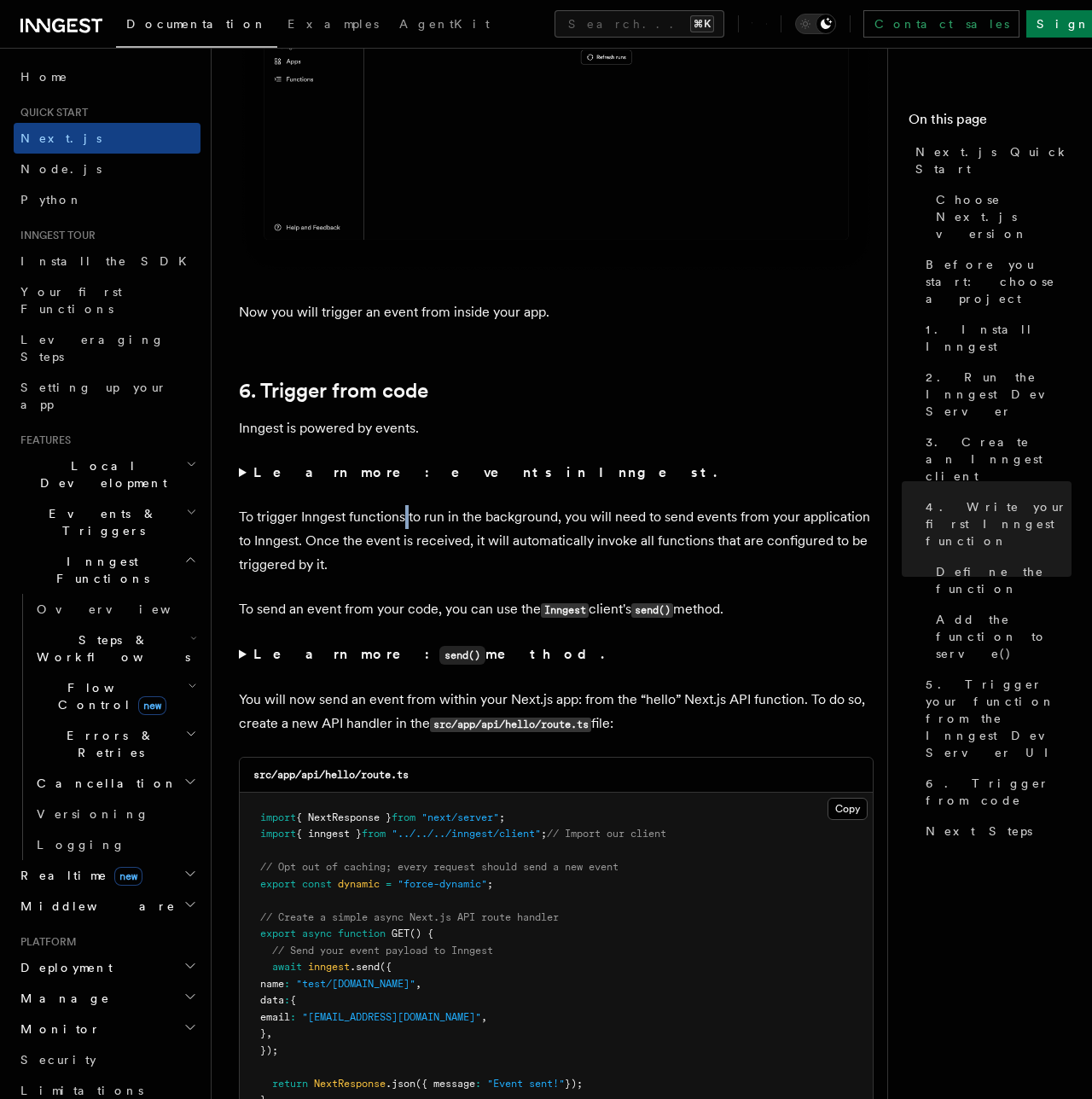
click at [429, 505] on p "To trigger Inngest functions to run in the background, you will need to send ev…" at bounding box center [556, 540] width 635 height 72
click at [505, 505] on p "To trigger Inngest functions to run in the background, you will need to send ev…" at bounding box center [556, 540] width 635 height 72
click at [448, 523] on p "To trigger Inngest functions to run in the background, you will need to send ev…" at bounding box center [556, 540] width 635 height 72
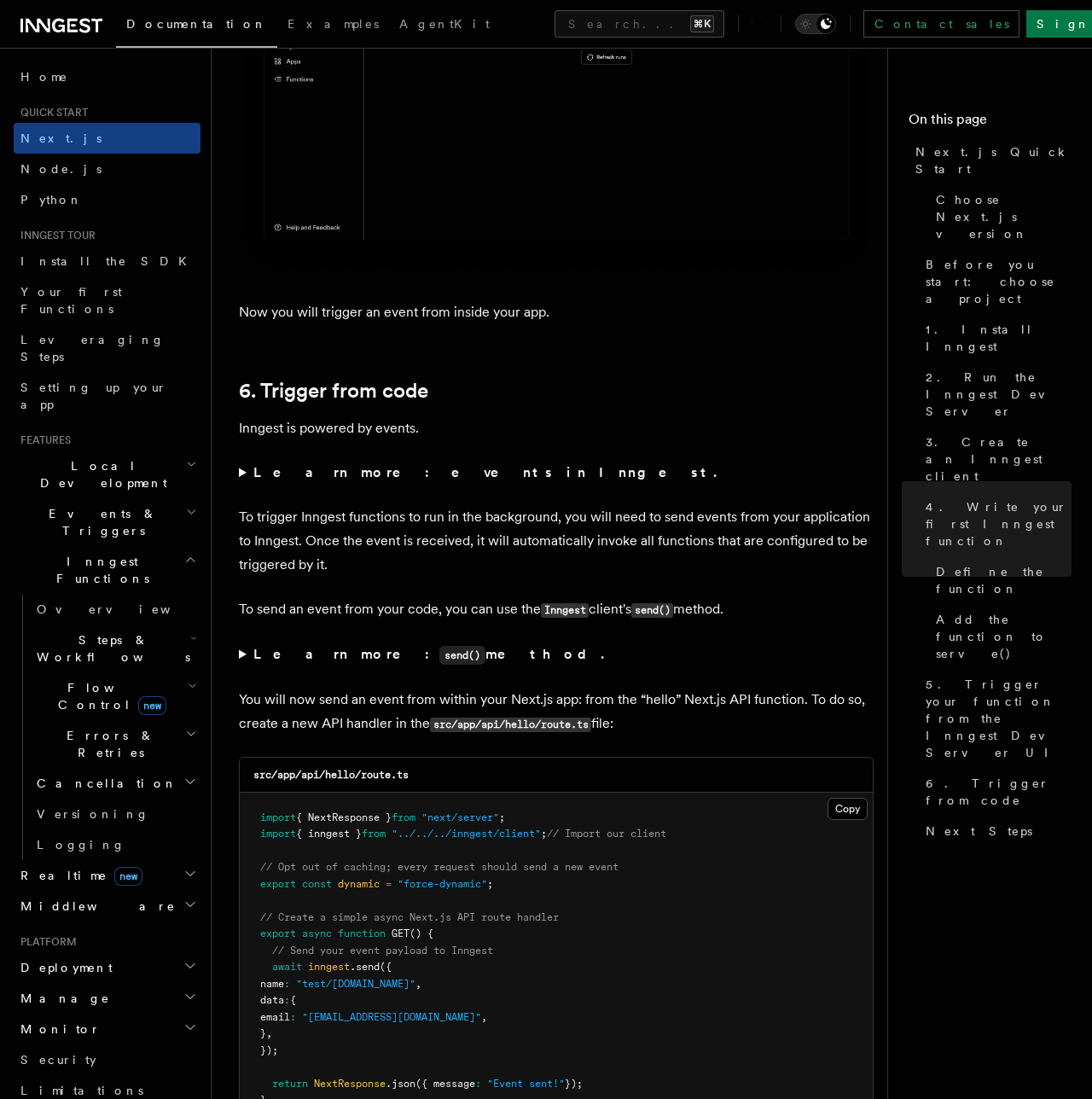
click at [448, 523] on p "To trigger Inngest functions to run in the background, you will need to send ev…" at bounding box center [556, 540] width 635 height 72
click at [546, 533] on p "To trigger Inngest functions to run in the background, you will need to send ev…" at bounding box center [556, 540] width 635 height 72
click at [674, 520] on p "To trigger Inngest functions to run in the background, you will need to send ev…" at bounding box center [556, 540] width 635 height 72
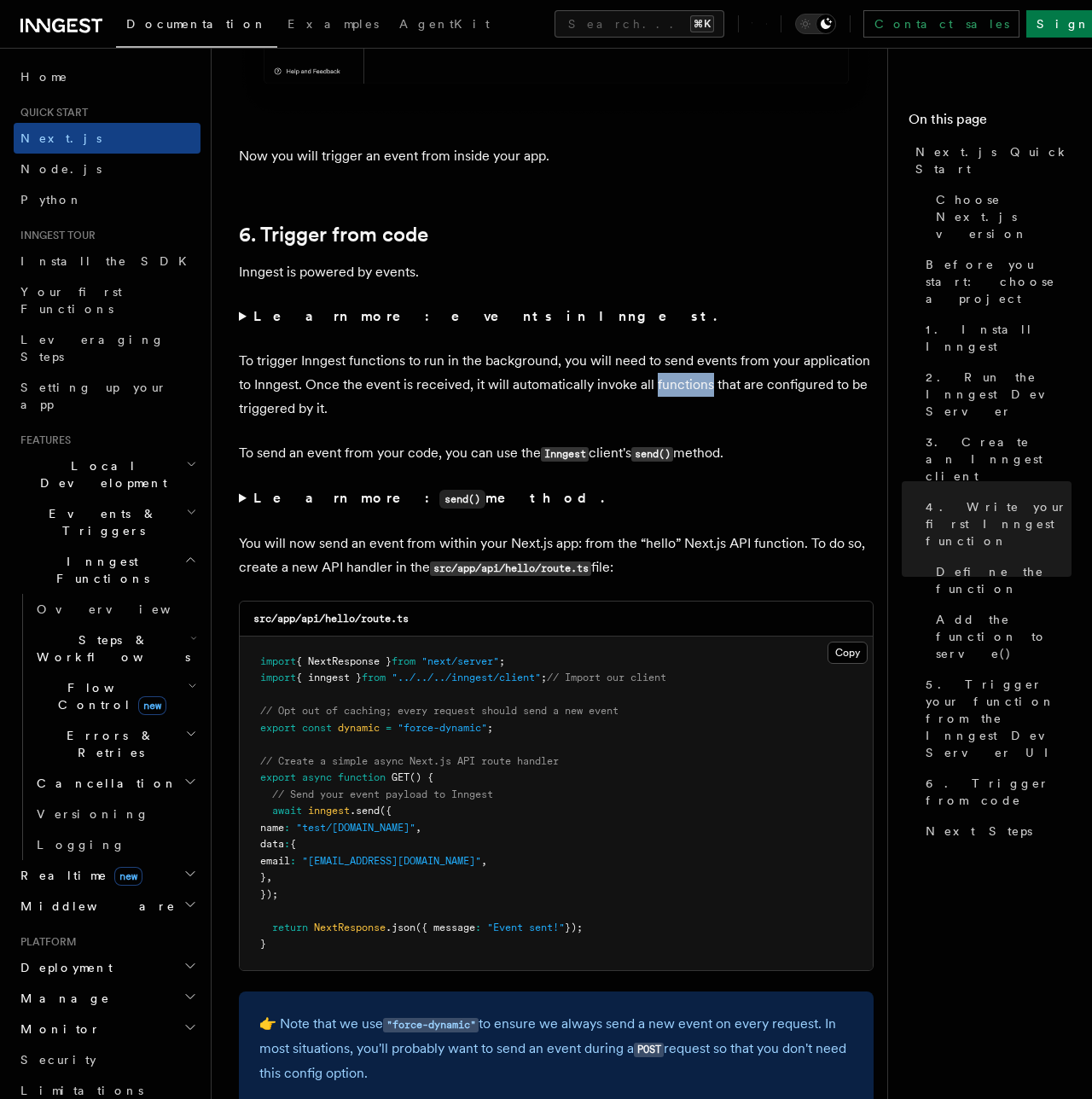
scroll to position [8503, 0]
click at [396, 443] on p "To send an event from your code, you can use the Inngest client's send() method." at bounding box center [556, 452] width 635 height 25
click at [568, 440] on p "To send an event from your code, you can use the Inngest client's send() method." at bounding box center [556, 452] width 635 height 25
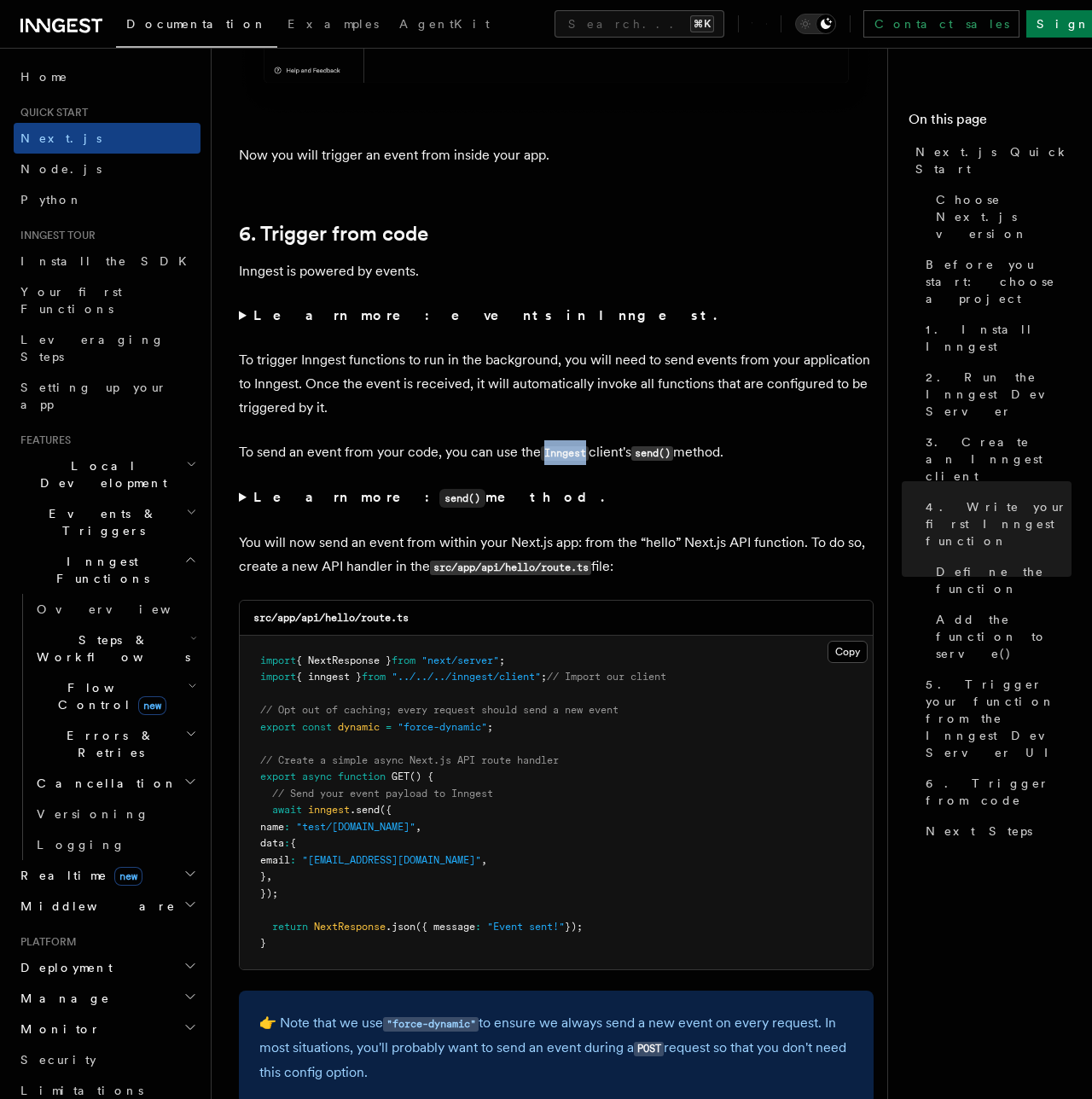
click at [266, 489] on strong "Learn more: send() method." at bounding box center [430, 497] width 354 height 16
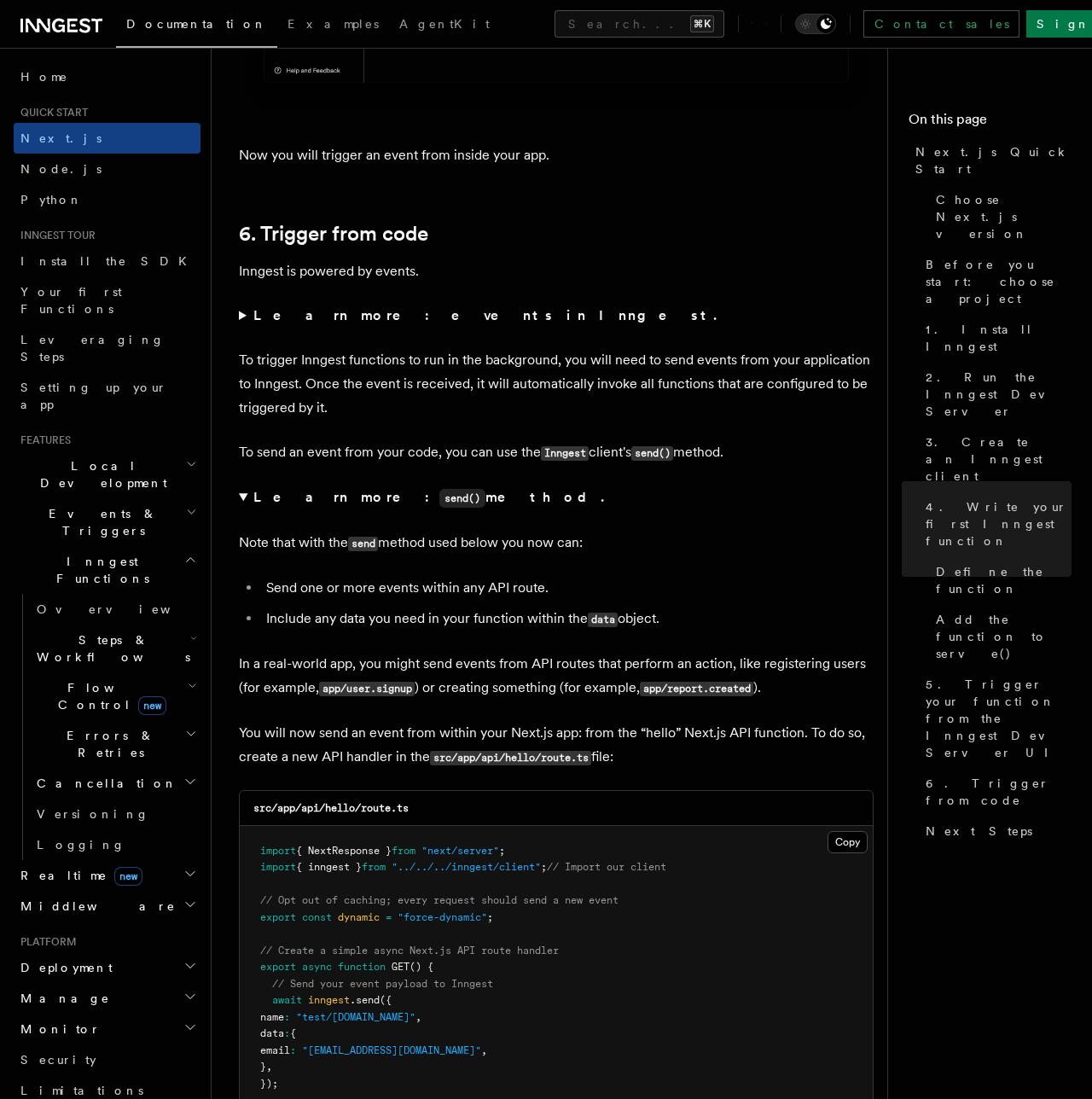
click at [266, 489] on strong "Learn more: send() method." at bounding box center [430, 497] width 354 height 16
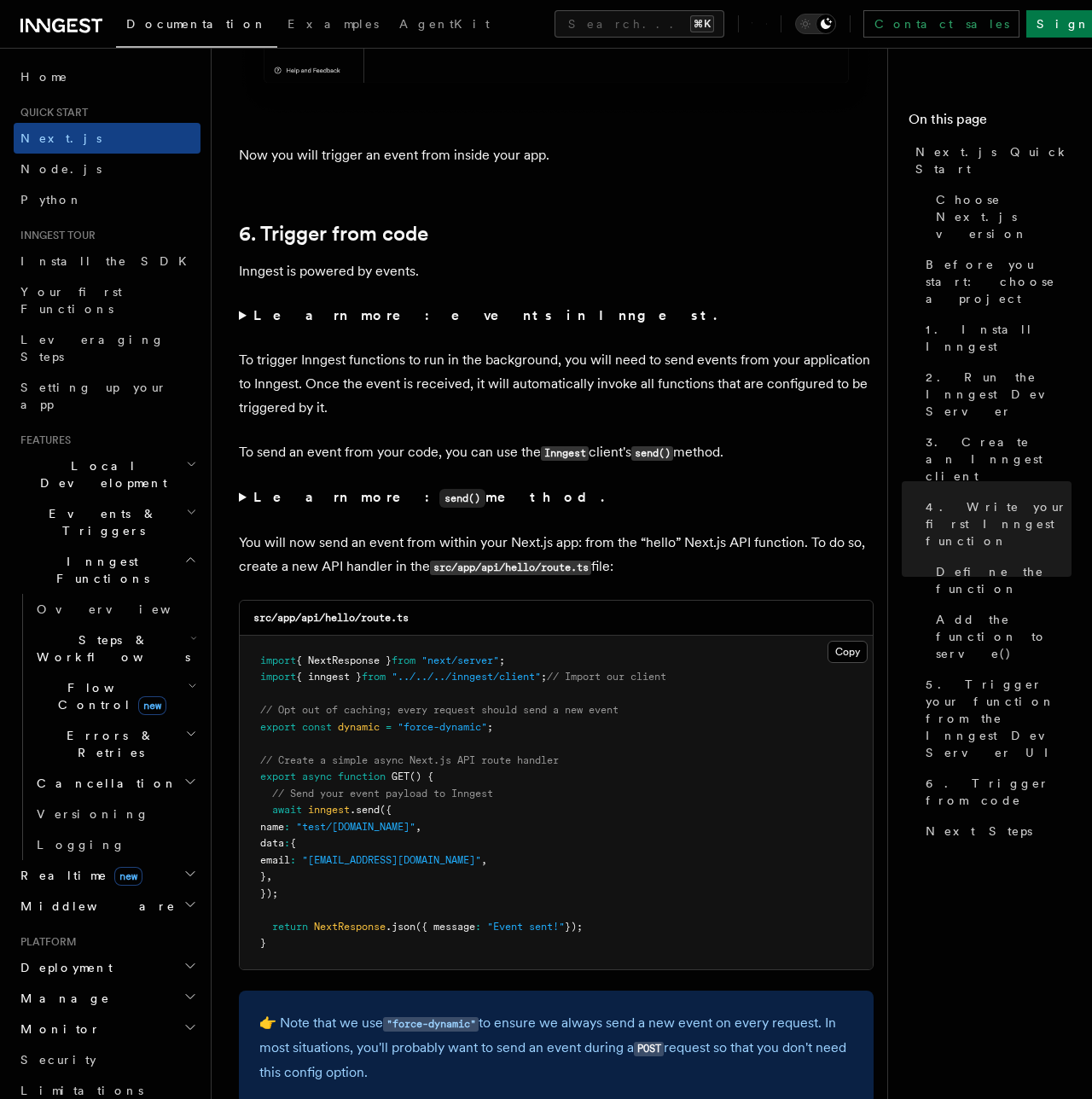
click at [315, 530] on p "You will now send an event from within your Next.js app: from the “hello” Next.…" at bounding box center [556, 554] width 635 height 48
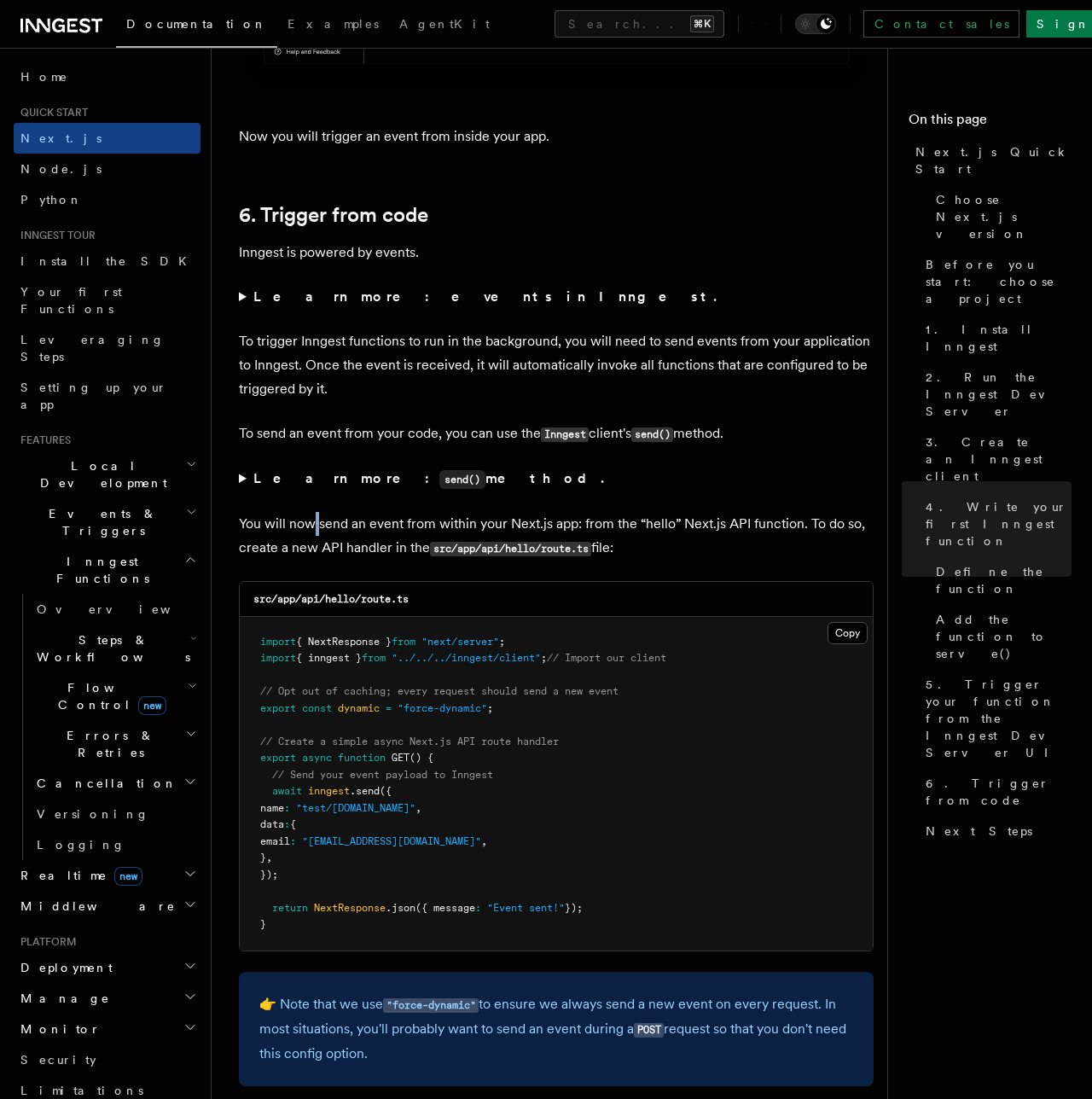
click at [375, 513] on p "You will now send an event from within your Next.js app: from the “hello” Next.…" at bounding box center [556, 535] width 635 height 48
click at [392, 511] on p "You will now send an event from within your Next.js app: from the “hello” Next.…" at bounding box center [556, 535] width 635 height 48
click at [448, 511] on p "You will now send an event from within your Next.js app: from the “hello” Next.…" at bounding box center [556, 535] width 635 height 48
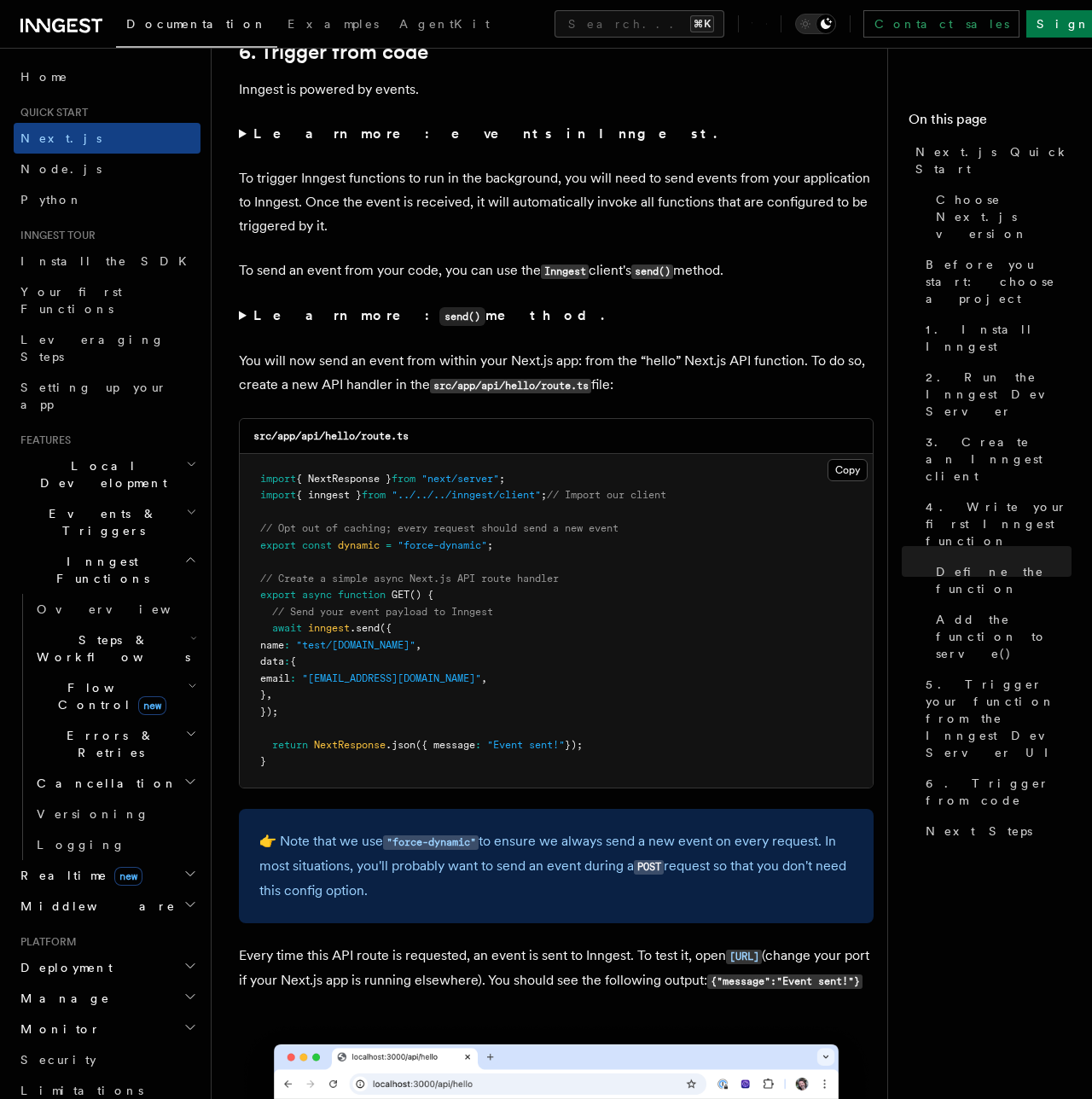
scroll to position [8688, 0]
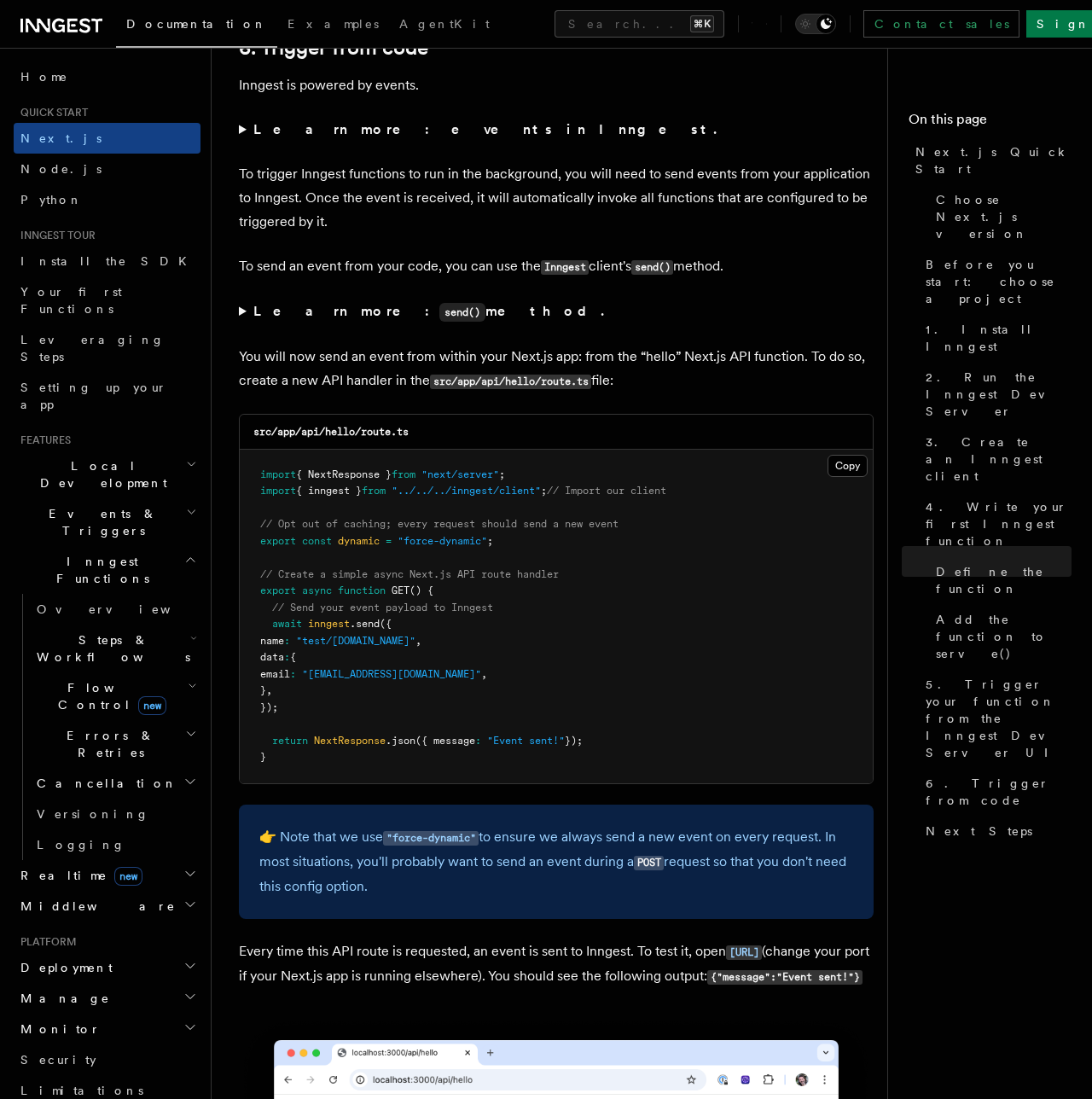
click at [517, 825] on p "👉 Note that we use "force-dynamic" to ensure we always send a new event on ever…" at bounding box center [556, 862] width 593 height 73
click at [589, 825] on p "👉 Note that we use "force-dynamic" to ensure we always send a new event on ever…" at bounding box center [556, 862] width 593 height 73
click at [392, 848] on p "👉 Note that we use "force-dynamic" to ensure we always send a new event on ever…" at bounding box center [556, 862] width 593 height 73
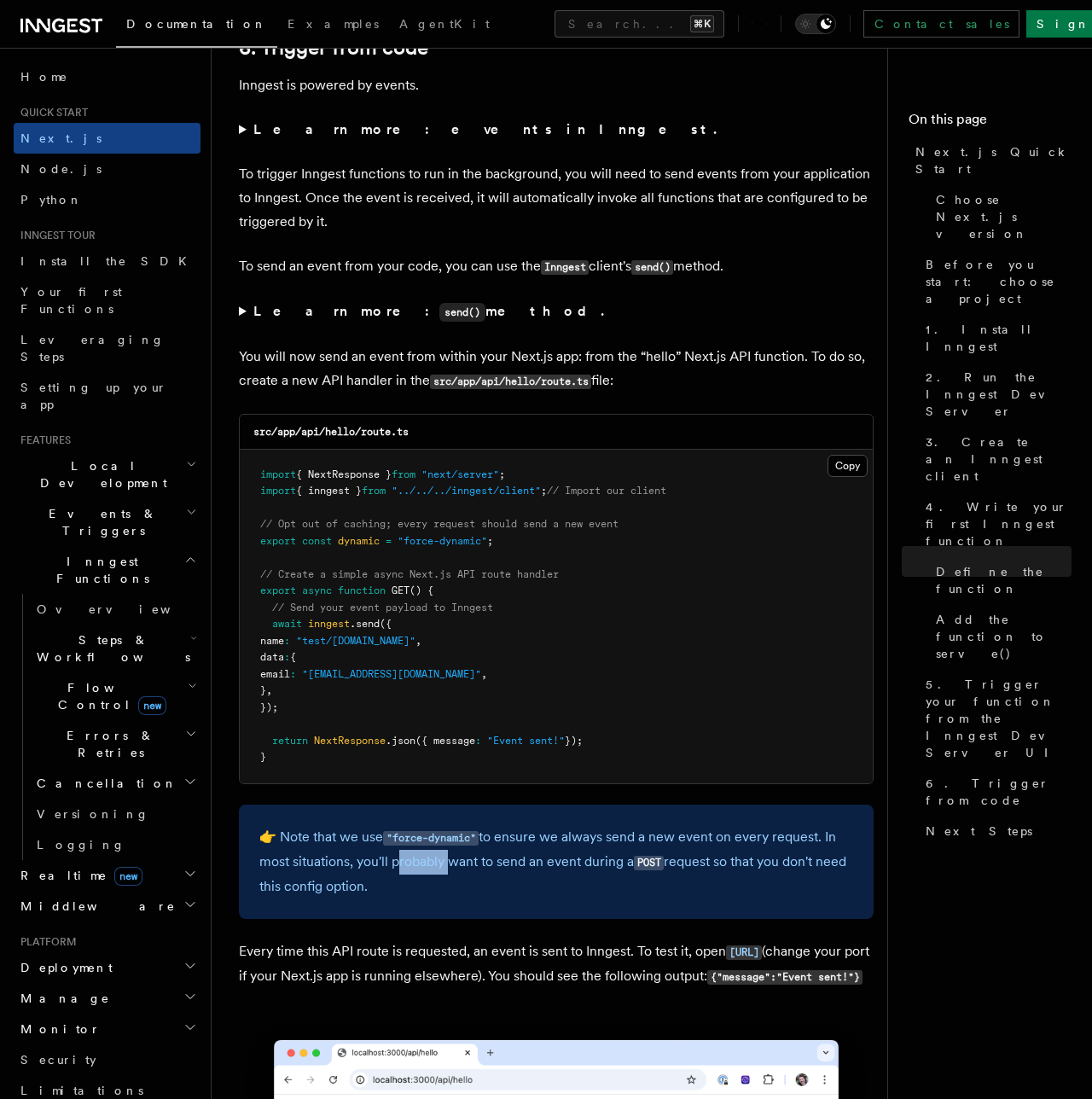
click at [392, 848] on p "👉 Note that we use "force-dynamic" to ensure we always send a new event on ever…" at bounding box center [556, 862] width 593 height 73
click at [541, 853] on p "👉 Note that we use "force-dynamic" to ensure we always send a new event on ever…" at bounding box center [556, 862] width 593 height 73
click at [523, 825] on p "👉 Note that we use "force-dynamic" to ensure we always send a new event on ever…" at bounding box center [556, 862] width 593 height 73
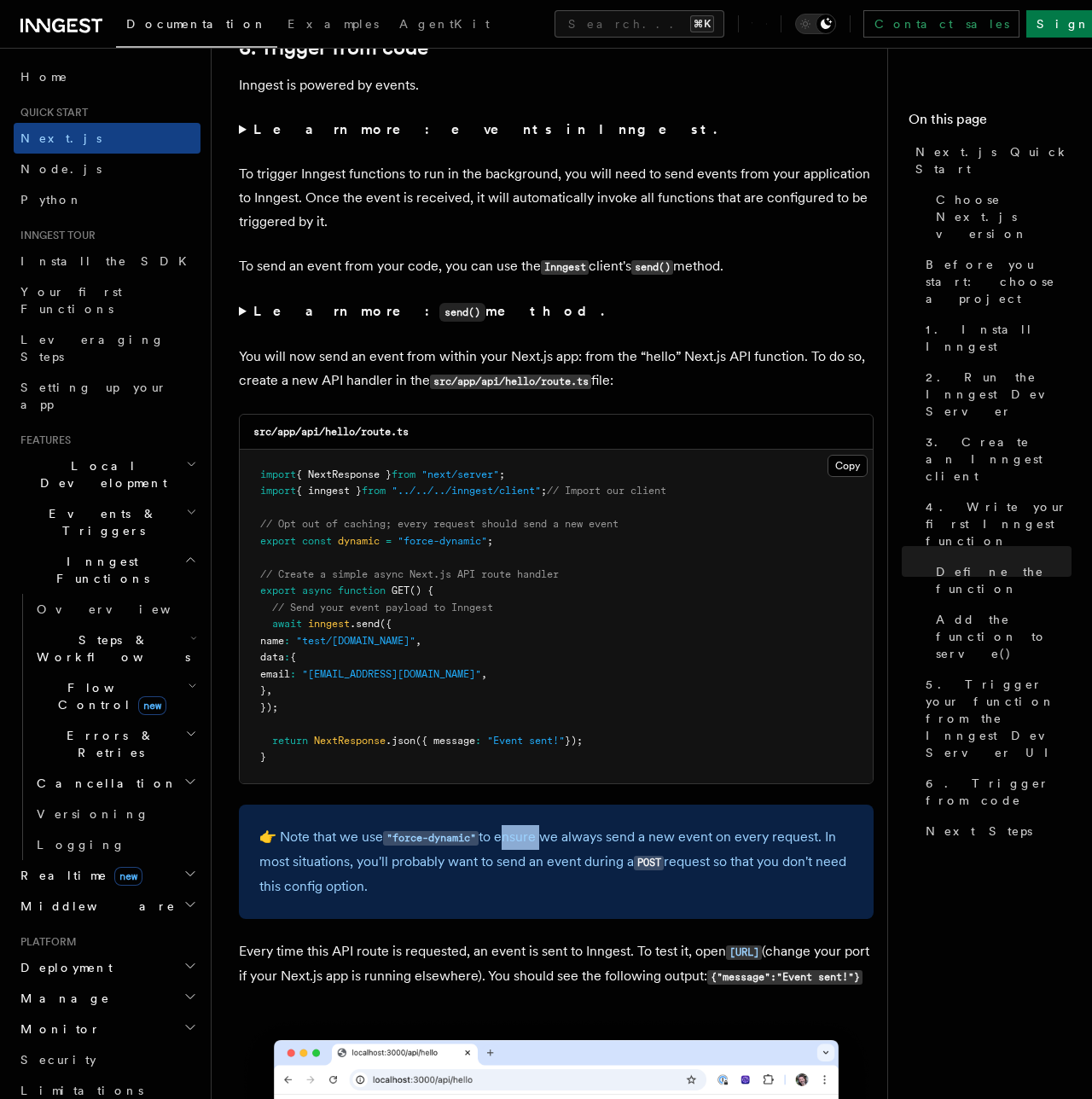
click at [707, 825] on p "👉 Note that we use "force-dynamic" to ensure we always send a new event on ever…" at bounding box center [556, 862] width 593 height 73
click at [405, 846] on p "👉 Note that we use "force-dynamic" to ensure we always send a new event on ever…" at bounding box center [556, 862] width 593 height 73
click at [327, 881] on p "👉 Note that we use "force-dynamic" to ensure we always send a new event on ever…" at bounding box center [556, 862] width 593 height 73
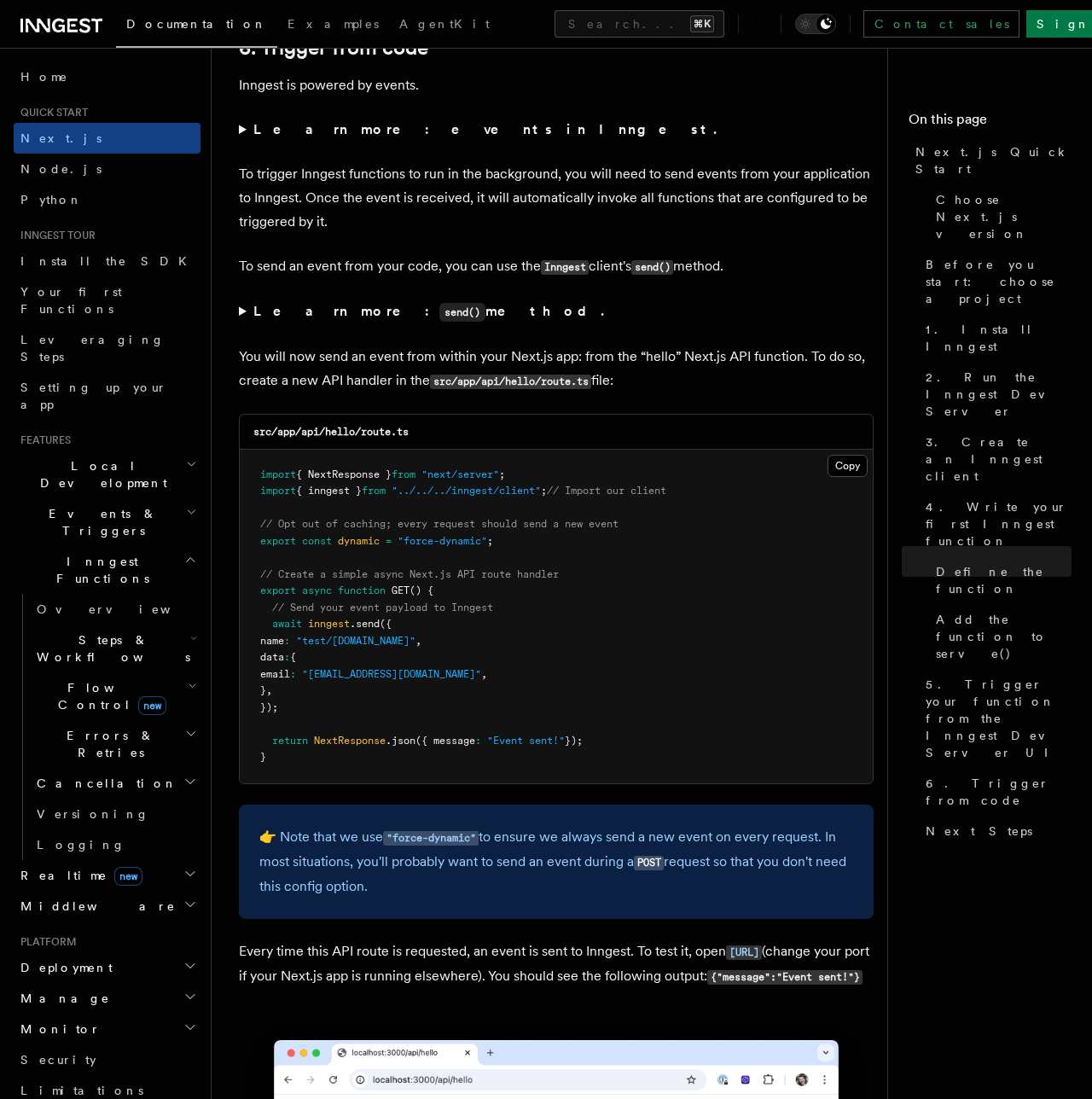
click at [327, 881] on p "👉 Note that we use "force-dynamic" to ensure we always send a new event on ever…" at bounding box center [556, 862] width 593 height 73
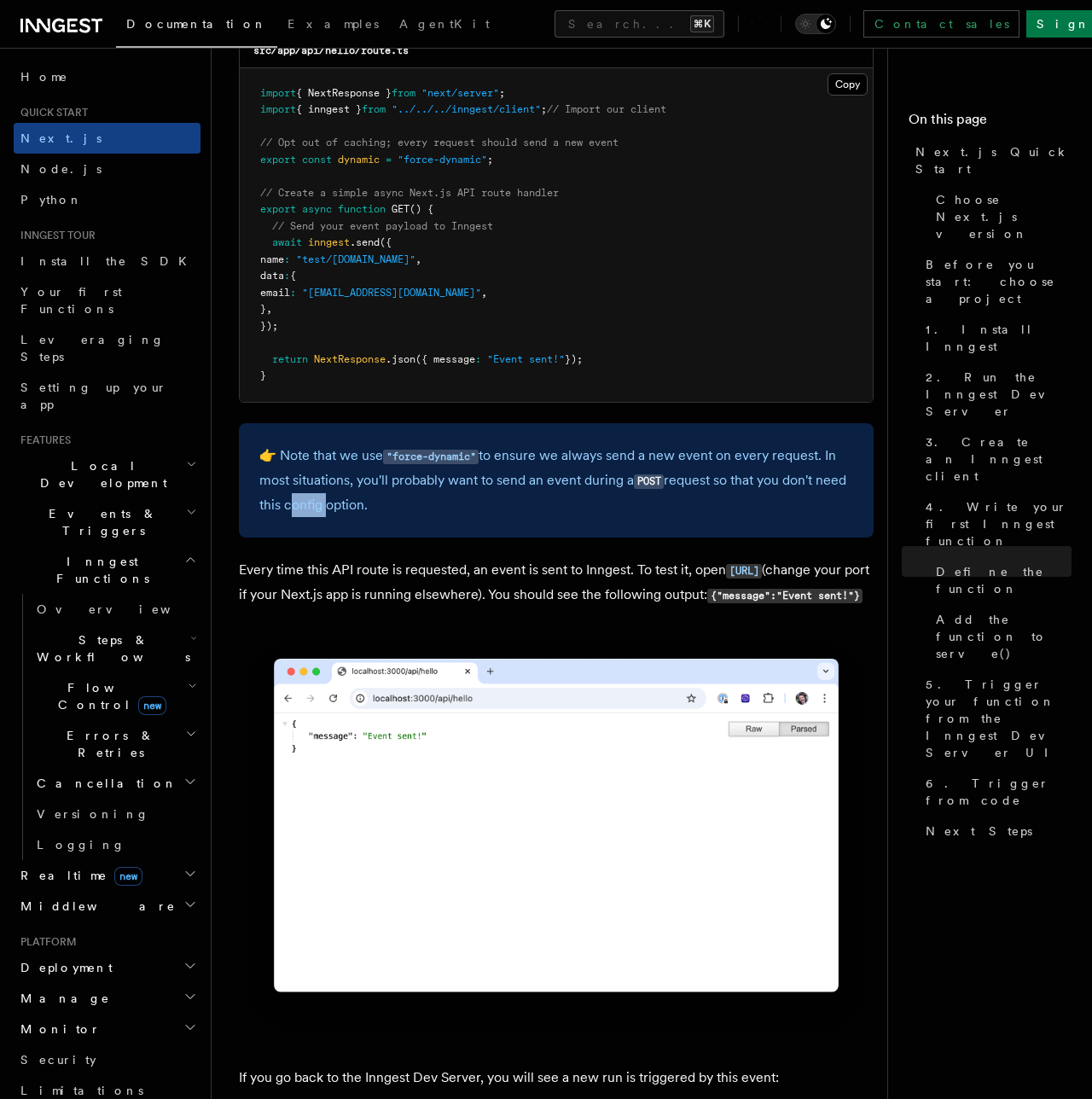
scroll to position [9083, 0]
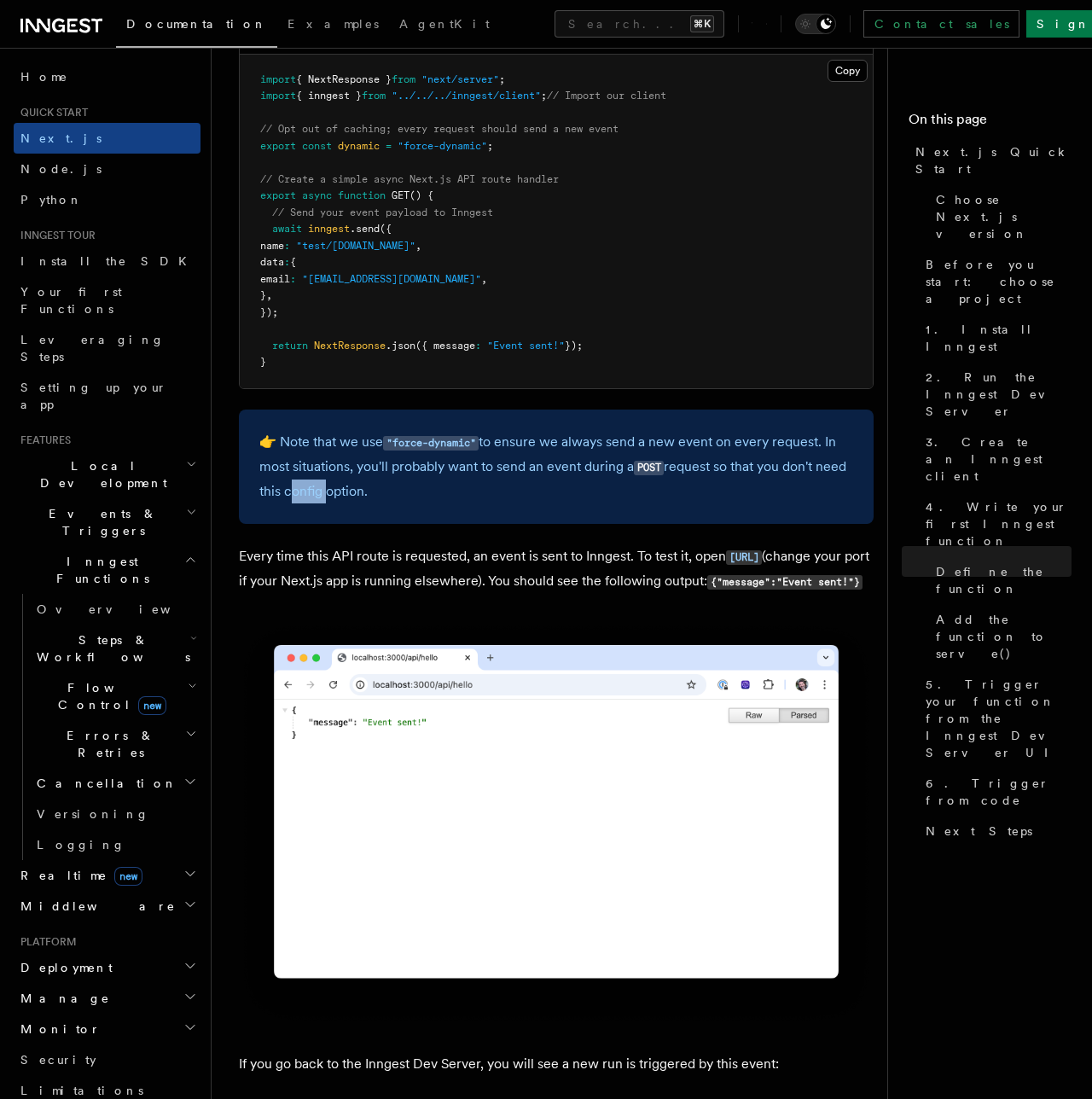
click at [342, 544] on p "Every time this API route is requested, an event is sent to Inngest. To test it…" at bounding box center [556, 569] width 635 height 49
click at [431, 544] on p "Every time this API route is requested, an event is sent to Inngest. To test it…" at bounding box center [556, 569] width 635 height 49
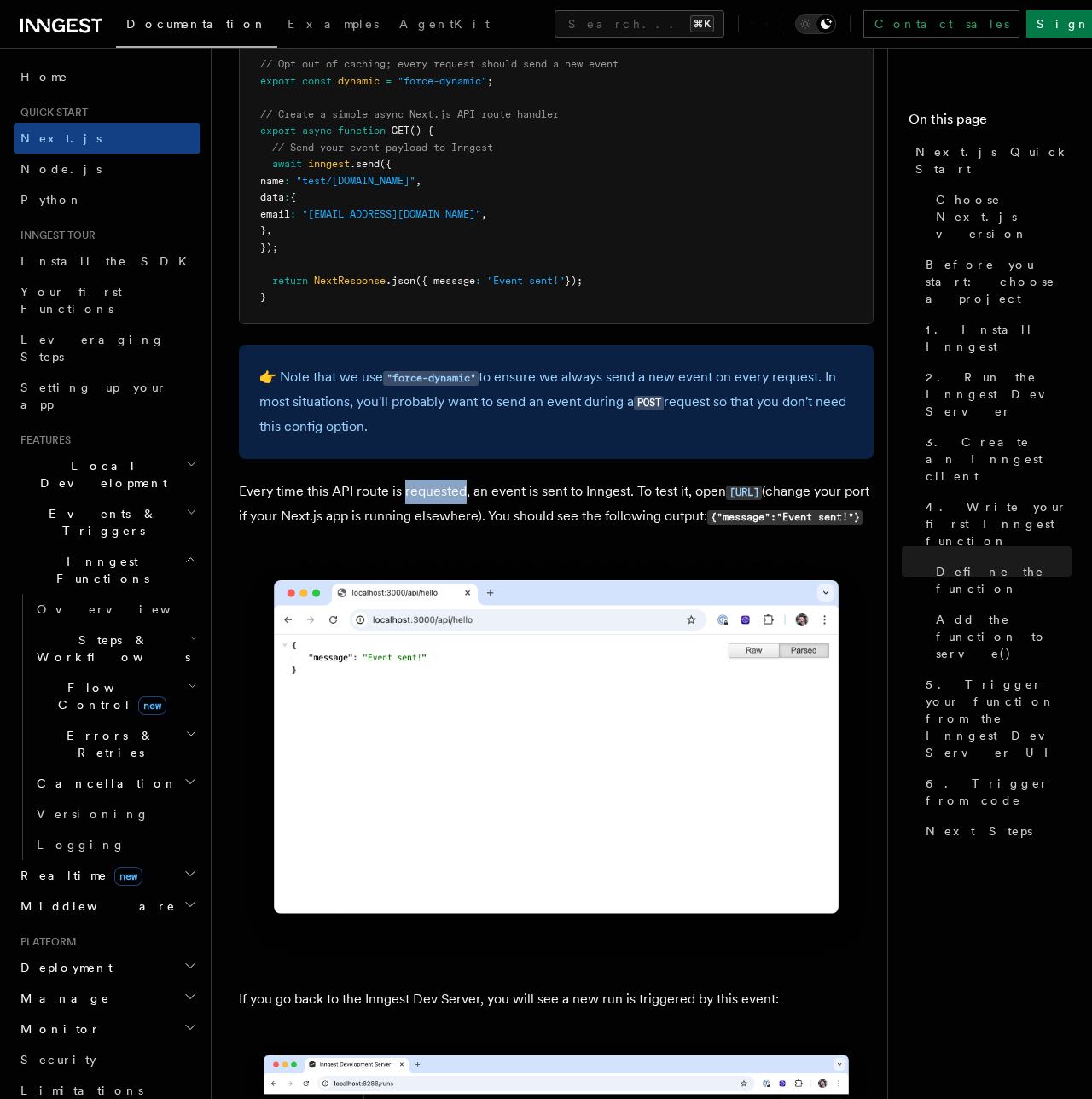
scroll to position [9150, 0]
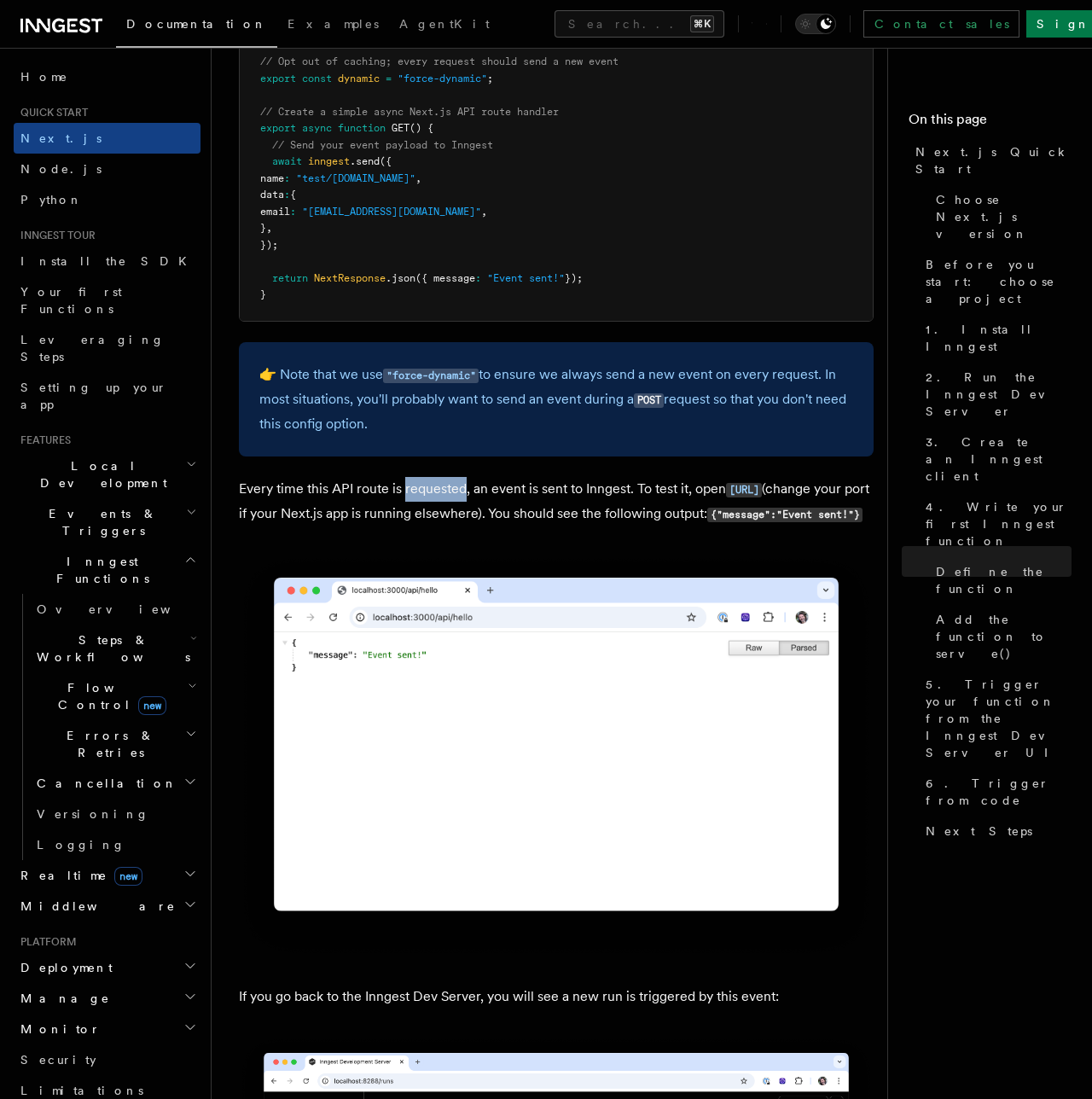
click at [356, 489] on p "Every time this API route is requested, an event is sent to Inngest. To test it…" at bounding box center [556, 502] width 635 height 49
click at [378, 477] on p "Every time this API route is requested, an event is sent to Inngest. To test it…" at bounding box center [556, 502] width 635 height 49
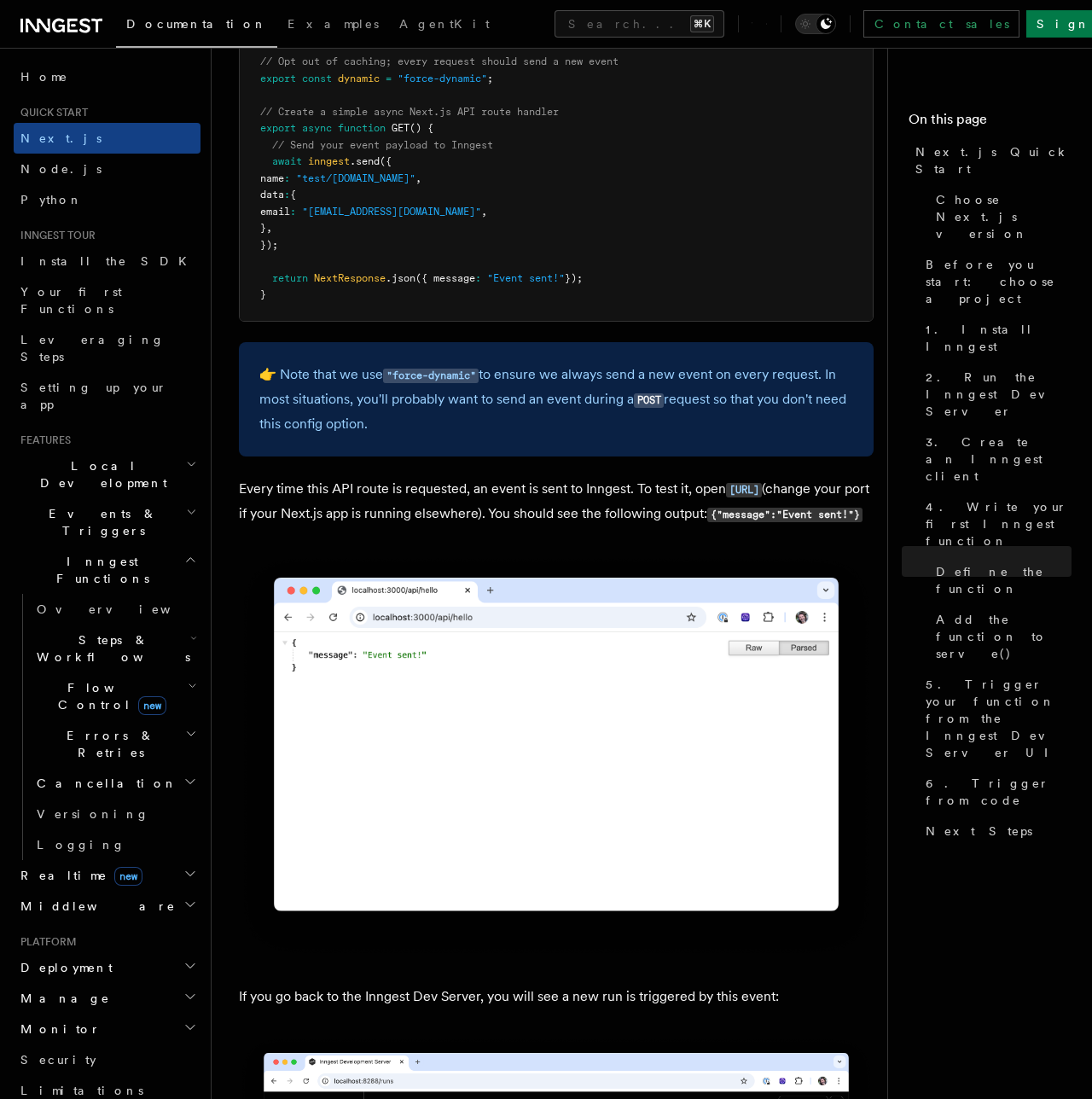
click at [378, 477] on p "Every time this API route is requested, an event is sent to Inngest. To test it…" at bounding box center [556, 502] width 635 height 49
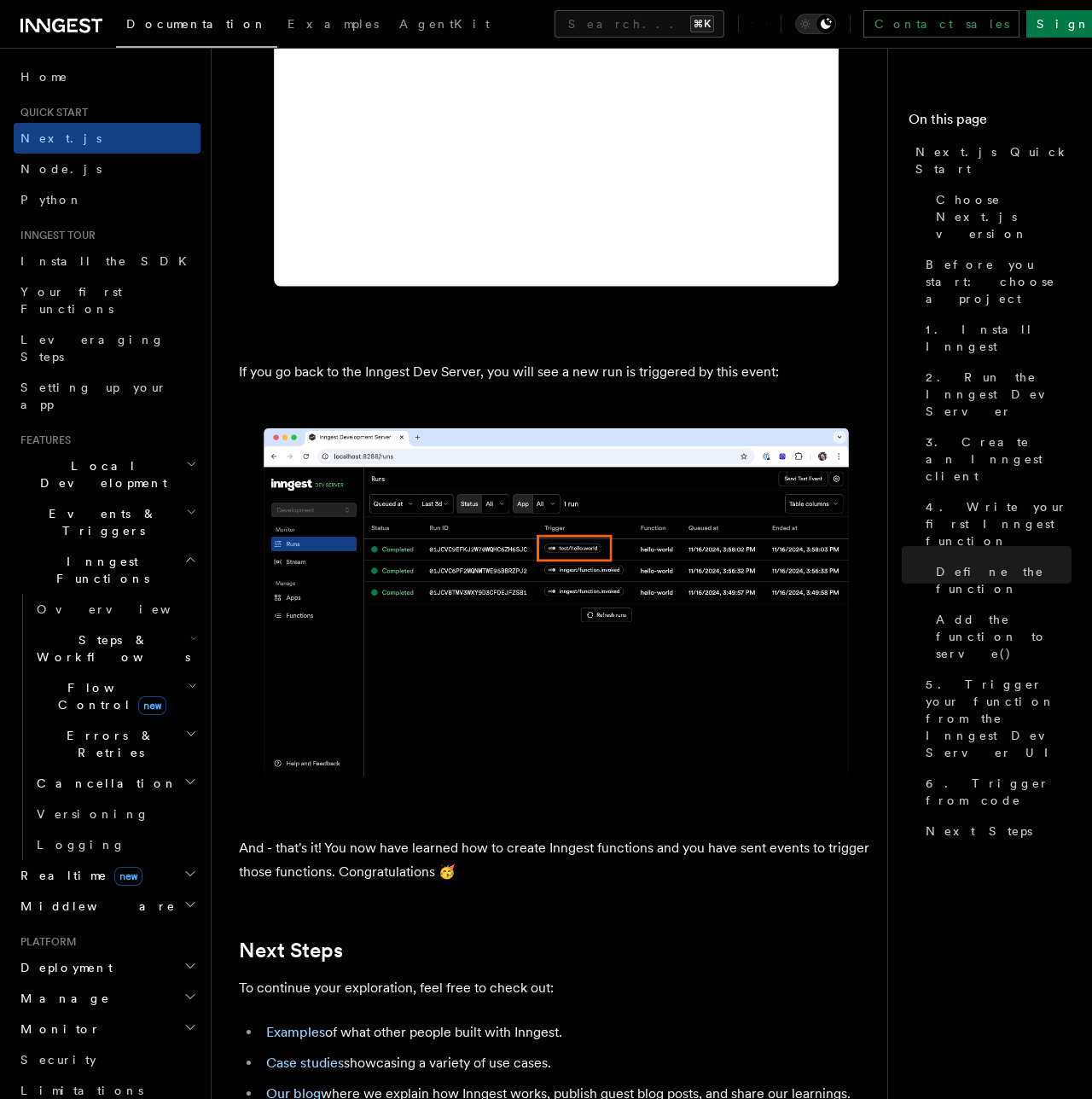
scroll to position [9791, 0]
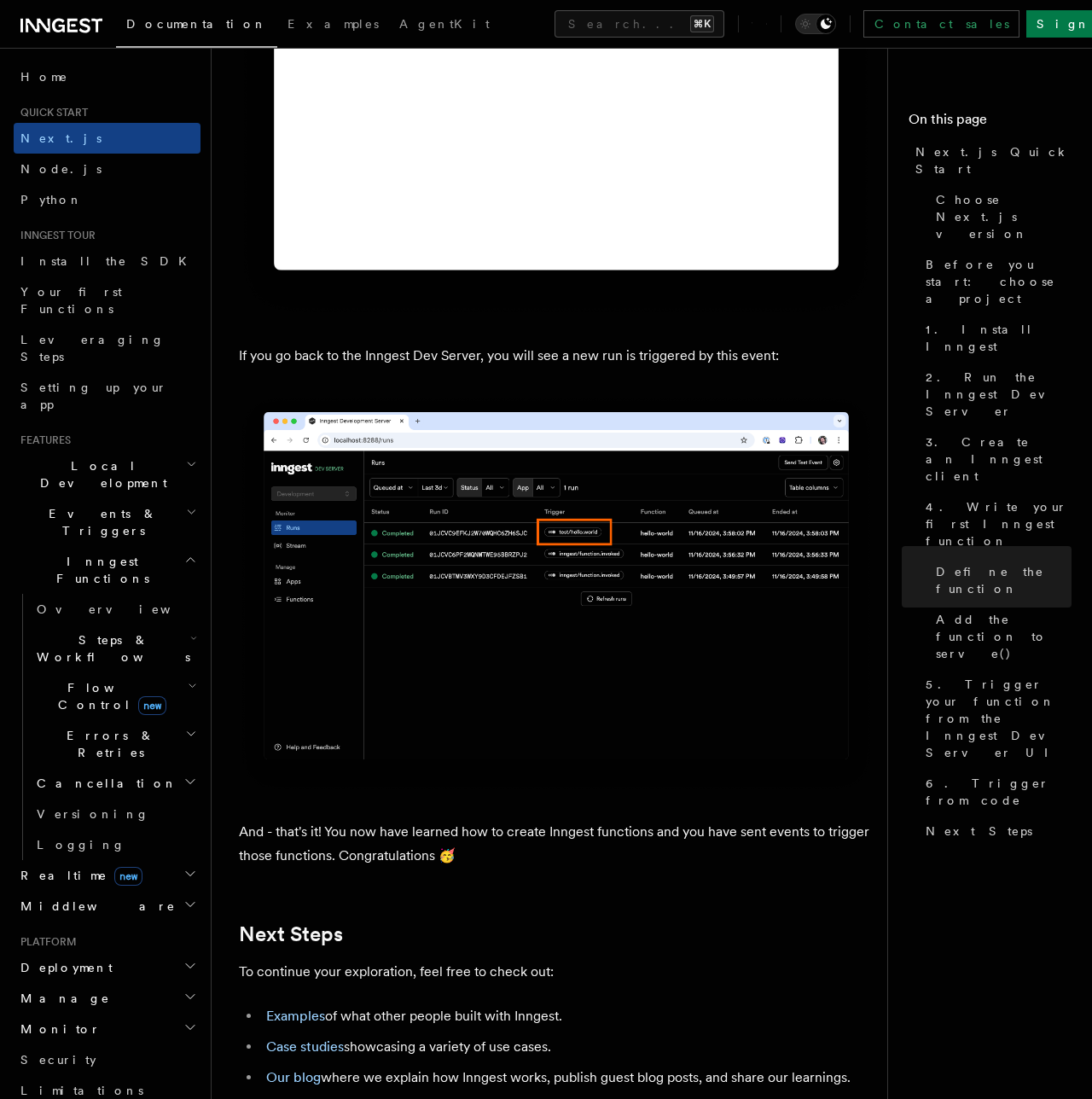
click at [407, 366] on p "If you go back to the Inngest Dev Server, you will see a new run is triggered b…" at bounding box center [556, 355] width 635 height 24
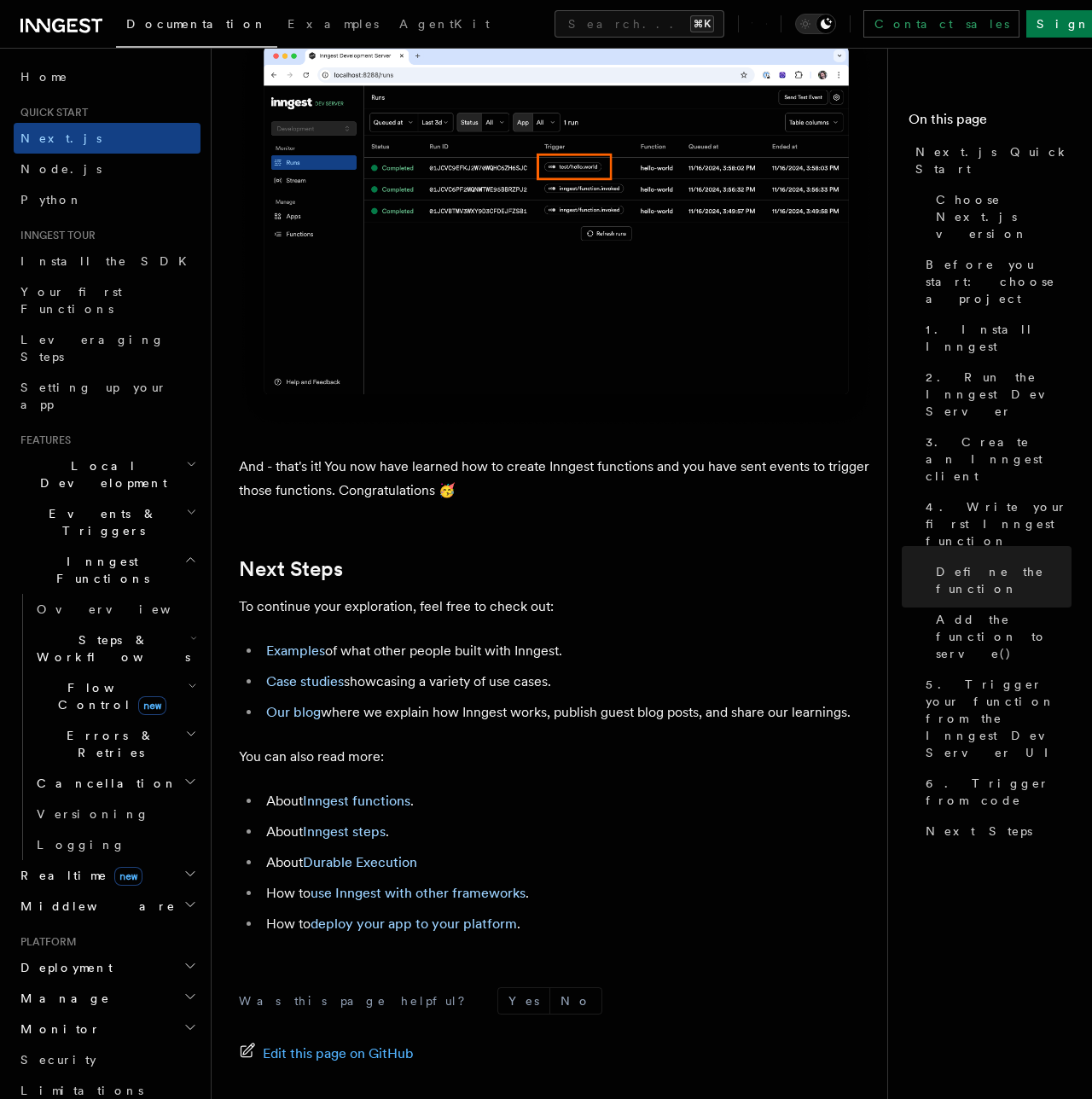
scroll to position [10189, 0]
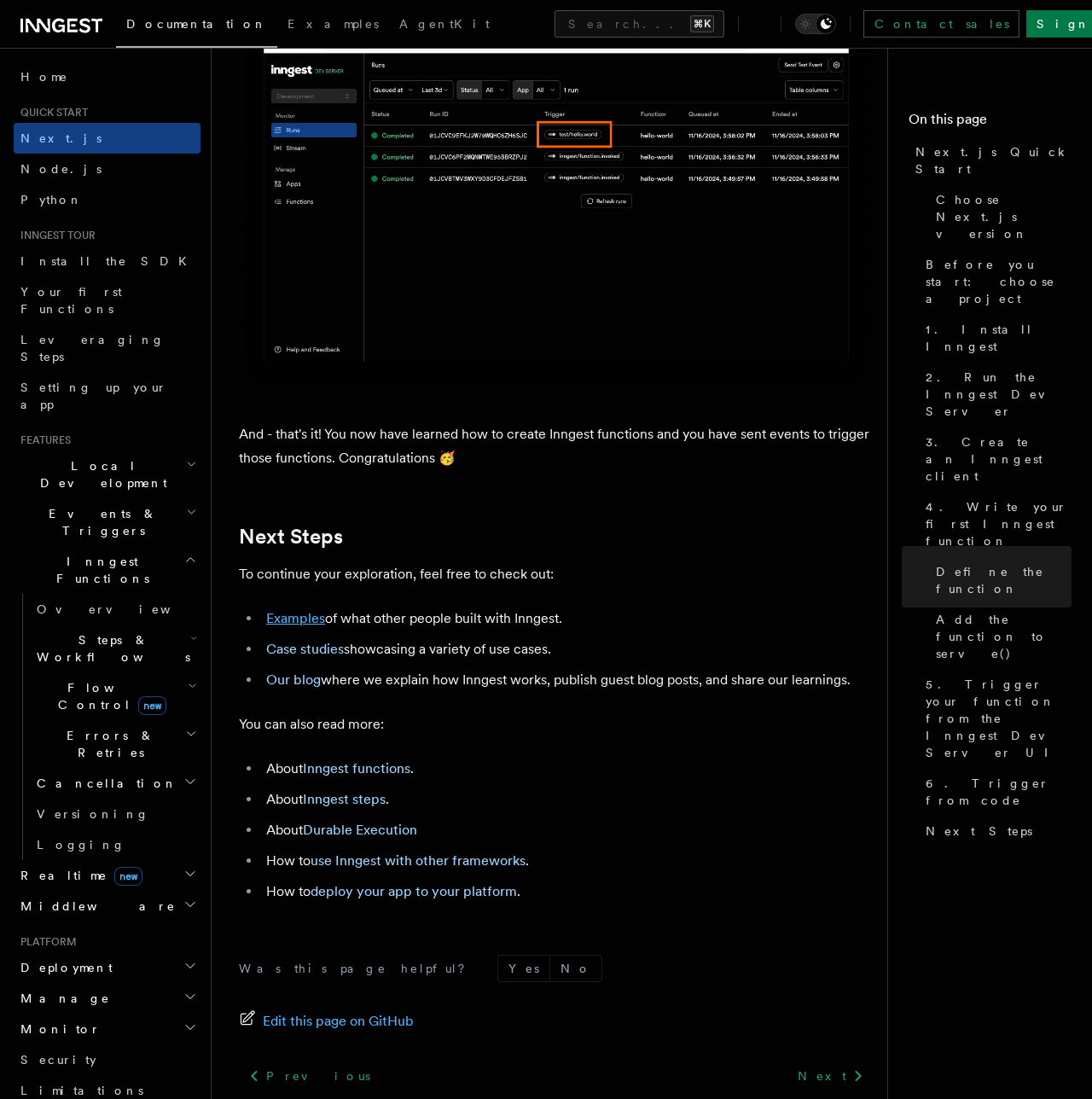
click at [298, 626] on link "Examples" at bounding box center [296, 618] width 59 height 16
click at [363, 662] on li "Case studies showcasing a variety of use cases." at bounding box center [567, 649] width 612 height 24
click at [311, 686] on link "Our blog" at bounding box center [293, 679] width 54 height 16
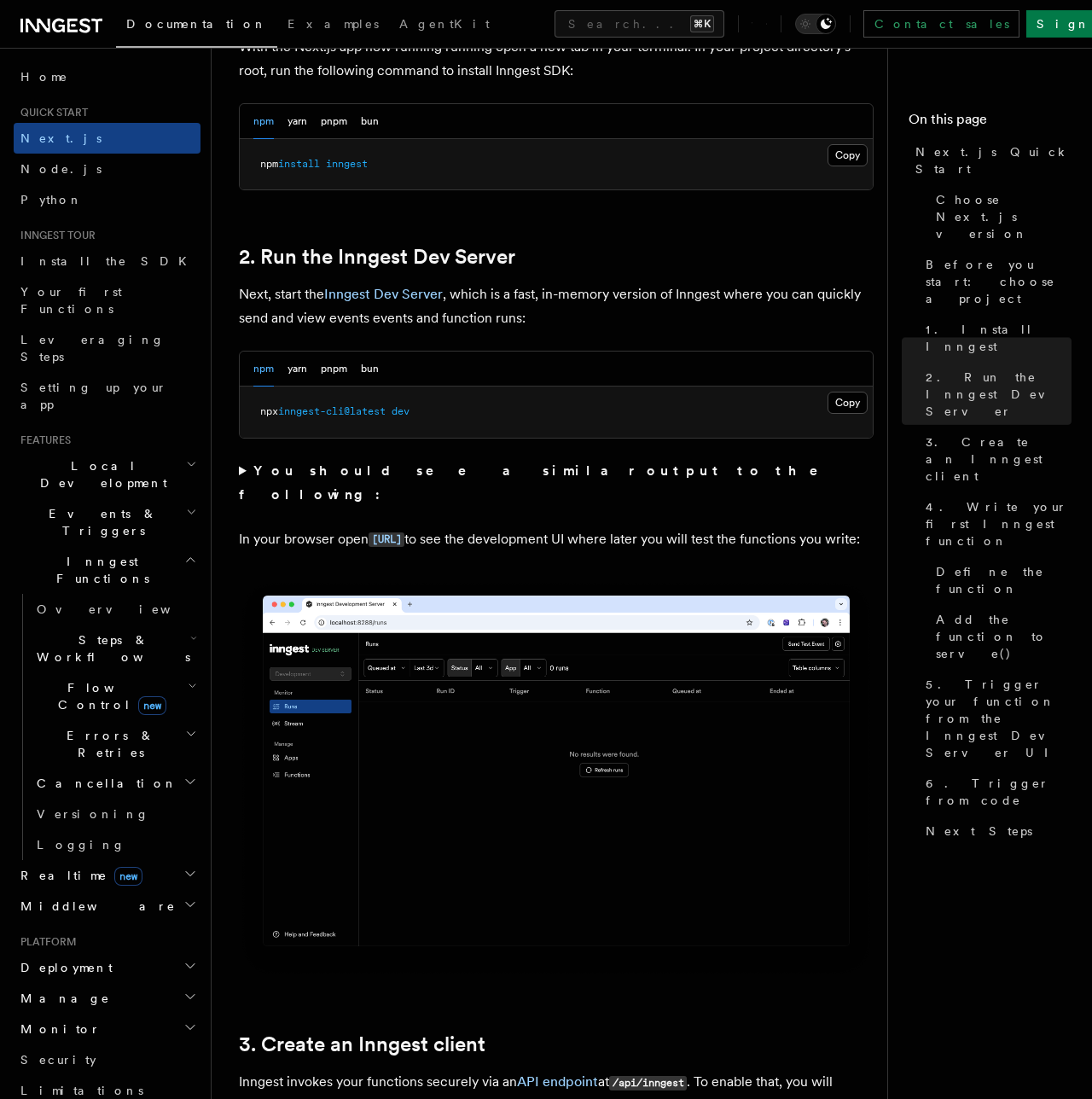
scroll to position [660, 0]
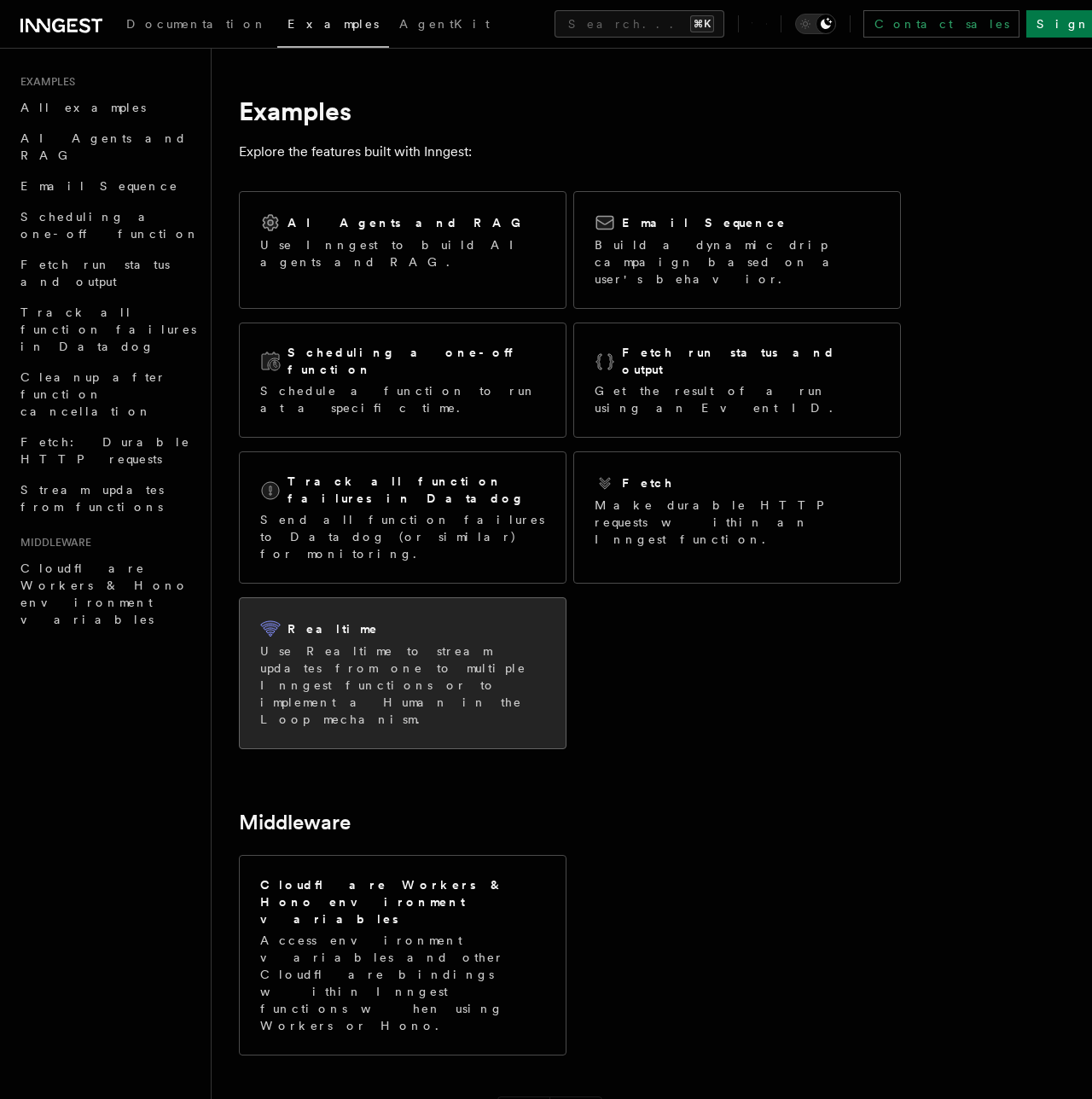
click at [461, 643] on p "Use Realtime to stream updates from one to multiple Inngest functions or to imp…" at bounding box center [403, 685] width 285 height 85
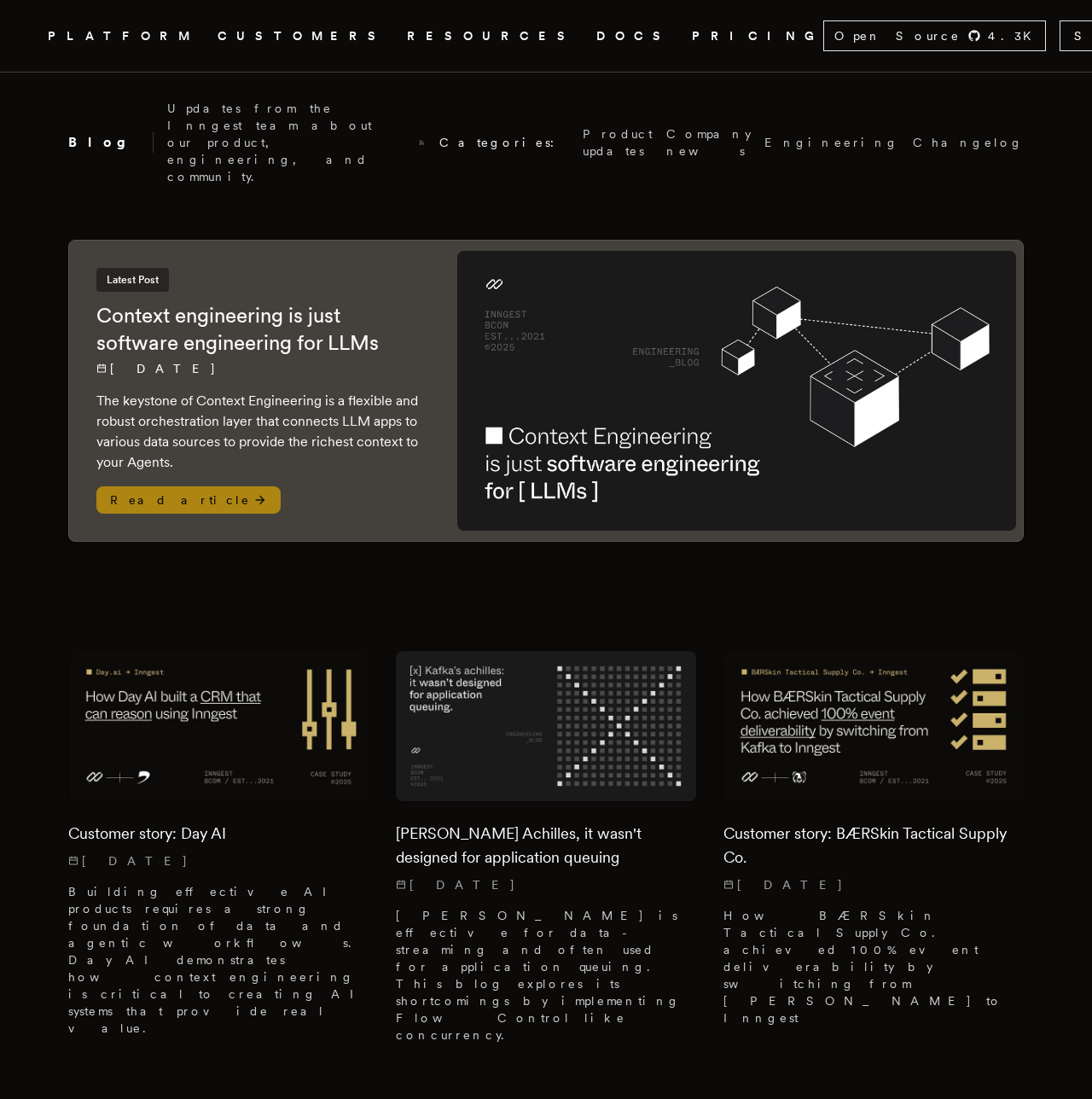
click at [548, 251] on img at bounding box center [737, 390] width 559 height 279
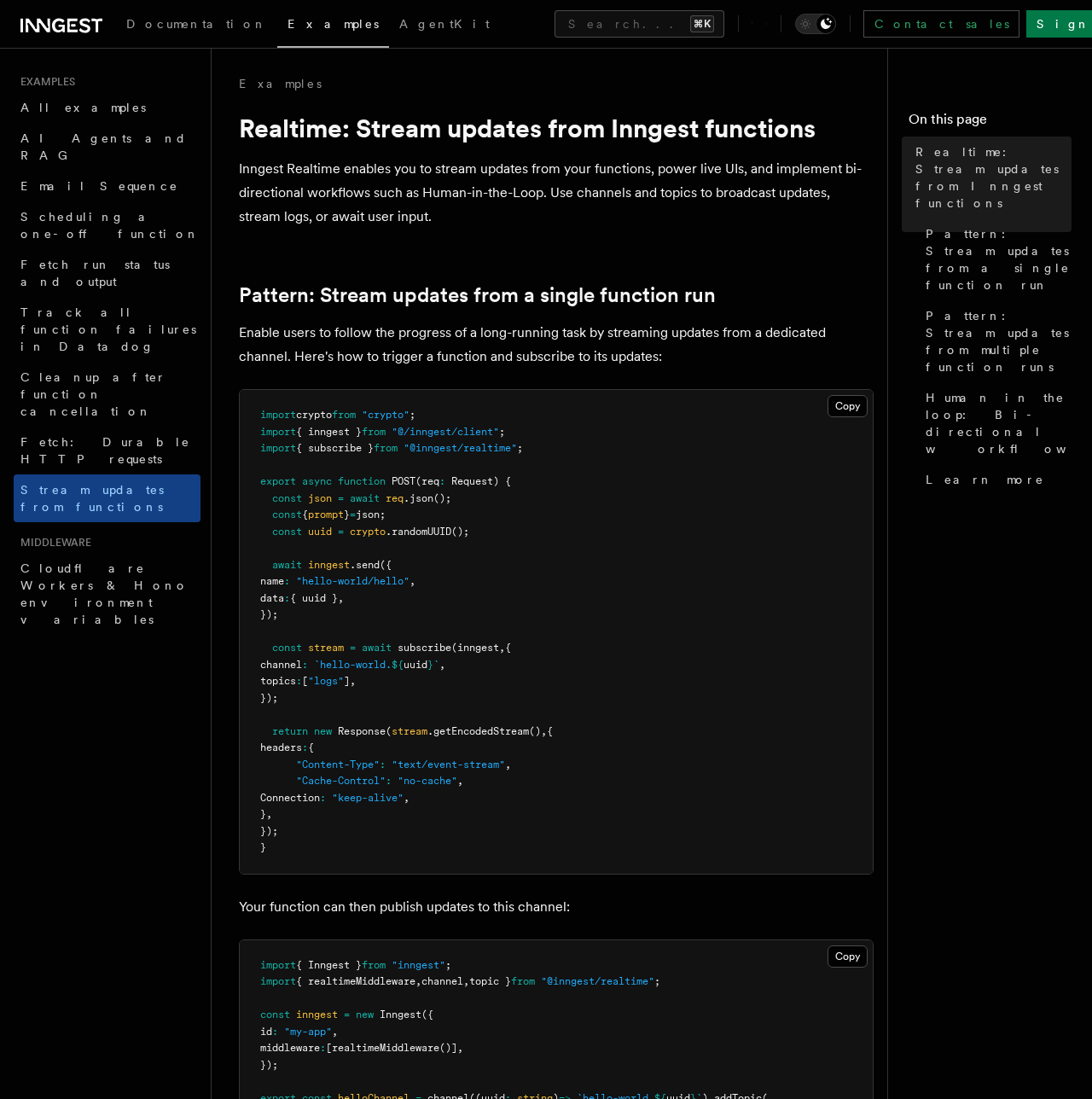
click at [373, 173] on p "Inngest Realtime enables you to stream updates from your functions, power live …" at bounding box center [556, 193] width 635 height 72
click at [479, 171] on p "Inngest Realtime enables you to stream updates from your functions, power live …" at bounding box center [556, 193] width 635 height 72
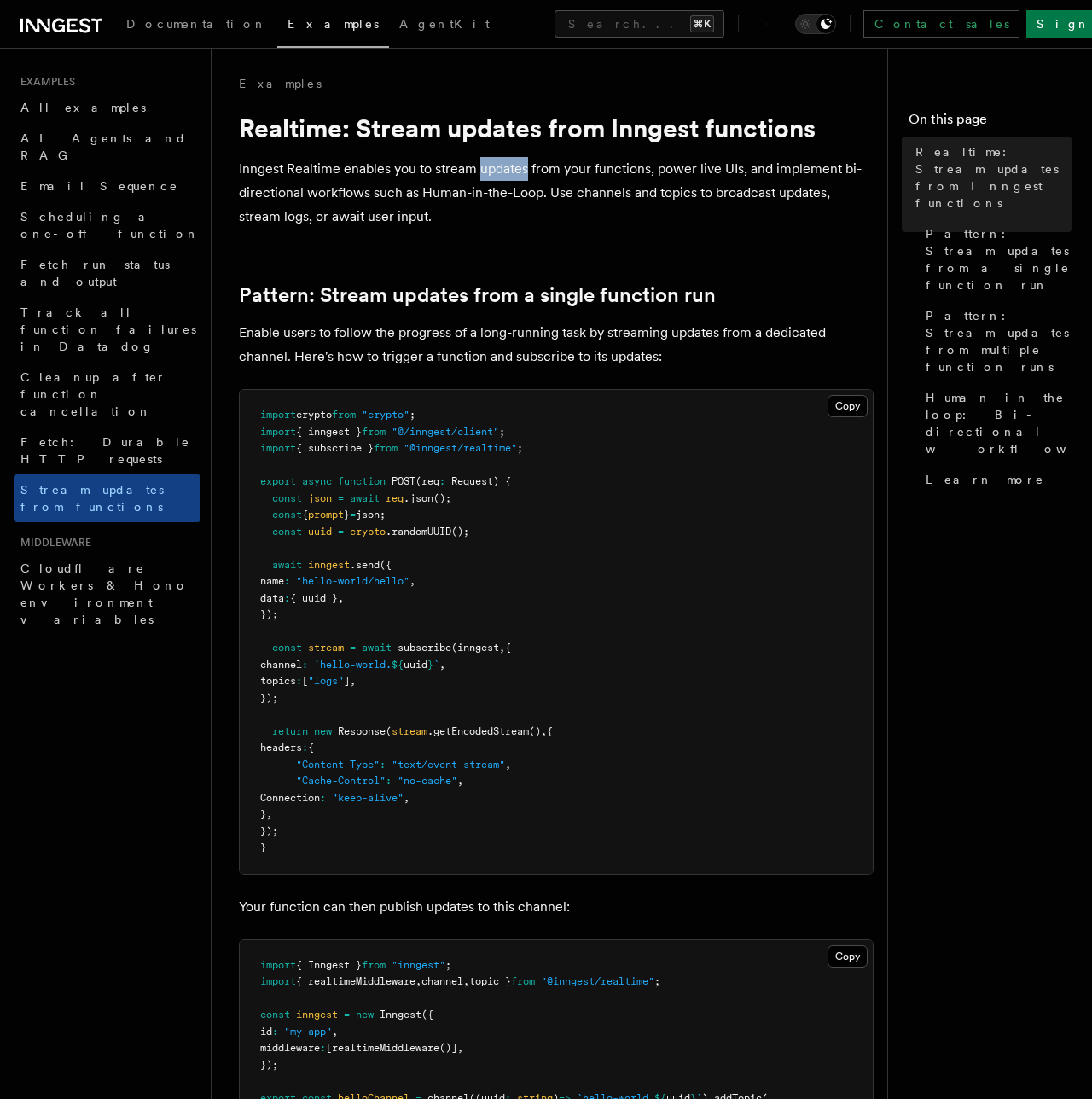
click at [479, 171] on p "Inngest Realtime enables you to stream updates from your functions, power live …" at bounding box center [556, 193] width 635 height 72
click at [437, 290] on link "Pattern: Stream updates from a single function run" at bounding box center [477, 295] width 477 height 24
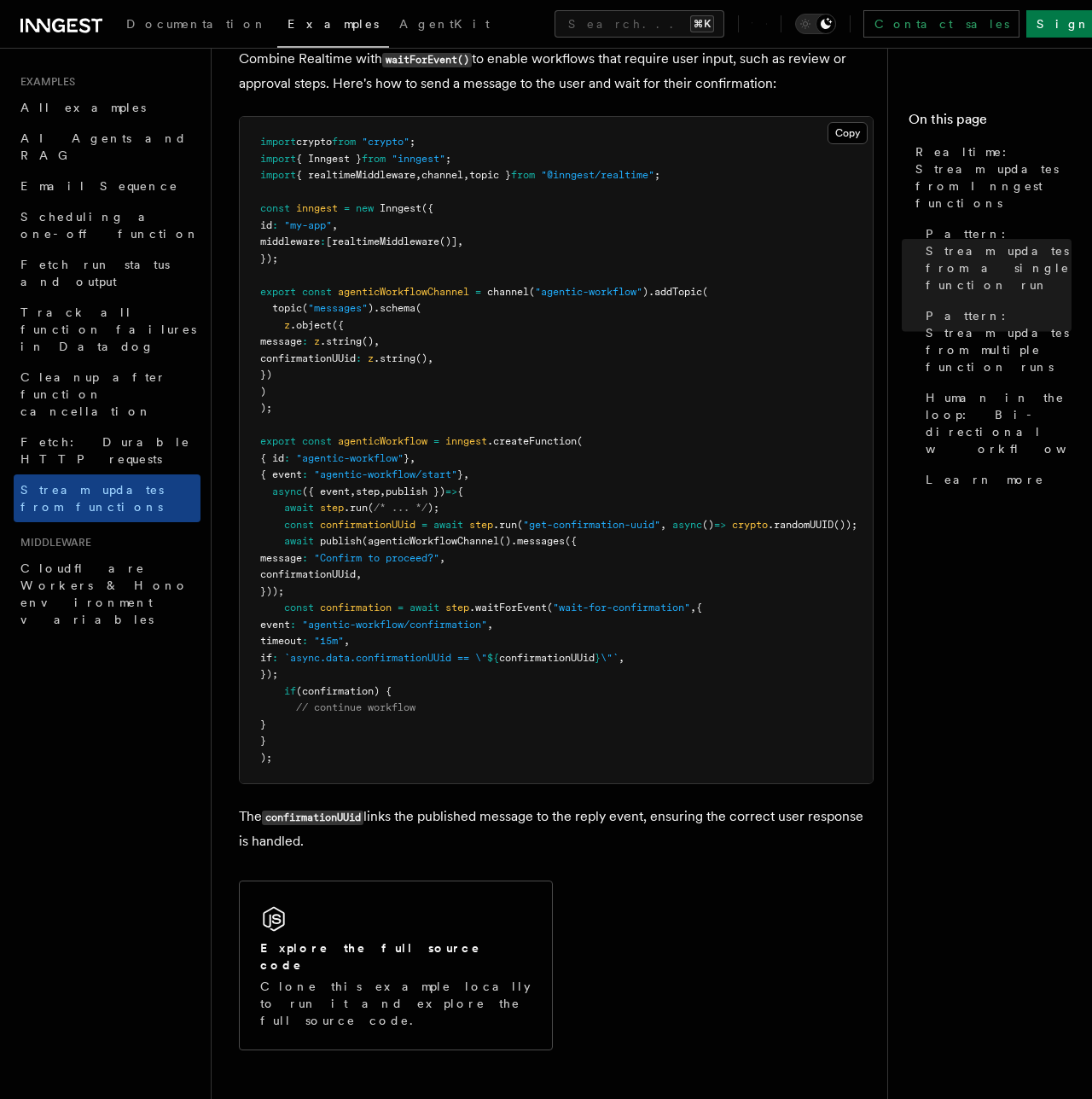
scroll to position [3674, 0]
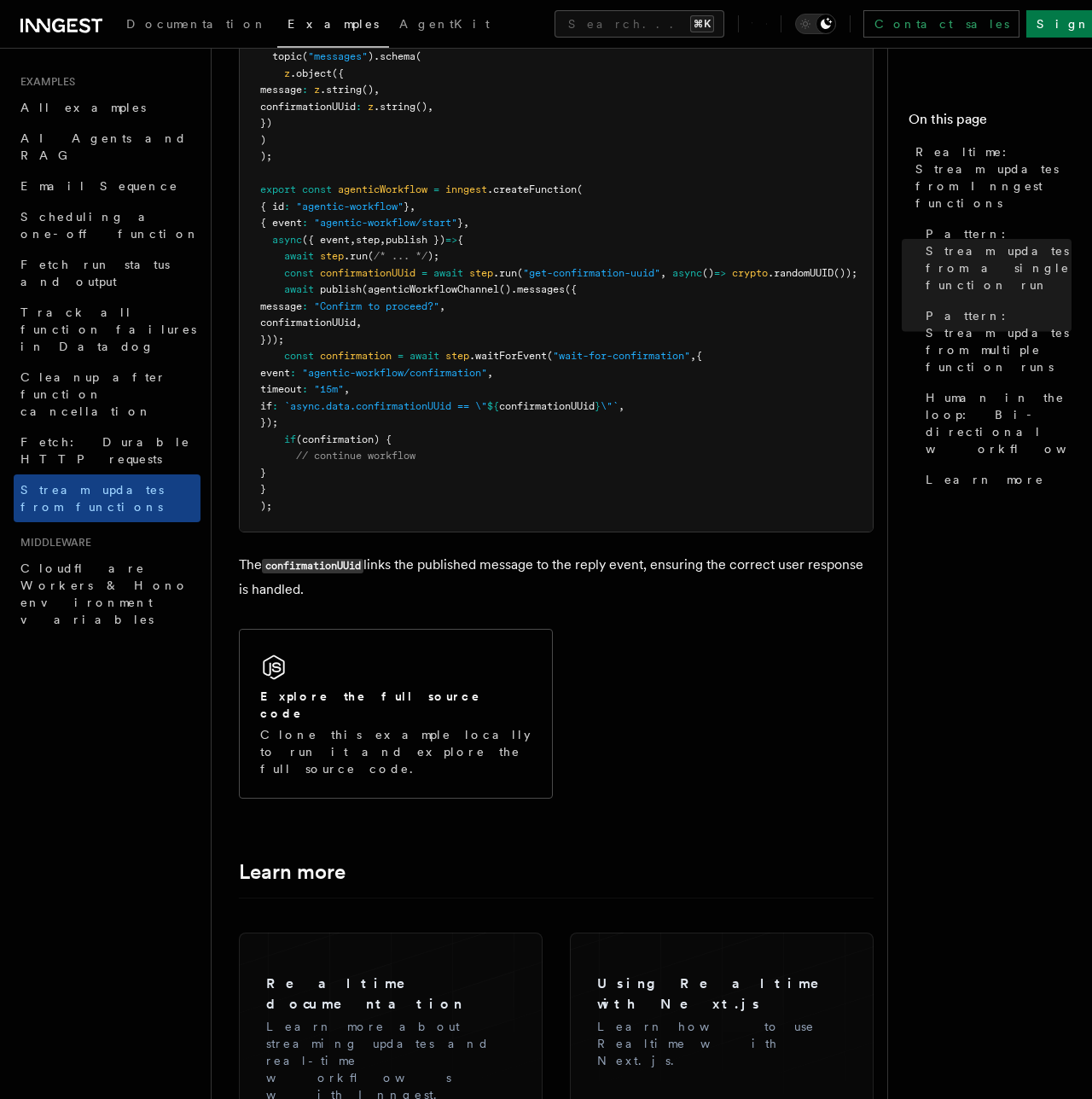
click at [434, 421] on pre "import crypto from "crypto" ; import { Inngest } from "inngest" ; import { real…" at bounding box center [556, 197] width 633 height 667
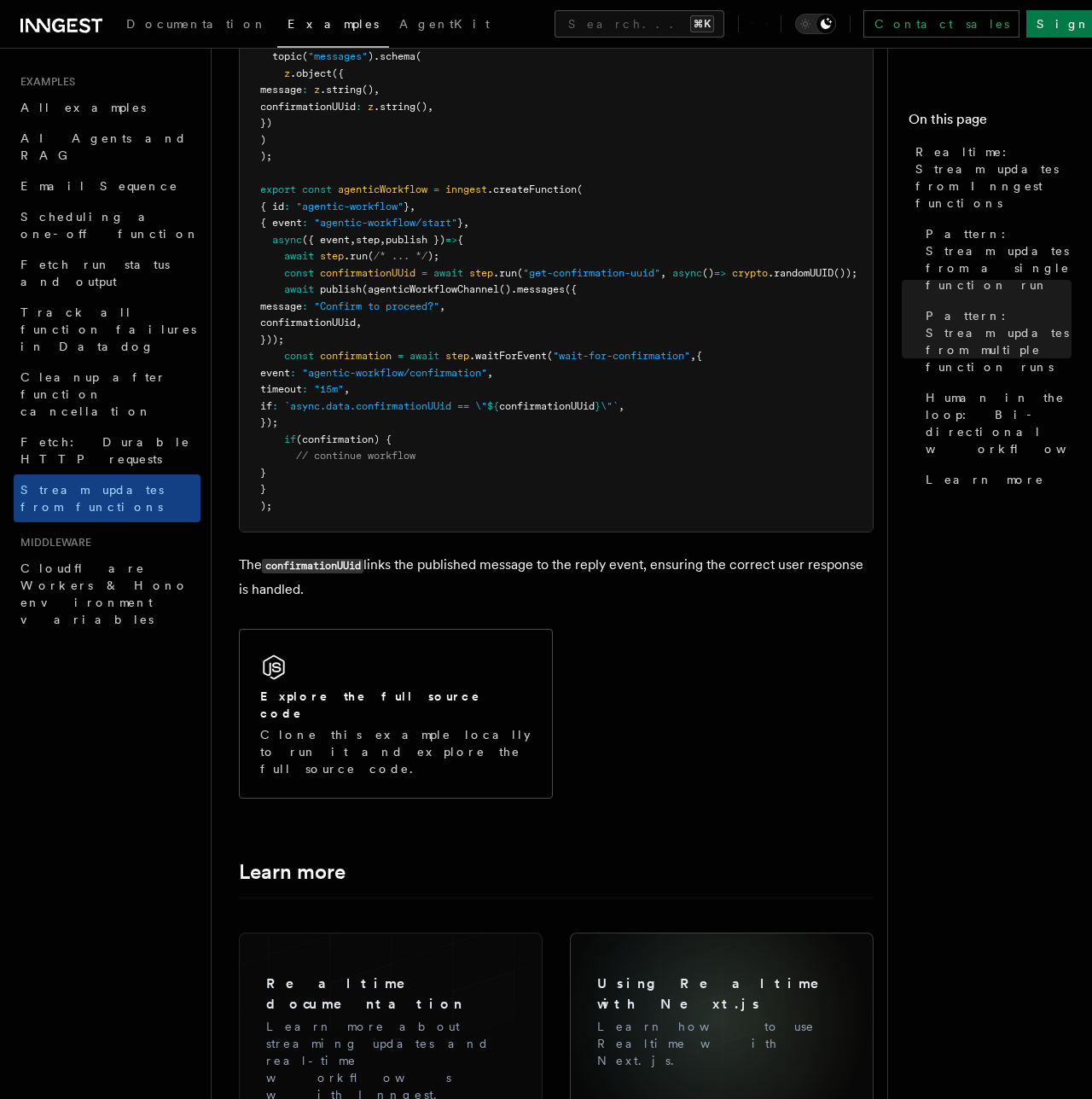
click at [719, 932] on div at bounding box center [722, 1031] width 304 height 197
click at [699, 974] on h3 "Using Realtime with Next.js" at bounding box center [722, 993] width 249 height 40
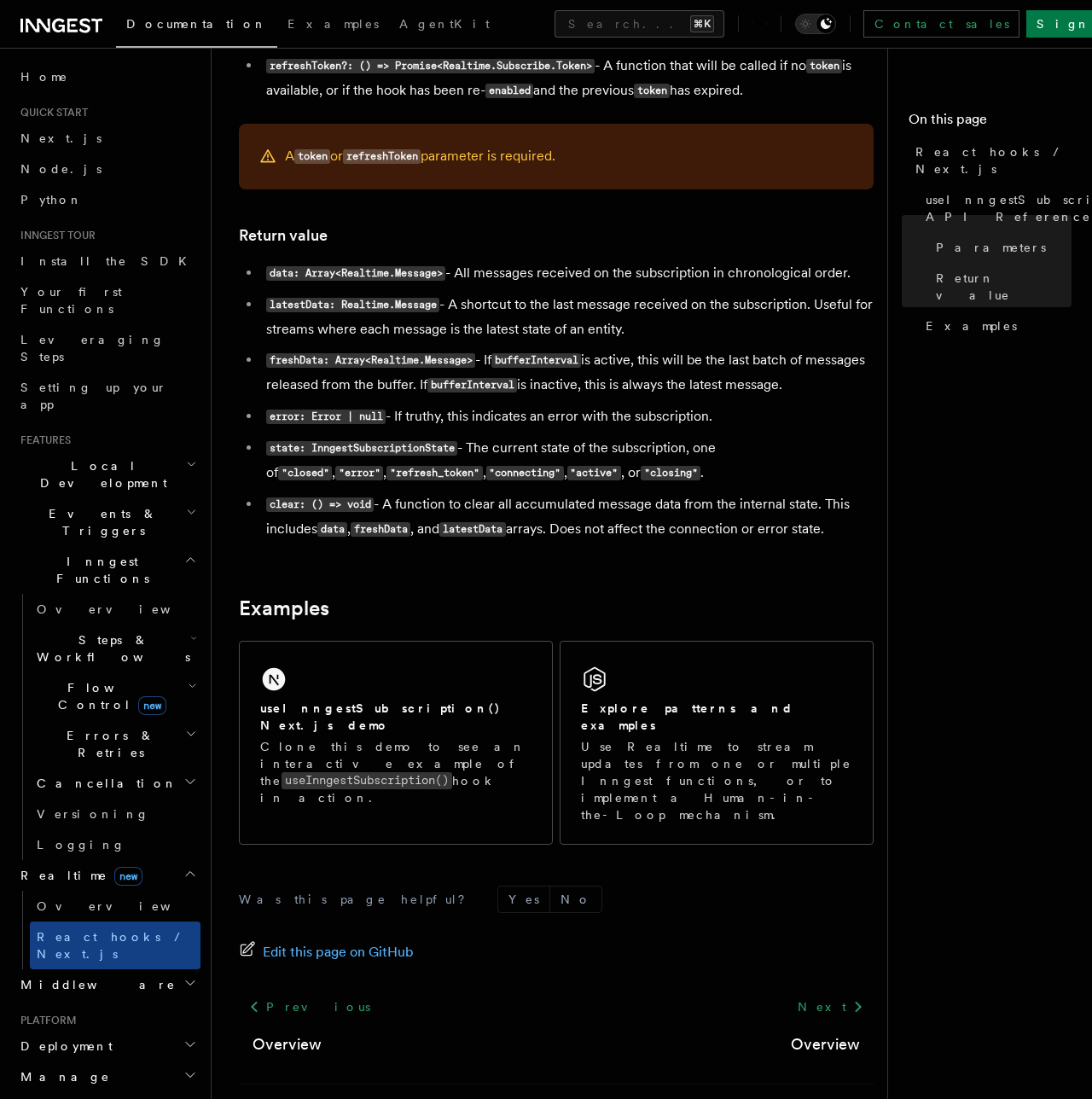
scroll to position [1333, 0]
click at [282, 992] on link "Previous" at bounding box center [309, 1007] width 141 height 31
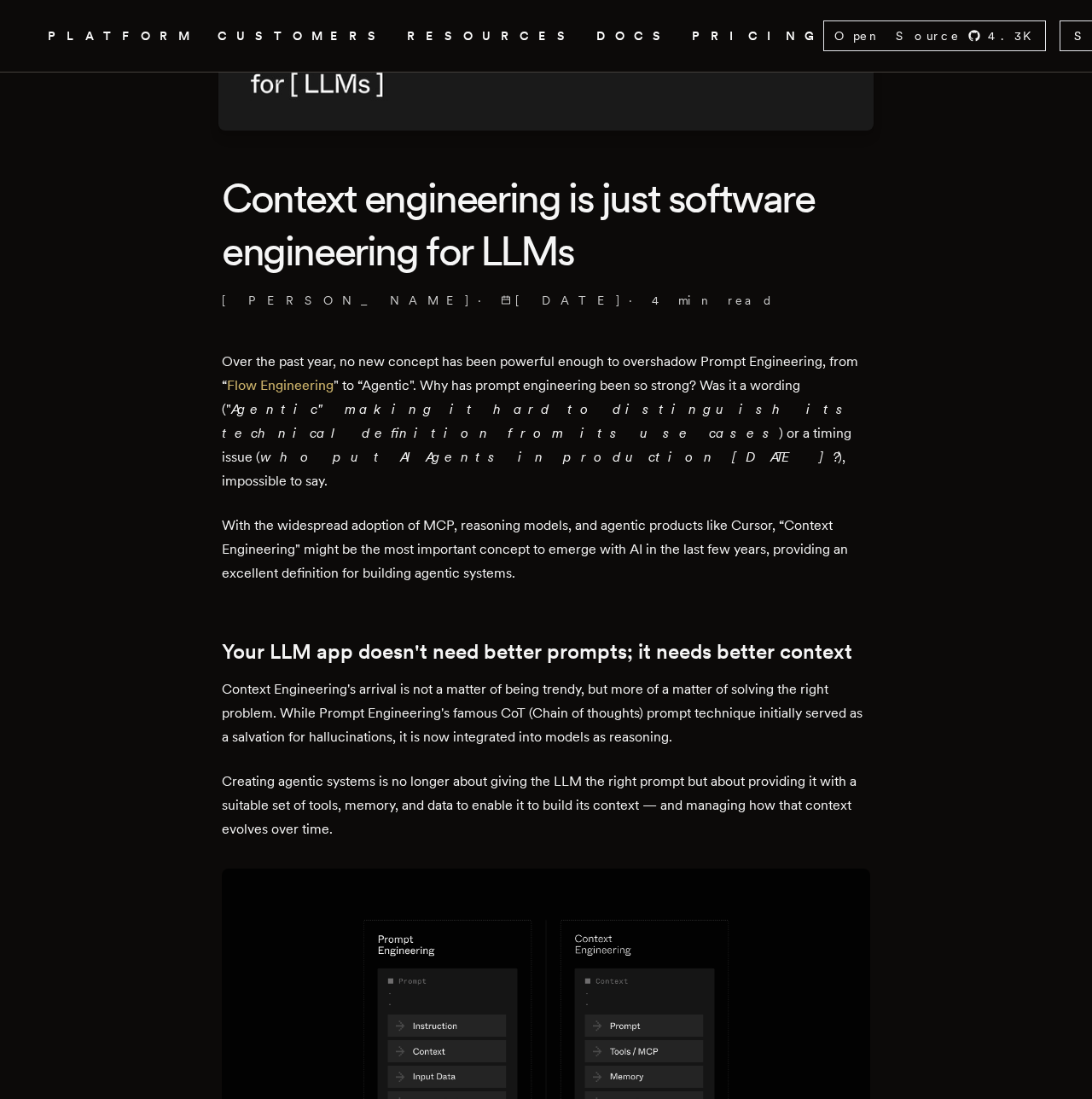
click at [567, 367] on p "Over the past year, no new concept has been powerful enough to overshadow Promp…" at bounding box center [546, 421] width 649 height 143
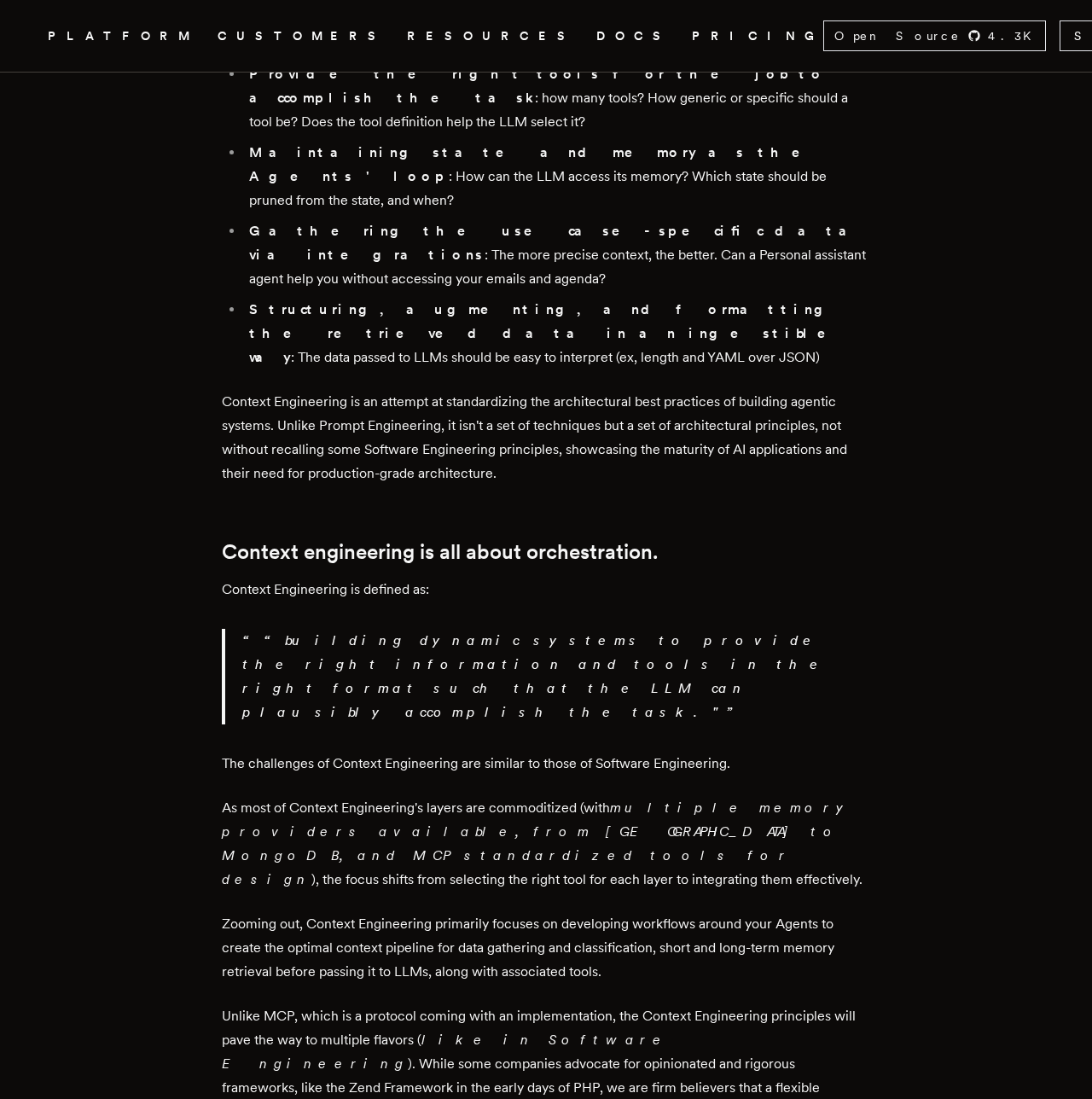
scroll to position [2161, 0]
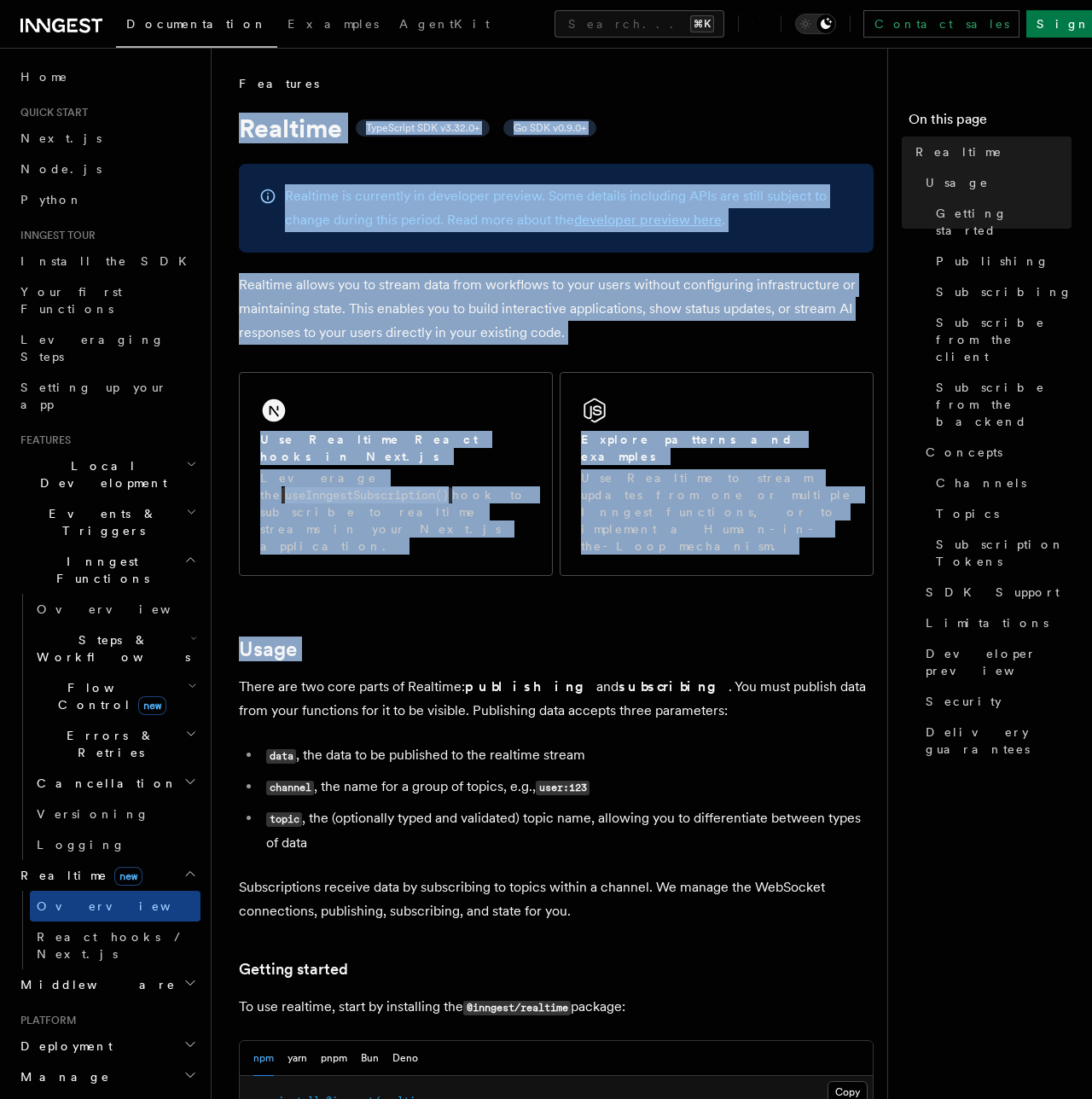
drag, startPoint x: 243, startPoint y: 122, endPoint x: 348, endPoint y: 628, distance: 516.8
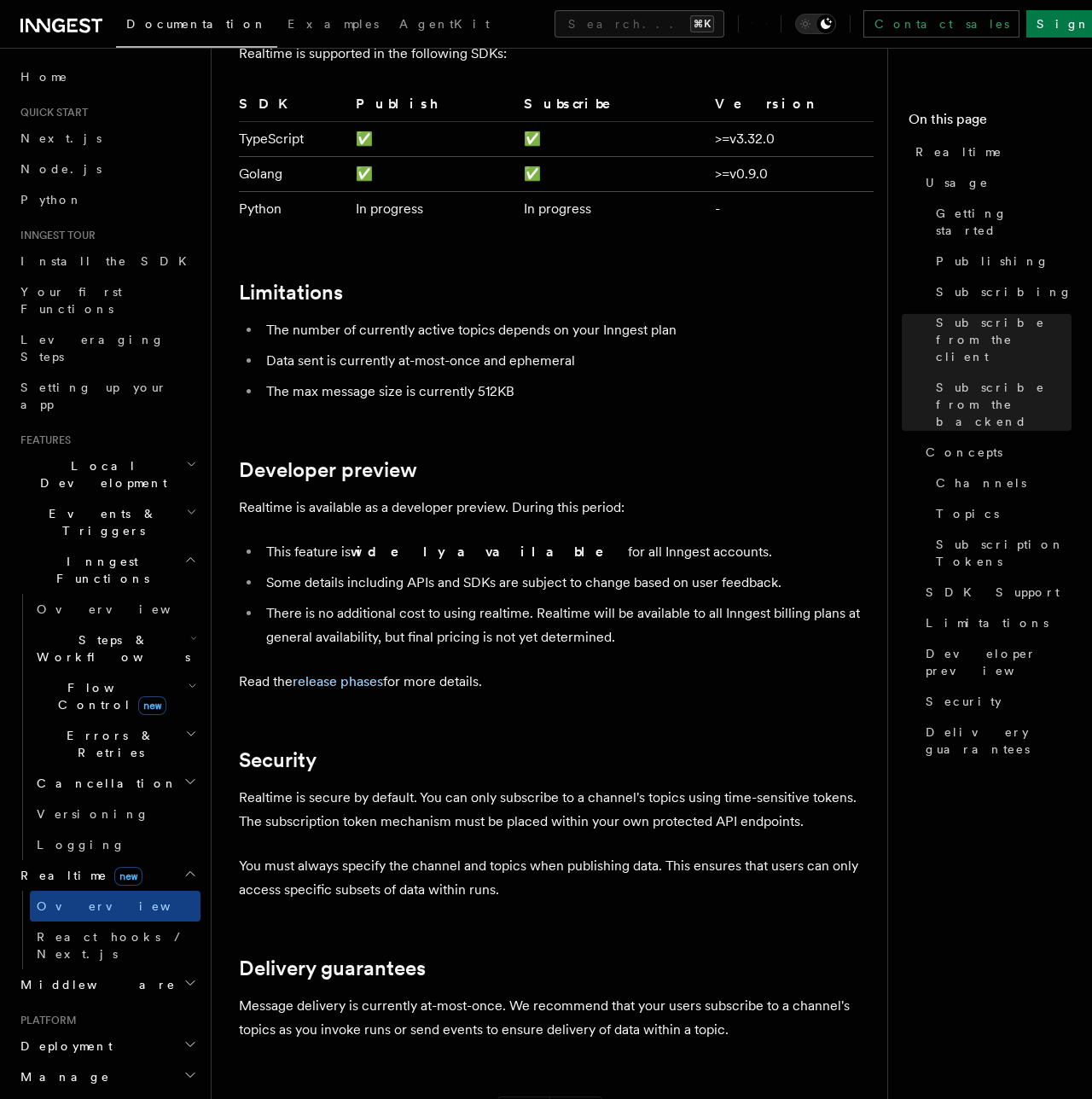
scroll to position [5496, 0]
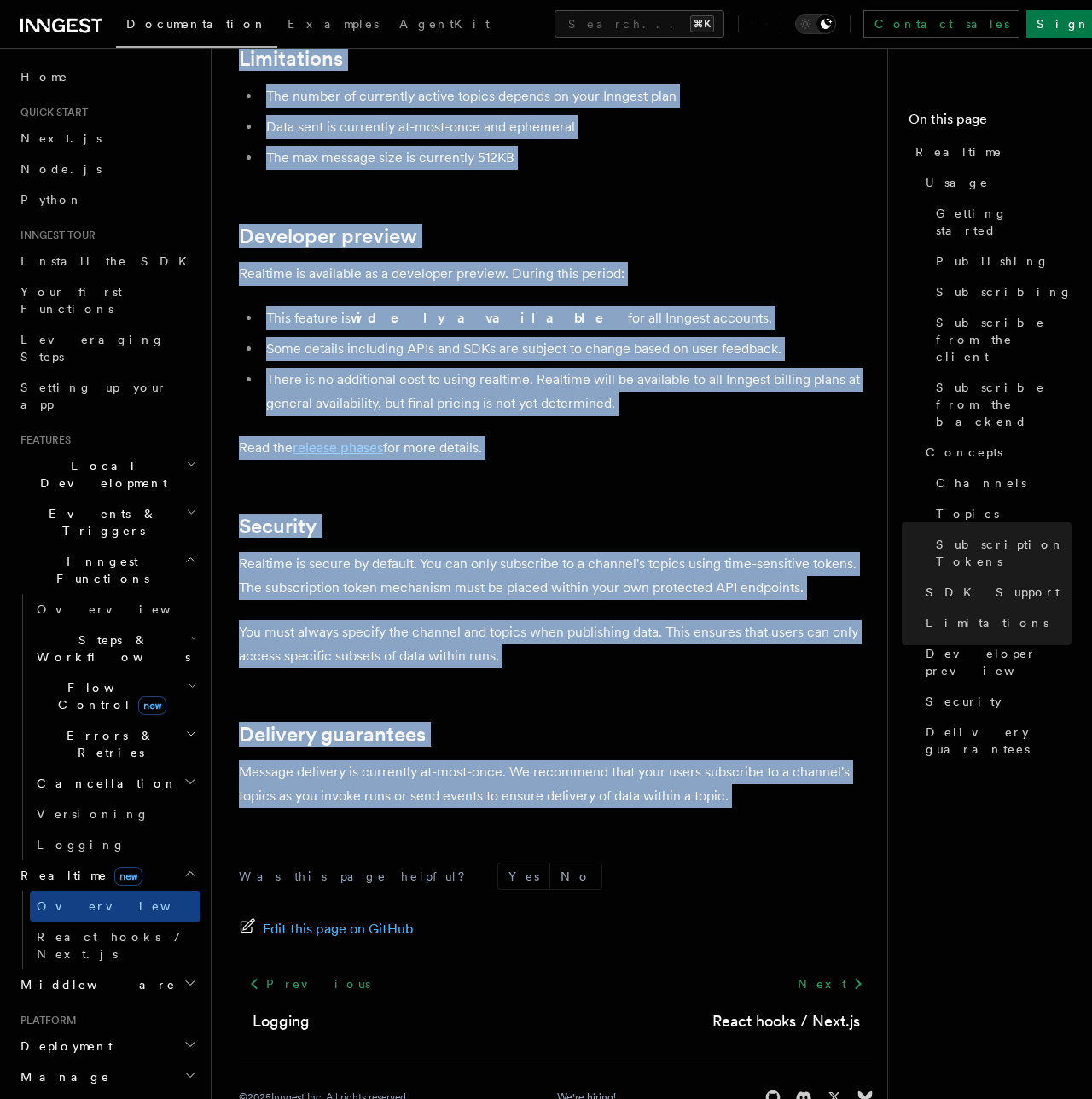
click at [448, 828] on div "Was this page helpful? Yes No Edit this page on GitHub Previous Logging Next Re…" at bounding box center [556, 987] width 635 height 318
copy article "Realtime TypeScript SDK v3.32.0+ Go SDK v0.9.0+ Realtime is currently in develo…"
click at [838, 969] on link "Next" at bounding box center [829, 983] width 86 height 31
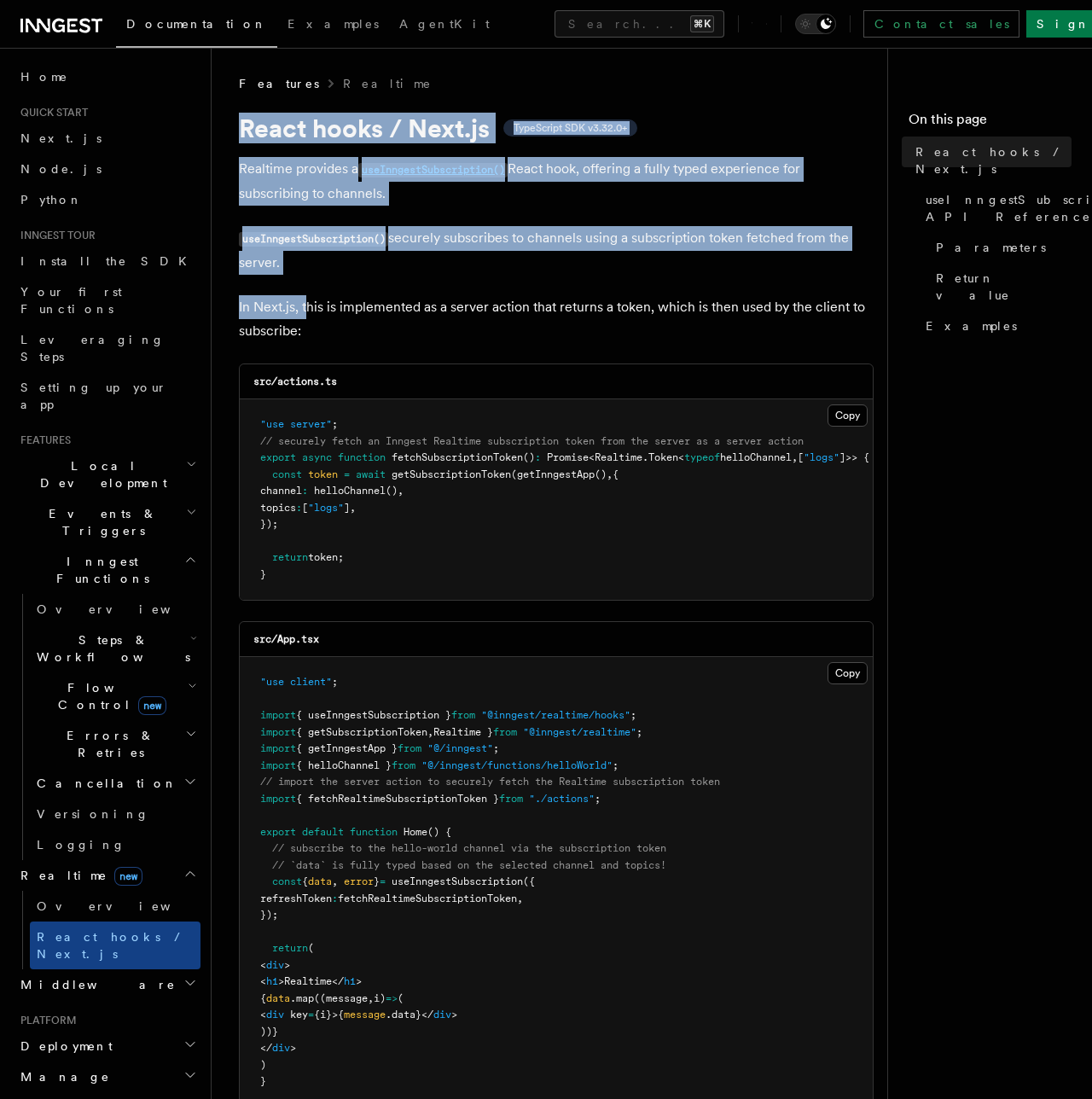
drag, startPoint x: 238, startPoint y: 114, endPoint x: 309, endPoint y: 311, distance: 209.4
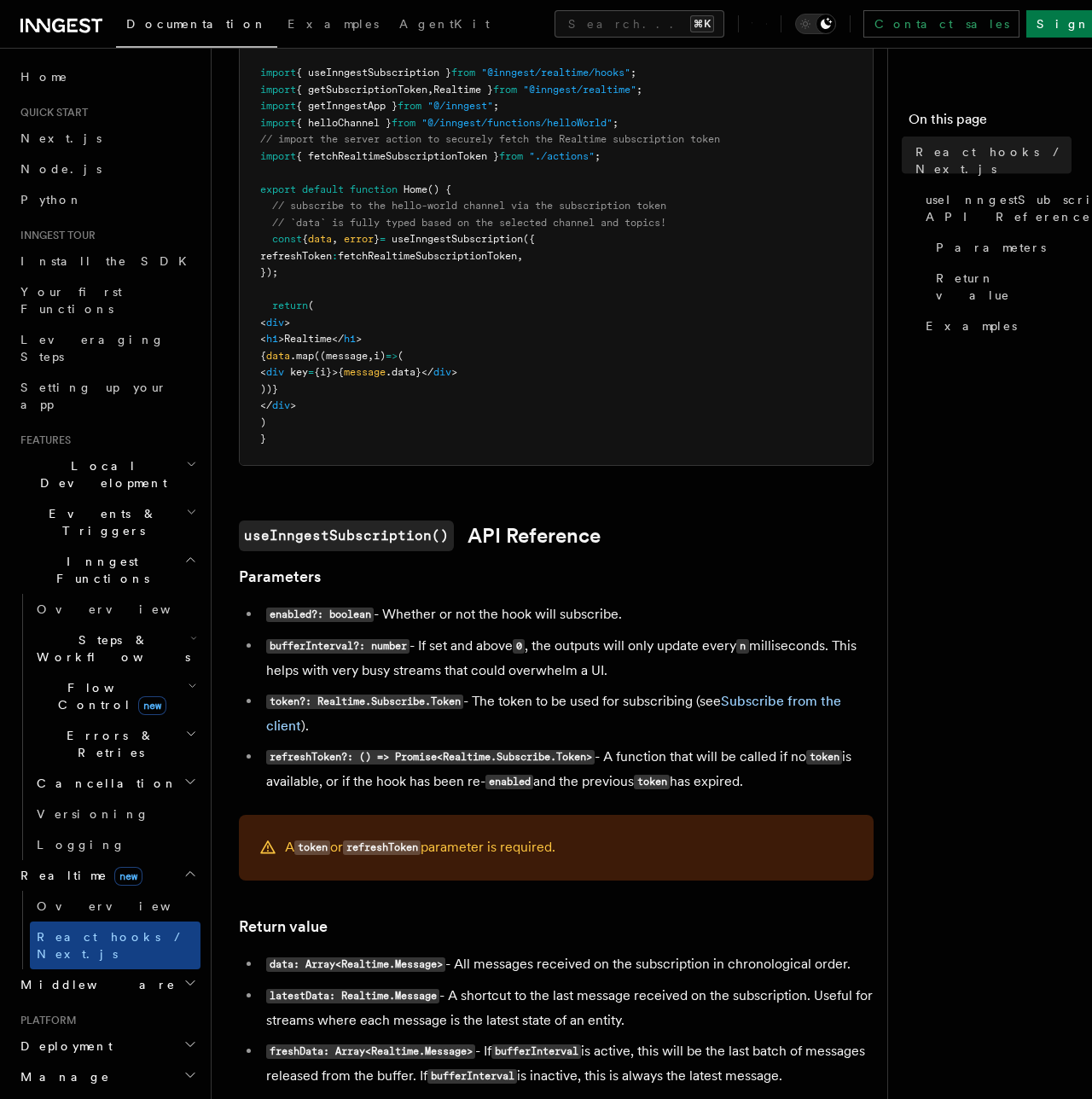
scroll to position [1360, 0]
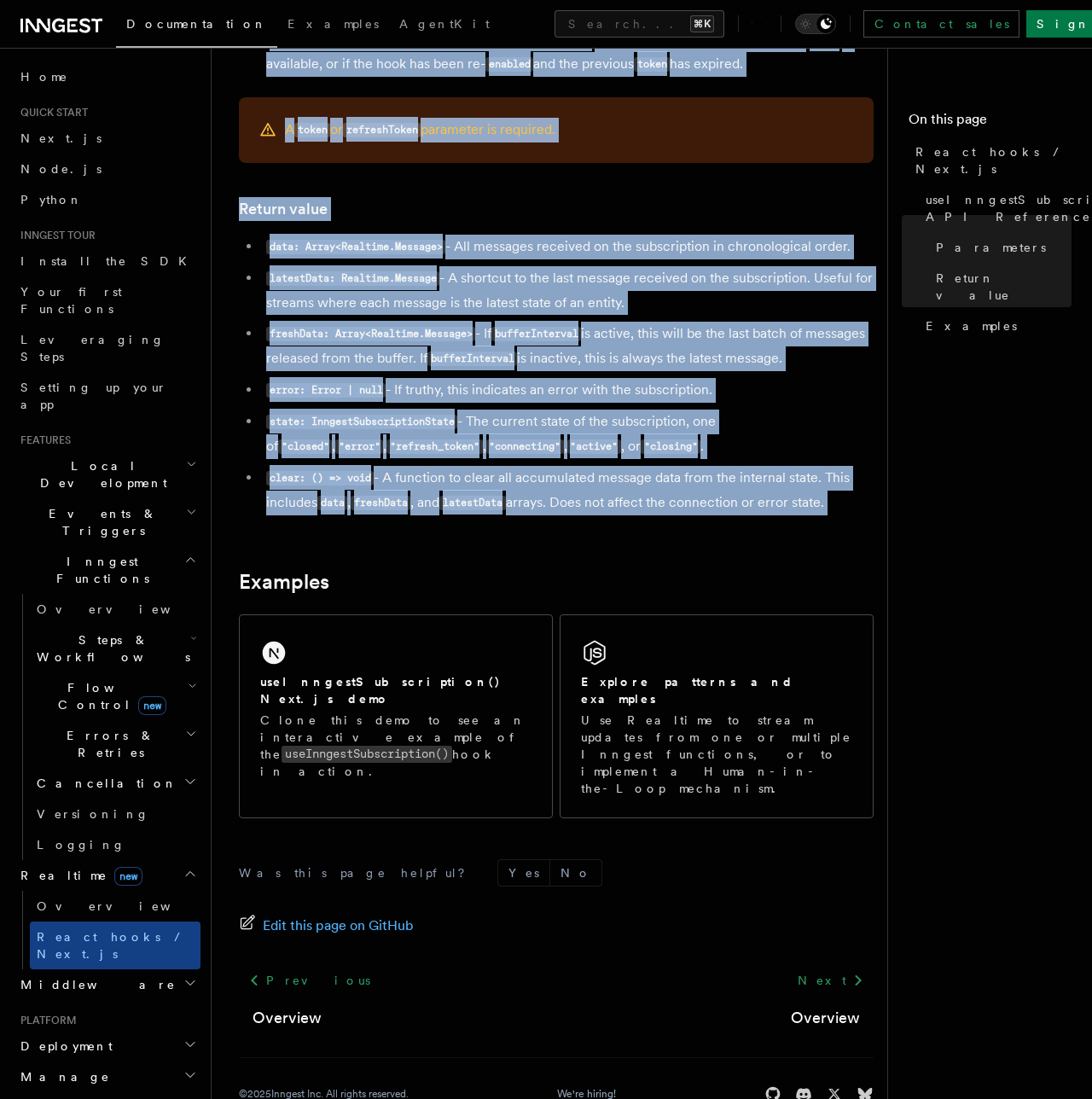
drag, startPoint x: 551, startPoint y: 526, endPoint x: 712, endPoint y: 538, distance: 161.4
copy article "React hooks / Next.js TypeScript SDK v3.32.0+ Realtime provides a useInngestSub…"
